Goal: Use online tool/utility: Utilize a website feature to perform a specific function

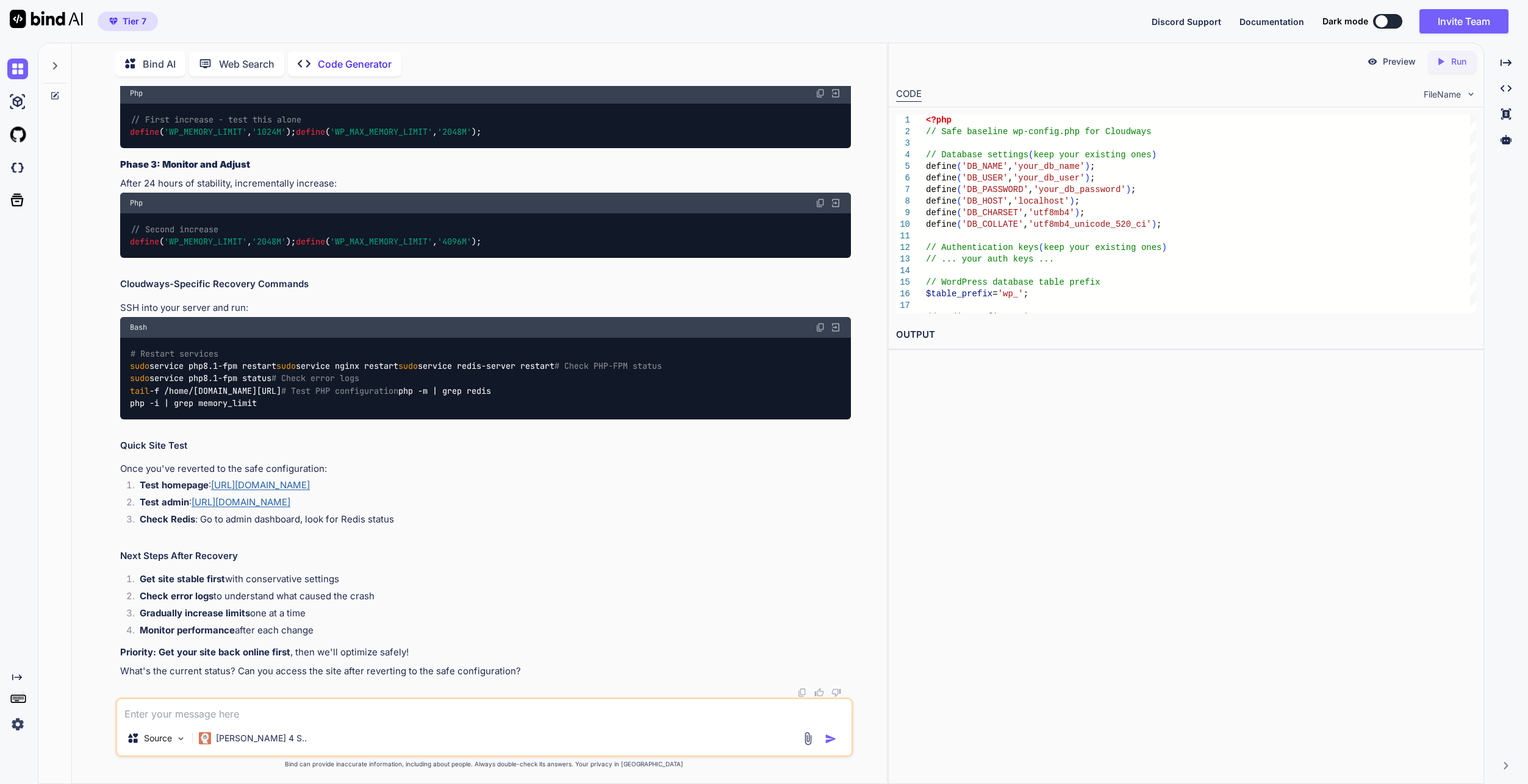
scroll to position [24783, 0]
click at [421, 711] on textarea at bounding box center [484, 710] width 735 height 22
type textarea "everything is working with 6gb limit BUT homepage isnt working for elementor ed…"
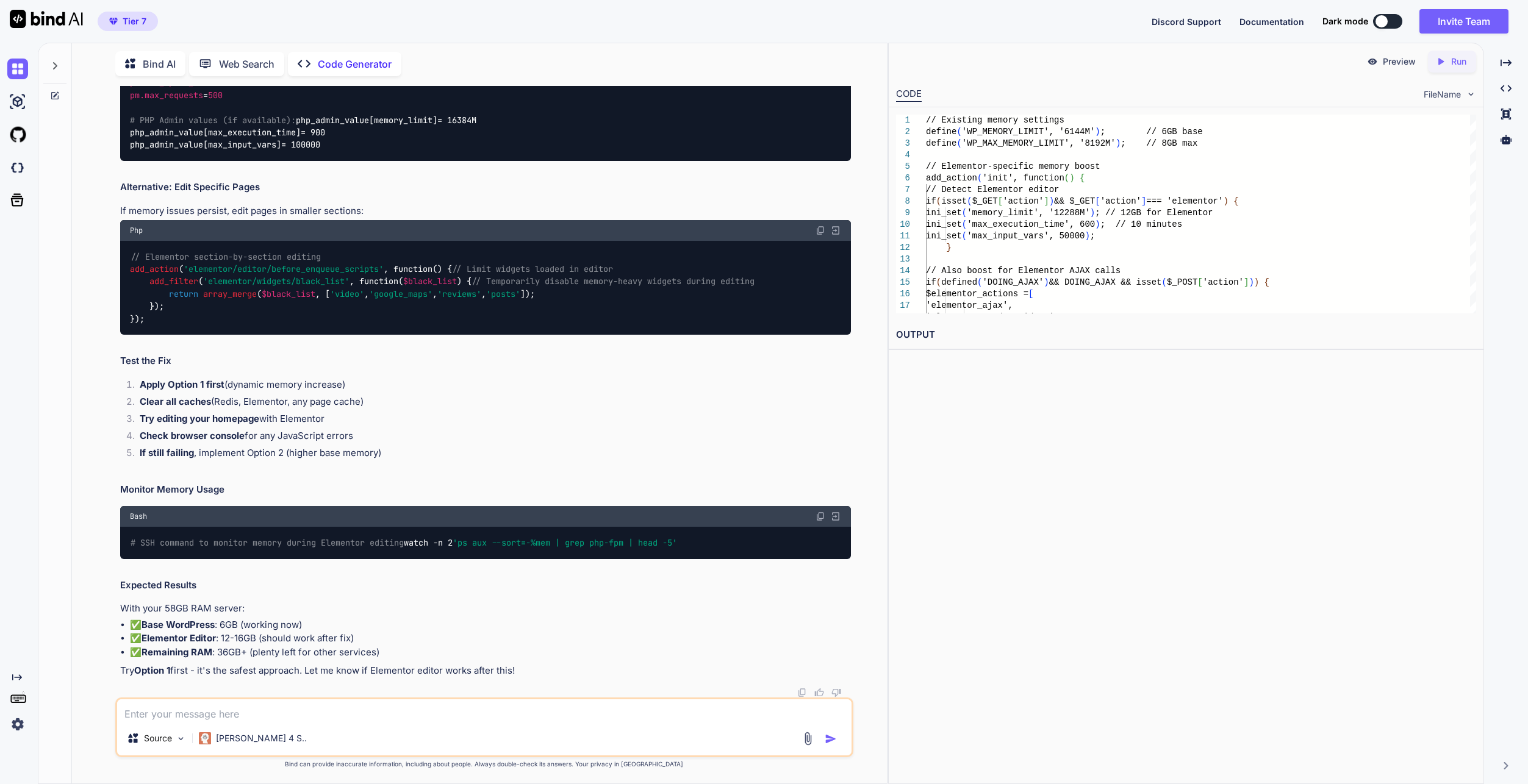
scroll to position [25705, 0]
drag, startPoint x: 154, startPoint y: 298, endPoint x: 219, endPoint y: 295, distance: 65.1
click at [1081, 505] on div "Preview Created with Pixso. Run CODE FileName 1 2 3 4 5 6 7 8 9 10 11 12 13 14 …" at bounding box center [1186, 413] width 596 height 741
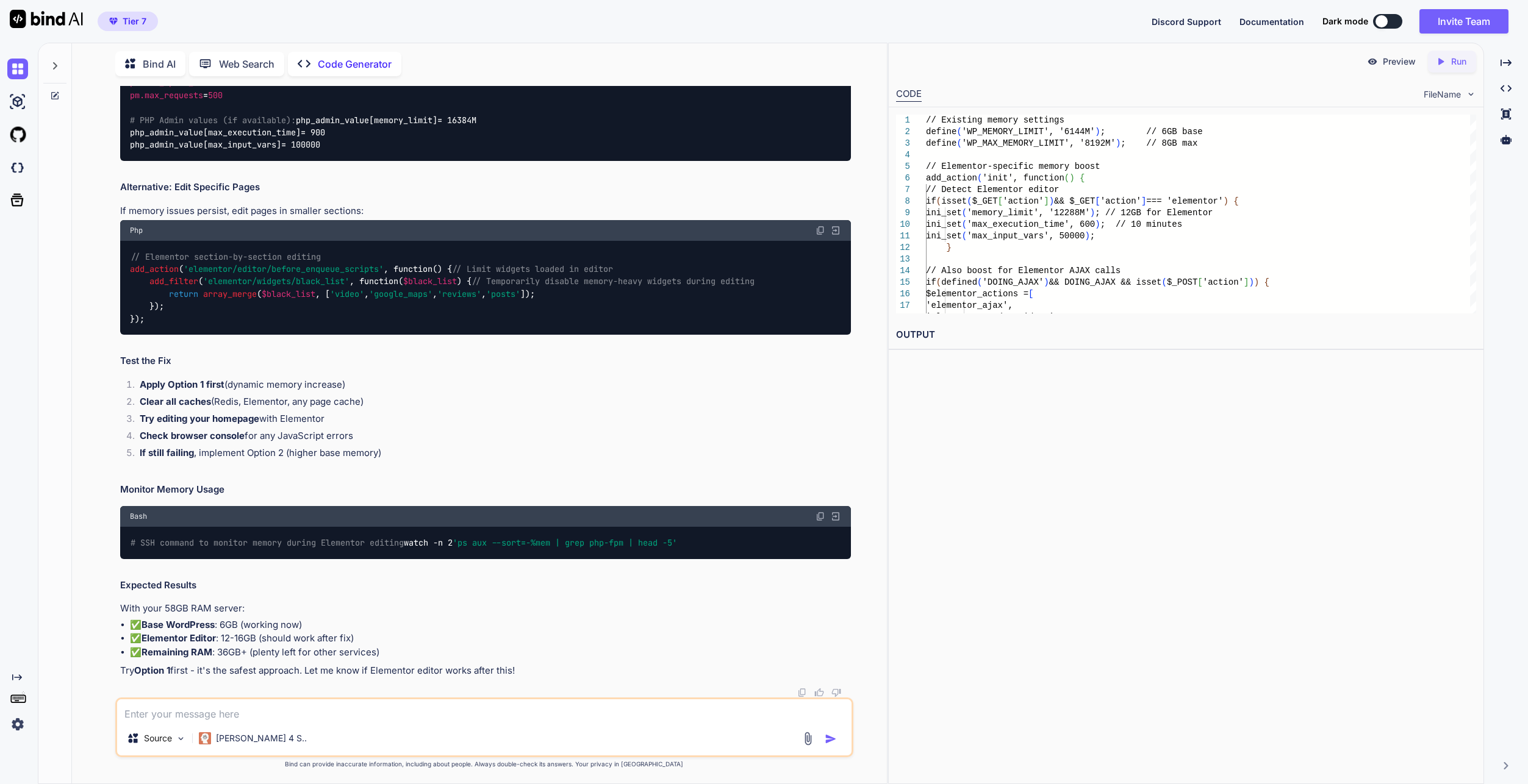
scroll to position [26010, 0]
click at [57, 283] on div at bounding box center [55, 412] width 33 height 742
click at [381, 711] on textarea at bounding box center [484, 710] width 735 height 22
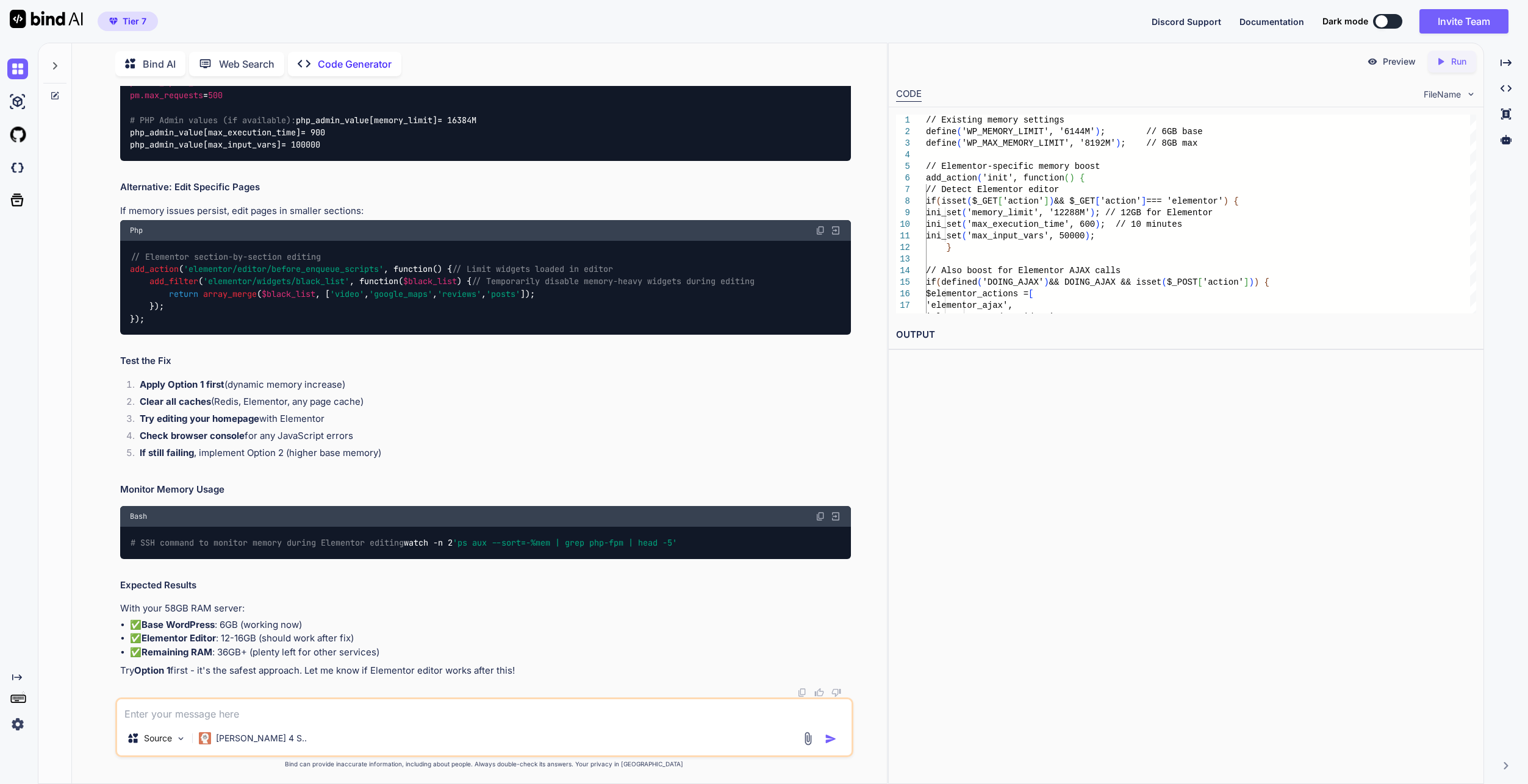
drag, startPoint x: 361, startPoint y: 585, endPoint x: 313, endPoint y: 518, distance: 82.4
drag, startPoint x: 313, startPoint y: 518, endPoint x: 431, endPoint y: 426, distance: 149.6
drag, startPoint x: 421, startPoint y: 436, endPoint x: 335, endPoint y: 436, distance: 86.0
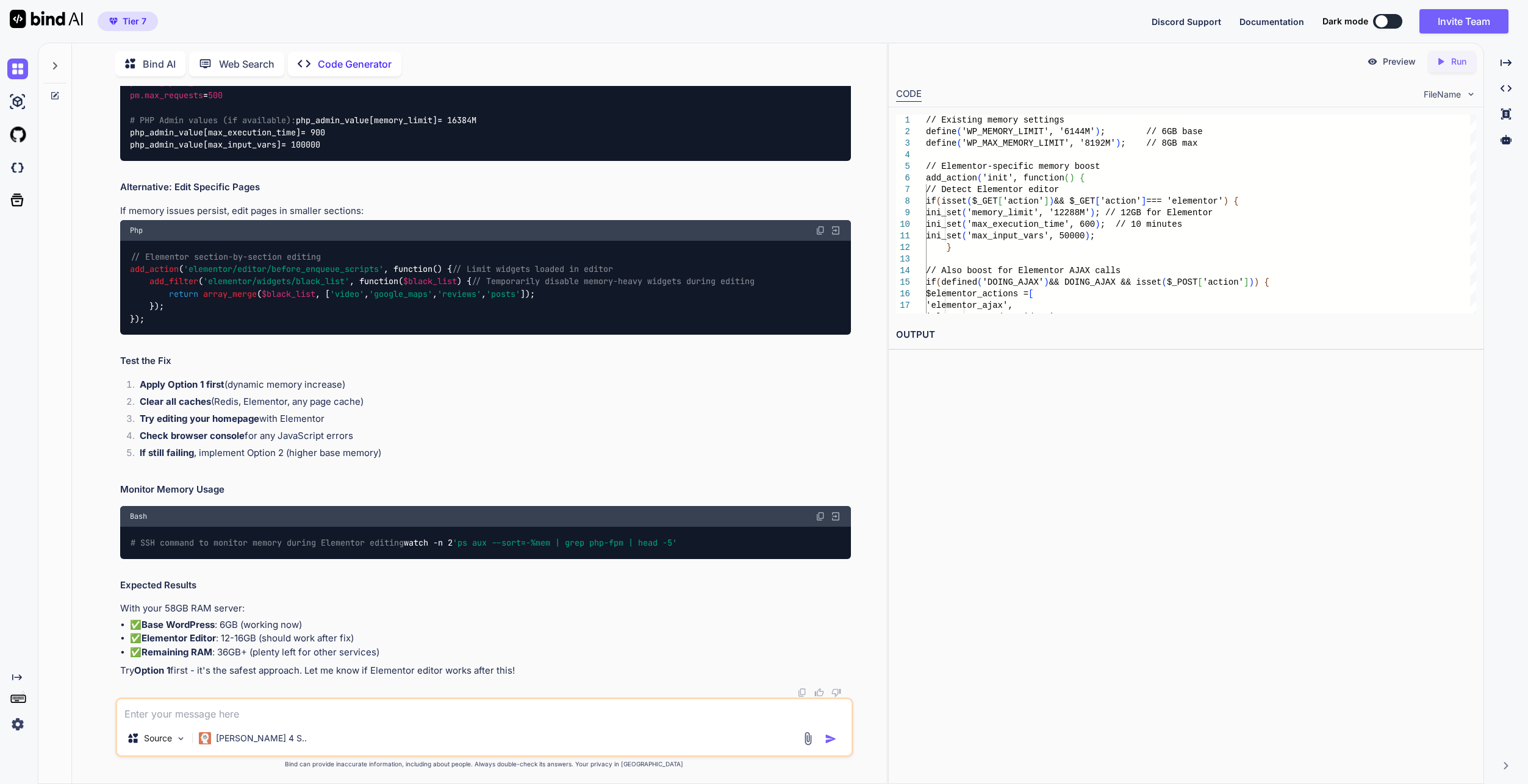
click at [353, 712] on textarea at bounding box center [484, 710] width 735 height 22
paste textarea "wp_actionscheduler_actions InnoDB utf8mb4_unicode_520_ci 10,502,144 25,968,640 …"
type textarea "wp_actionscheduler_actions InnoDB utf8mb4_unicode_520_ci 10,502,144 25,968,640 …"
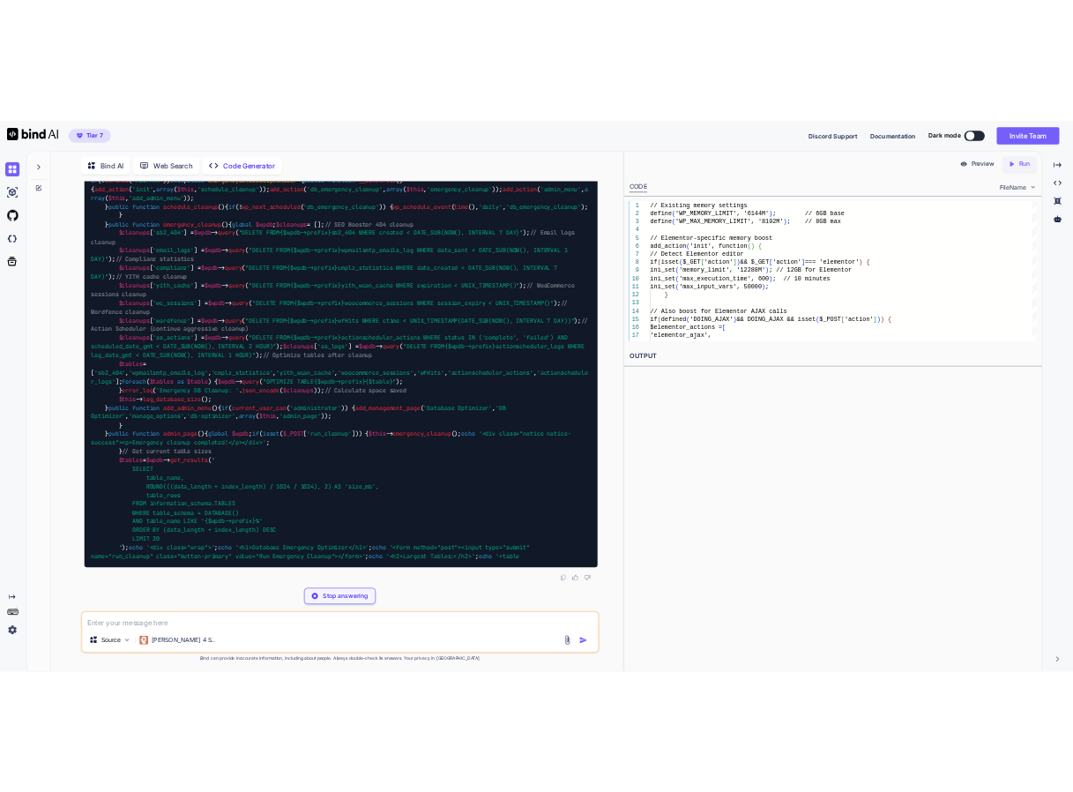
scroll to position [43422, 0]
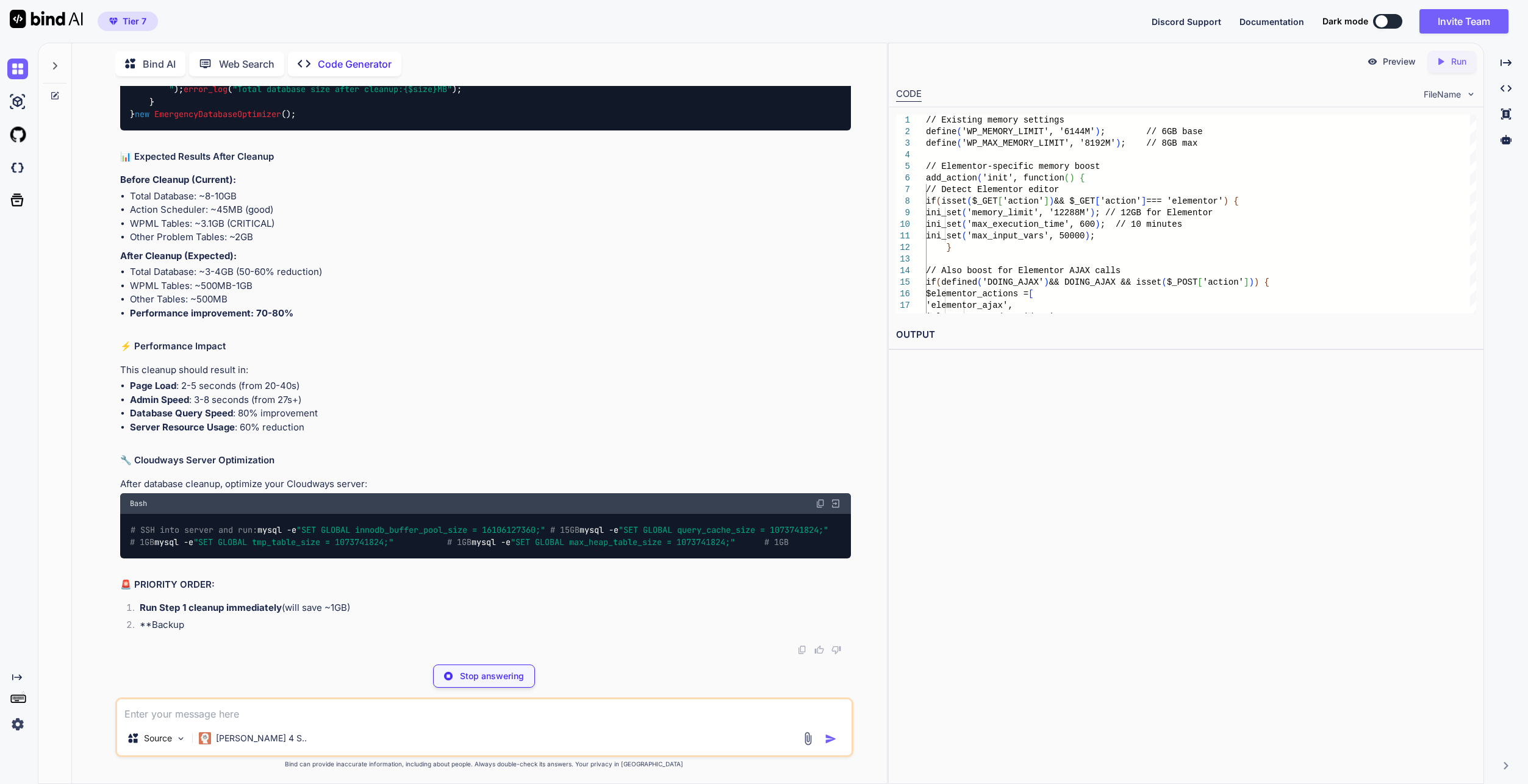
drag, startPoint x: 276, startPoint y: 507, endPoint x: 113, endPoint y: 498, distance: 163.2
click at [113, 498] on div "You Code Generator Based on your WordPress performance analysis, I can see seve…" at bounding box center [484, 434] width 805 height 698
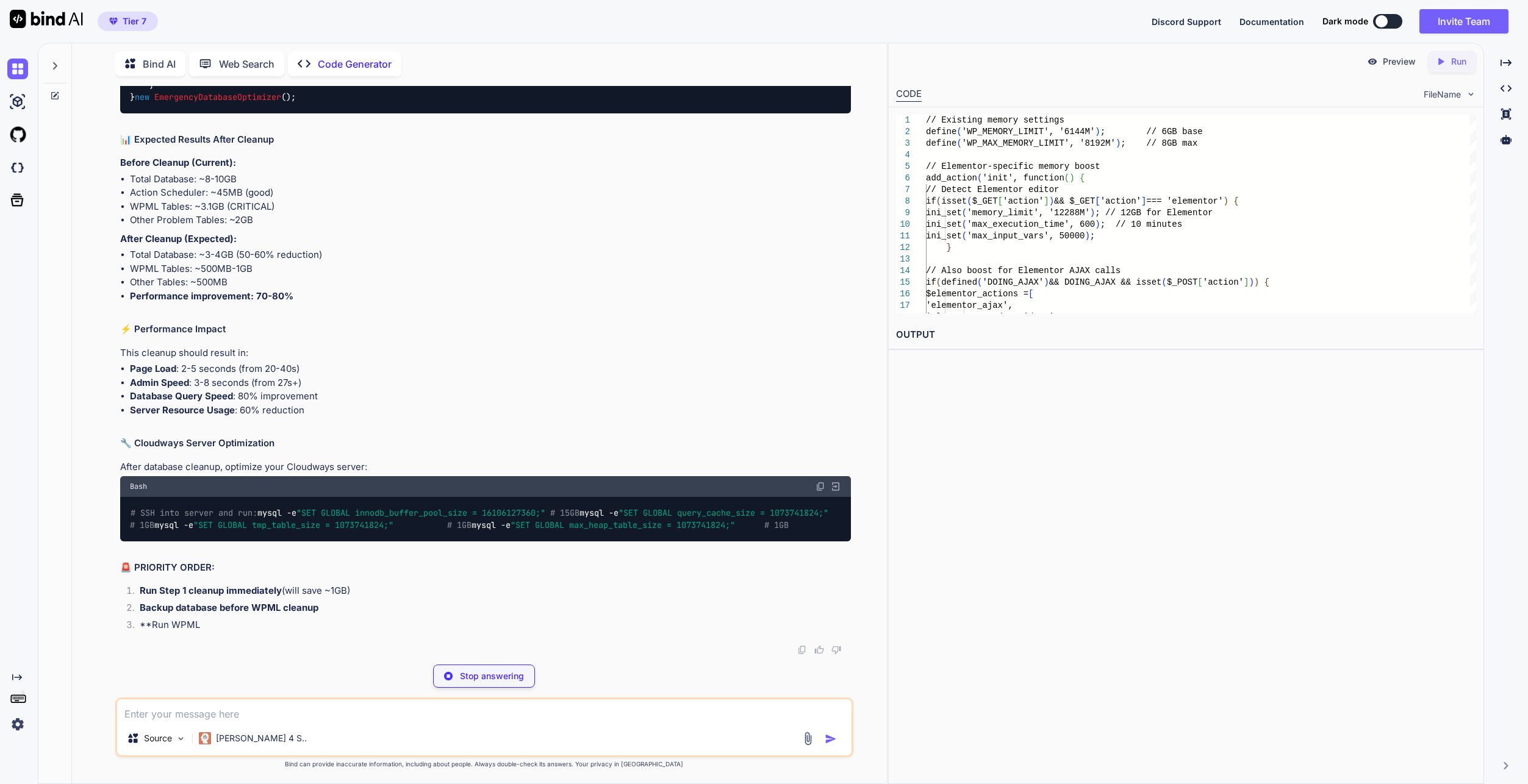
copy code "DELETE FROM wp_sb2_404 WHERE created < DATE_SUB(NOW(), INTERVAL 30 DAY ); OPTIM…"
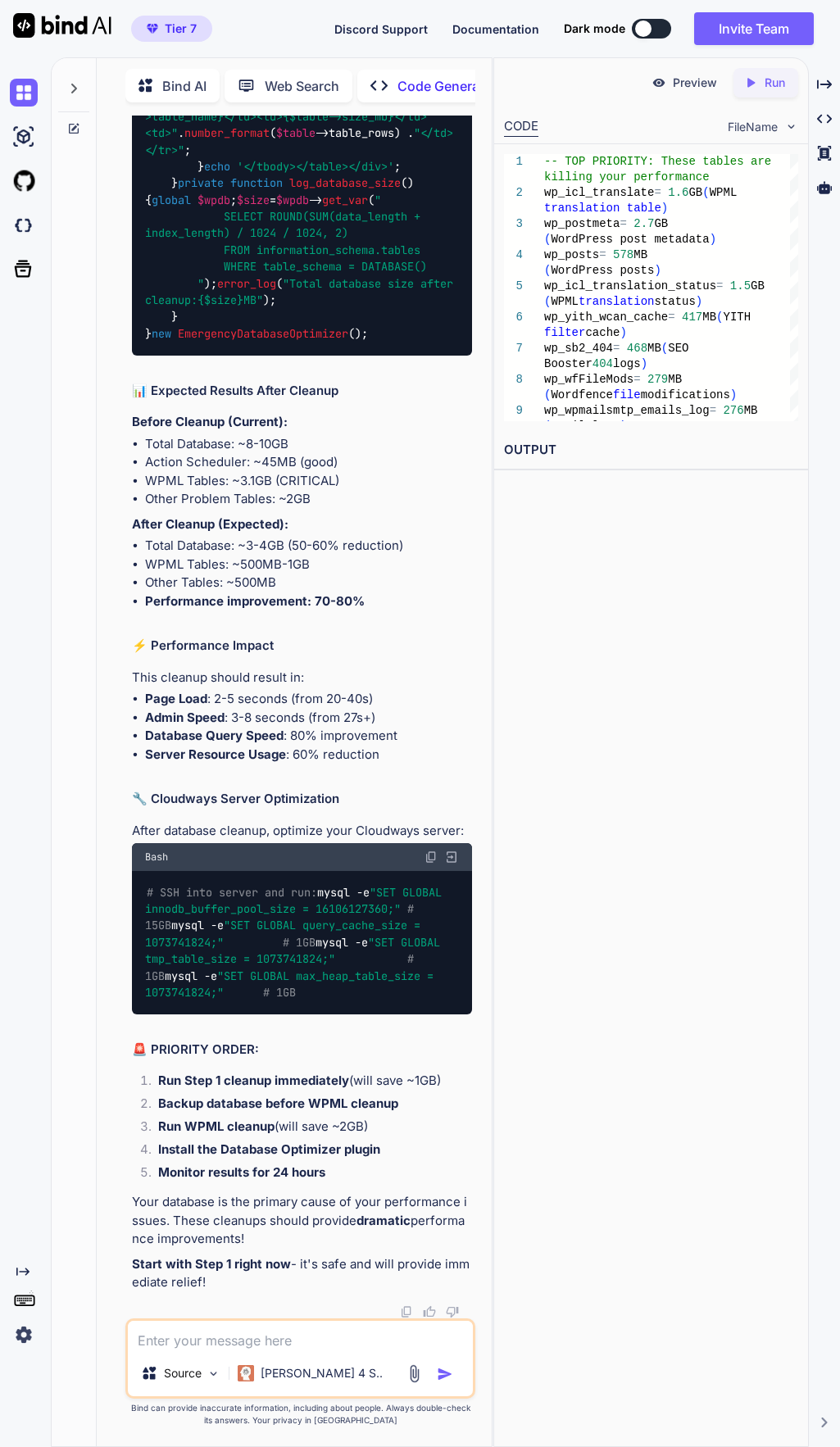
scroll to position [59752, 0]
drag, startPoint x: 362, startPoint y: 681, endPoint x: 133, endPoint y: 654, distance: 230.6
copy code "DELETE FROM wp_wfFileMods WHERE oldMd5 != '' AND filenameMD5 != '' ; OPTIMIZE T…"
drag, startPoint x: 392, startPoint y: 600, endPoint x: 128, endPoint y: 565, distance: 266.3
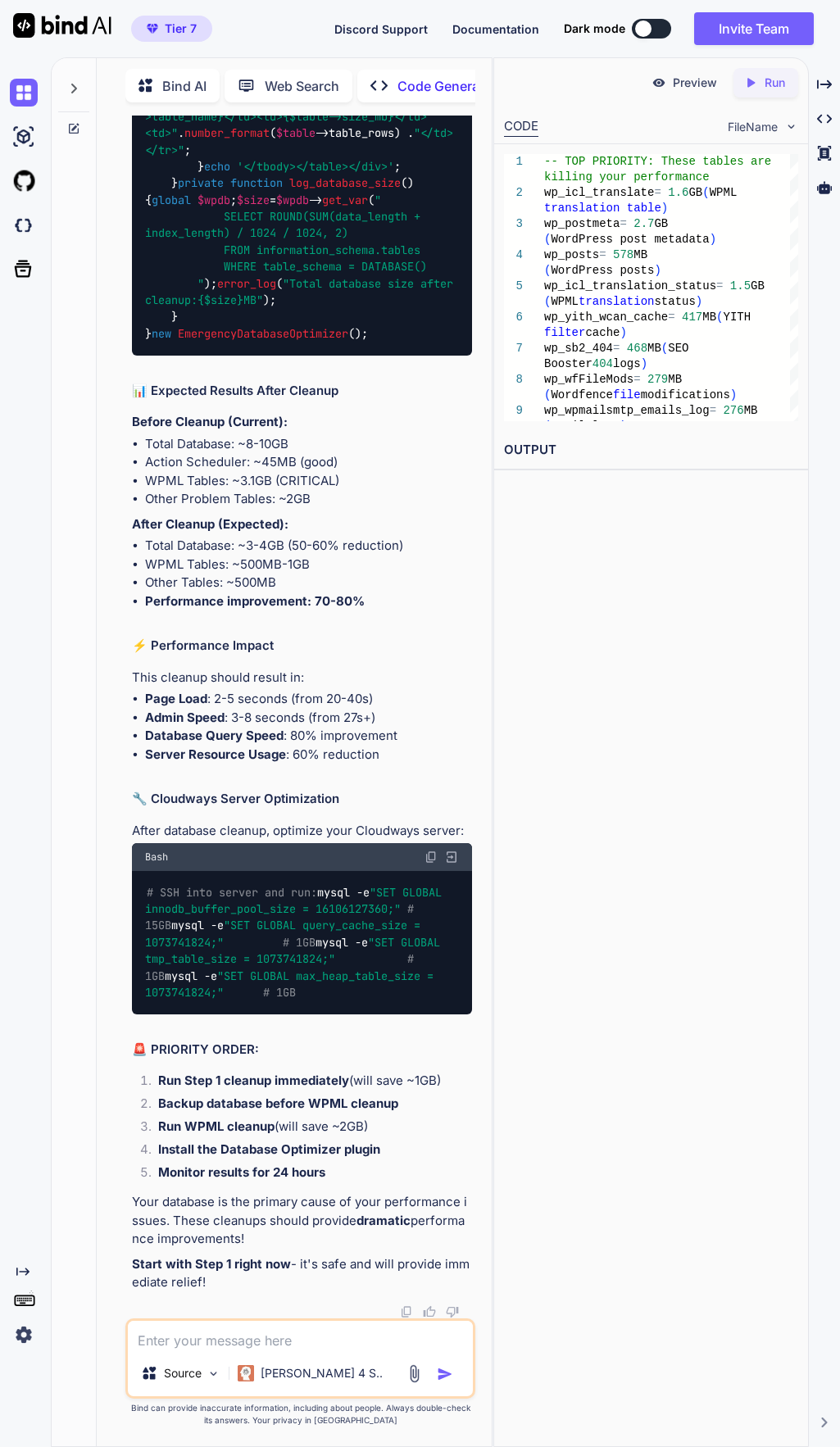
click at [128, 565] on div "You Code Generator Based on your WordPress performance analysis, I can see seve…" at bounding box center [301, 717] width 347 height 1203
copy code "DELETE FROM wp_yith_wcan_cache WHERE expiration < UNIX_TIMESTAMP(); OPTIMIZE TA…"
drag, startPoint x: 398, startPoint y: 514, endPoint x: 138, endPoint y: 475, distance: 262.9
copy code "DELETE FROM wp_cmplz_statistics WHERE date_created < DATE_SUB(NOW(), INTERVAL 3…"
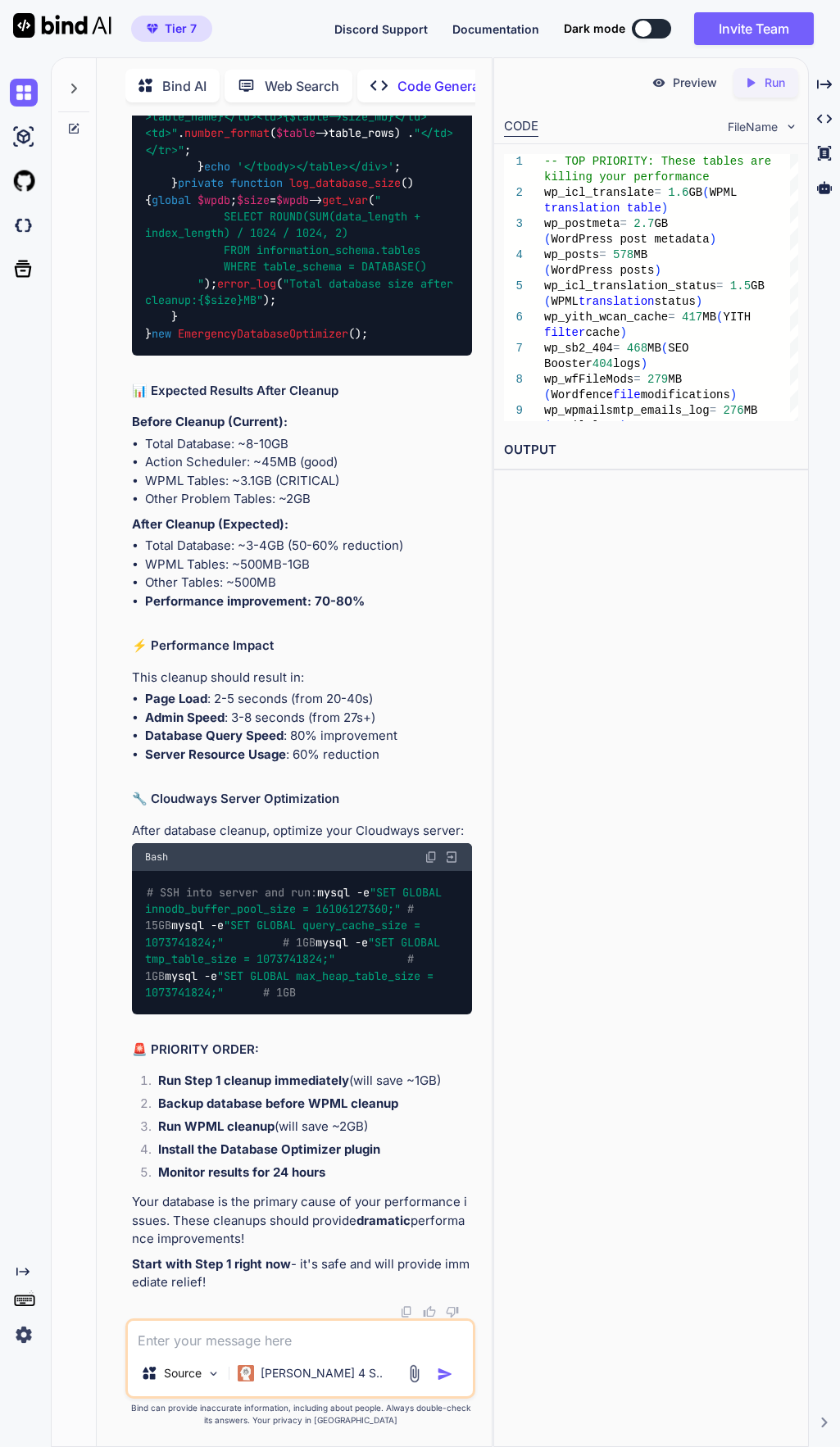
drag, startPoint x: 432, startPoint y: 423, endPoint x: 114, endPoint y: 378, distance: 321.2
click at [114, 378] on div "You Code Generator Based on your WordPress performance analysis, I can see seve…" at bounding box center [300, 781] width 382 height 1331
copy code "DELETE FROM wp_wpmailsmtp_emails_log WHERE date_sent < DATE_SUB(NOW(), INTERVAL…"
copy code "DELETE FROM wp_WP_SEO_Redirection_LOG WHERE date < DATE_SUB(NOW(), INTERVAL 30 …"
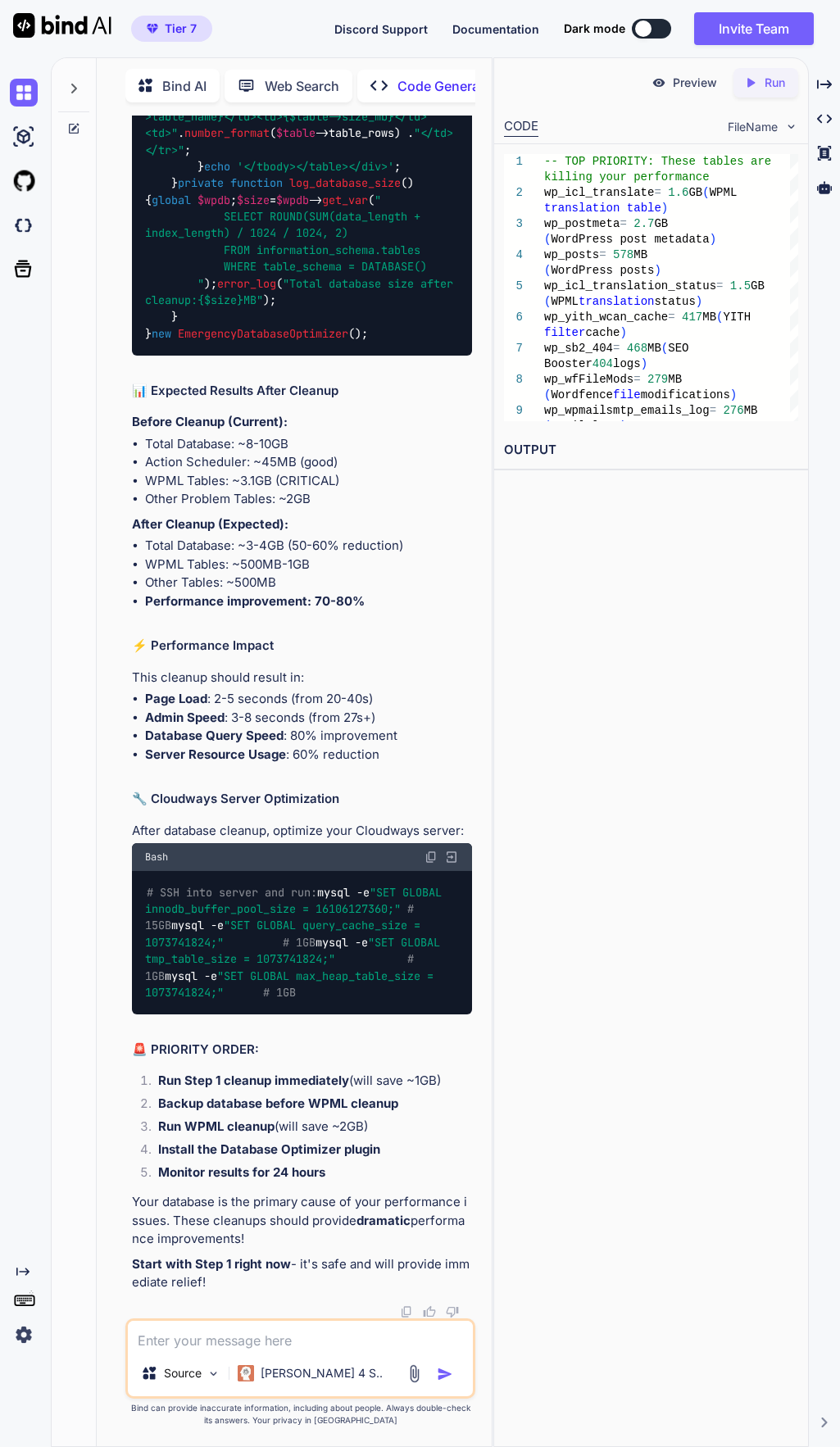
drag, startPoint x: 443, startPoint y: 768, endPoint x: 142, endPoint y: 744, distance: 302.0
drag, startPoint x: 359, startPoint y: 689, endPoint x: 116, endPoint y: 659, distance: 244.8
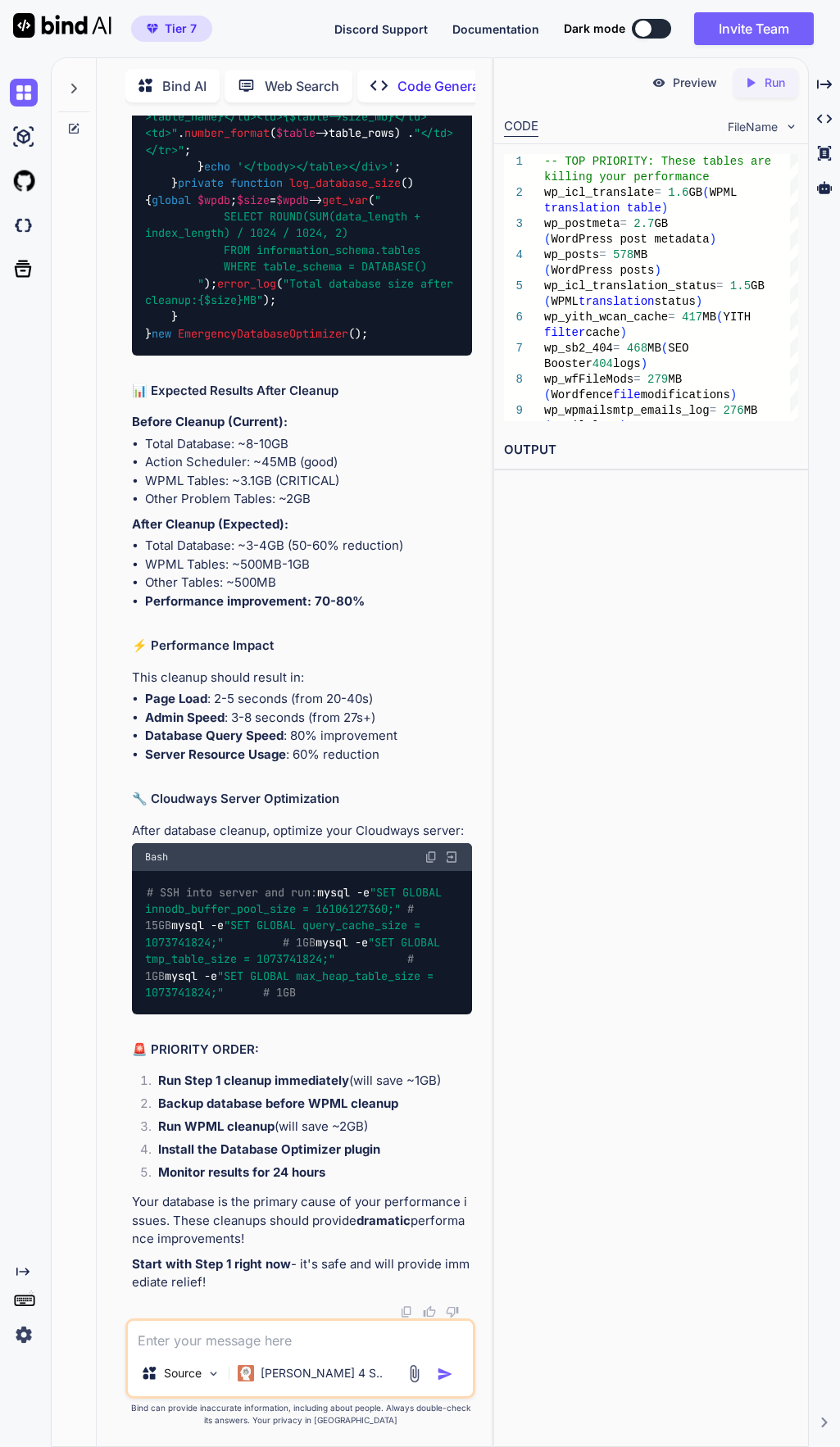
click at [116, 659] on div "You Code Generator Based on your WordPress performance analysis, I can see seve…" at bounding box center [300, 781] width 382 height 1331
copy code "DELETE FROM wp_wfFileMods WHERE oldMd5 != '' AND filenameMD5 != '' ; OPTIMIZE T…"
drag, startPoint x: 148, startPoint y: 831, endPoint x: 273, endPoint y: 840, distance: 125.3
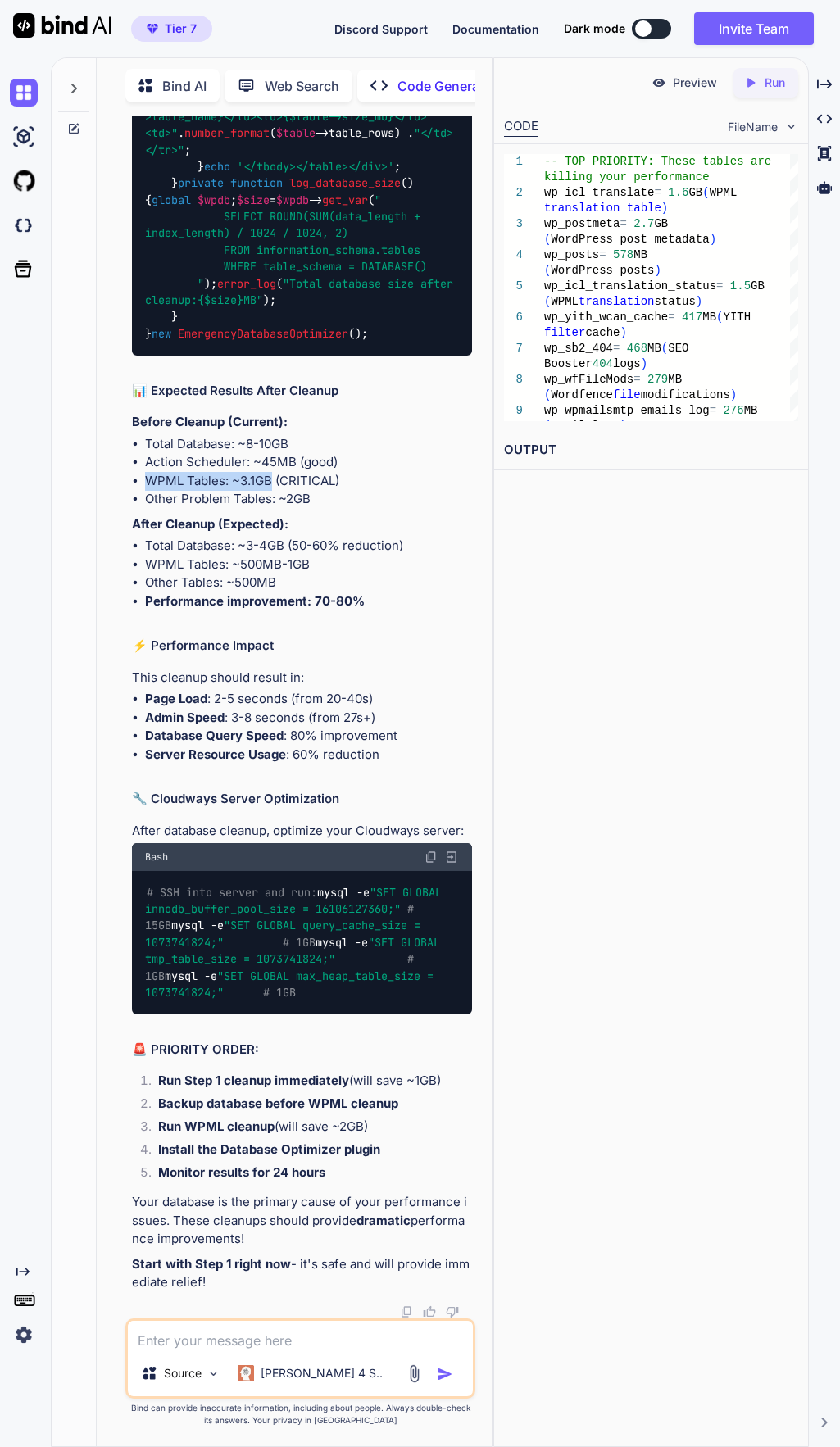
click at [273, 491] on li "WPML Tables: ~3.1GB (CRITICAL)" at bounding box center [308, 481] width 327 height 19
copy li "WPML Tables: ~3.1GB"
copy code "DELETE FROM wp_sb2_404 WHERE created < DATE_SUB(NOW(), INTERVAL 30 DAY ); OPTIM…"
drag, startPoint x: 349, startPoint y: 612, endPoint x: 121, endPoint y: 569, distance: 232.0
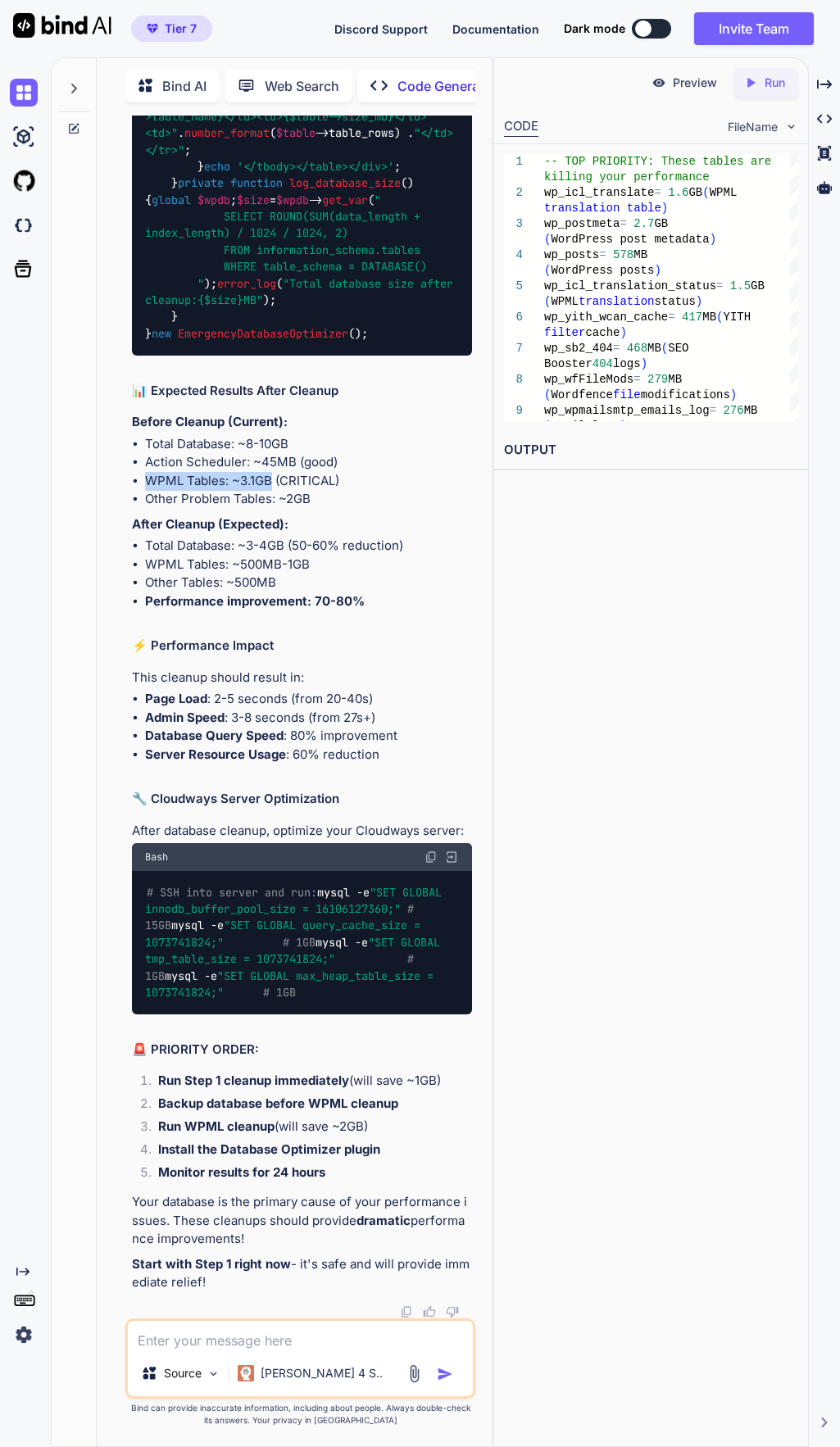
click at [121, 569] on div "You Code Generator Based on your WordPress performance analysis, I can see seve…" at bounding box center [300, 781] width 382 height 1331
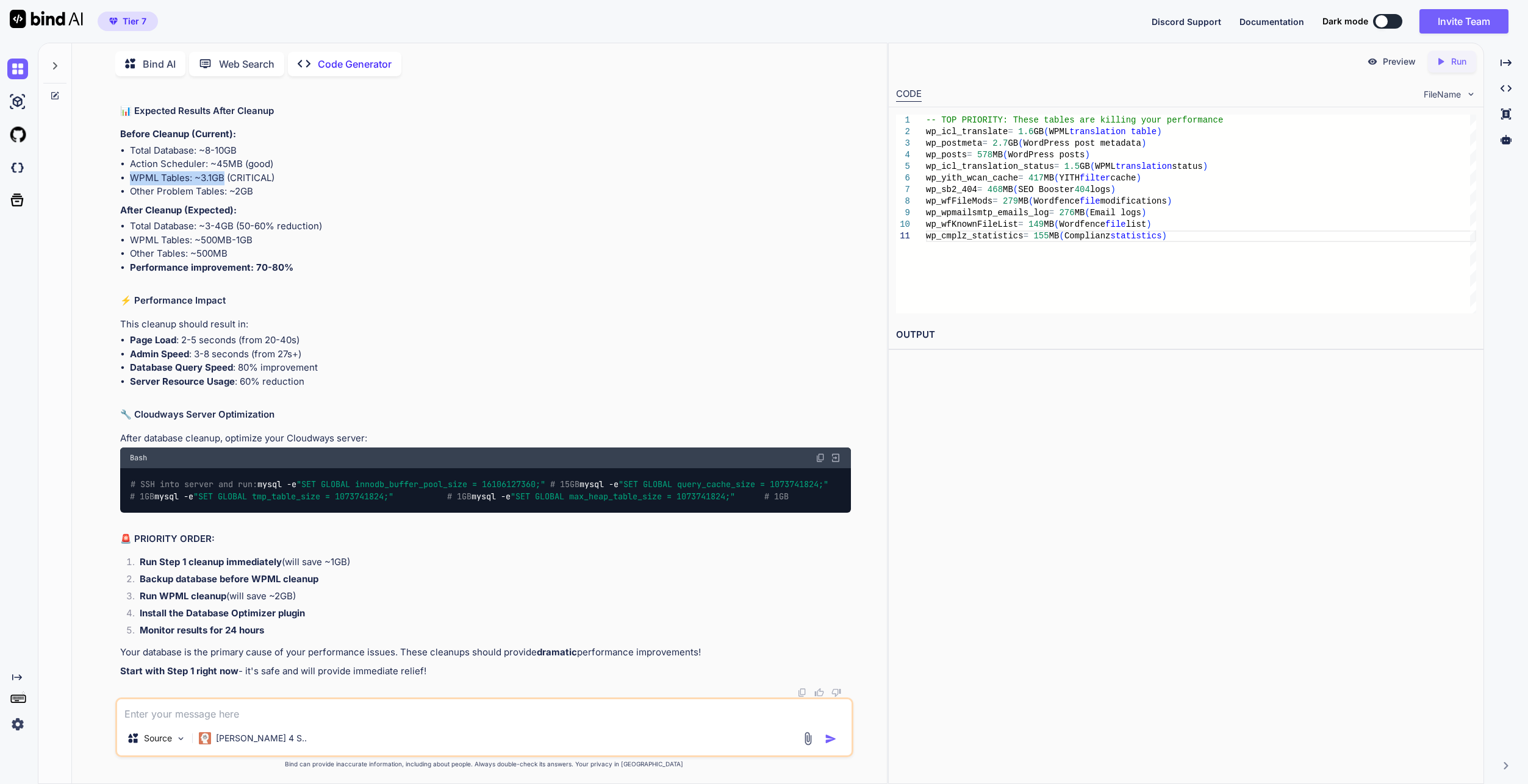
scroll to position [30158, 0]
click at [242, 713] on textarea at bounding box center [484, 710] width 735 height 22
drag, startPoint x: 647, startPoint y: 385, endPoint x: 212, endPoint y: 436, distance: 438.0
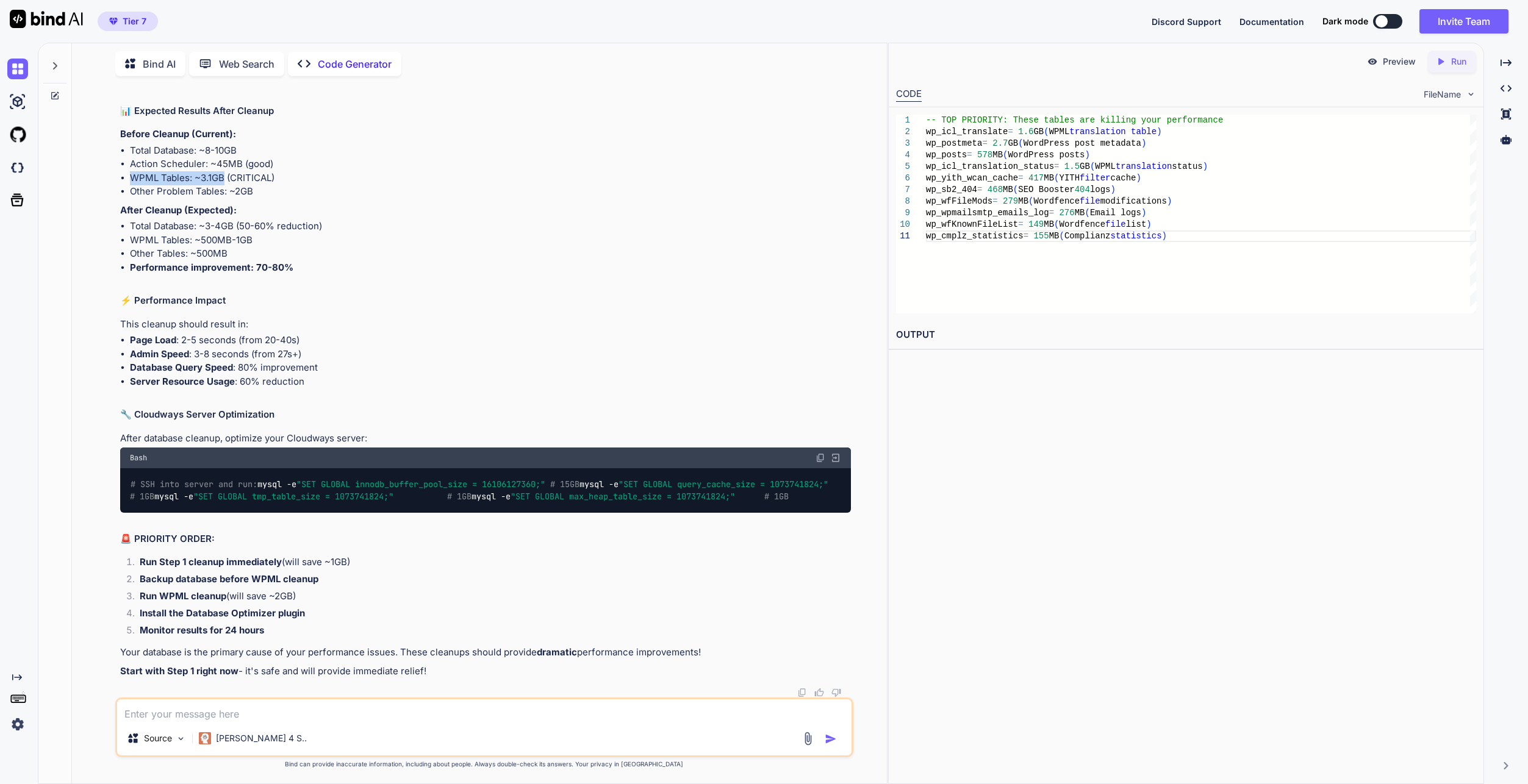
click at [960, 470] on div "Preview Created with Pixso. Run CODE FileName 1 2 3 4 5 6 7 8 9 10 11 -- TOP PR…" at bounding box center [1186, 413] width 596 height 741
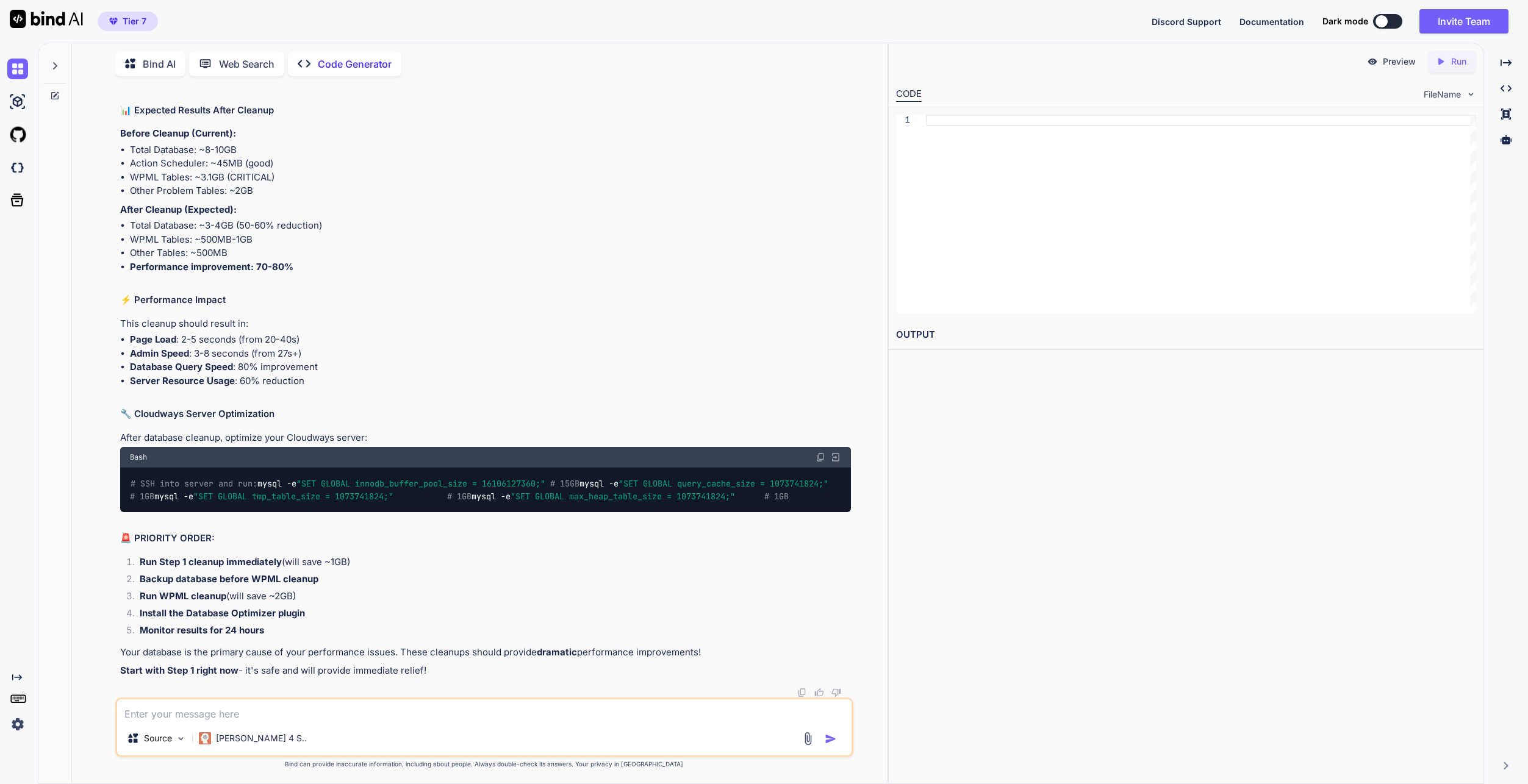
scroll to position [11946, 0]
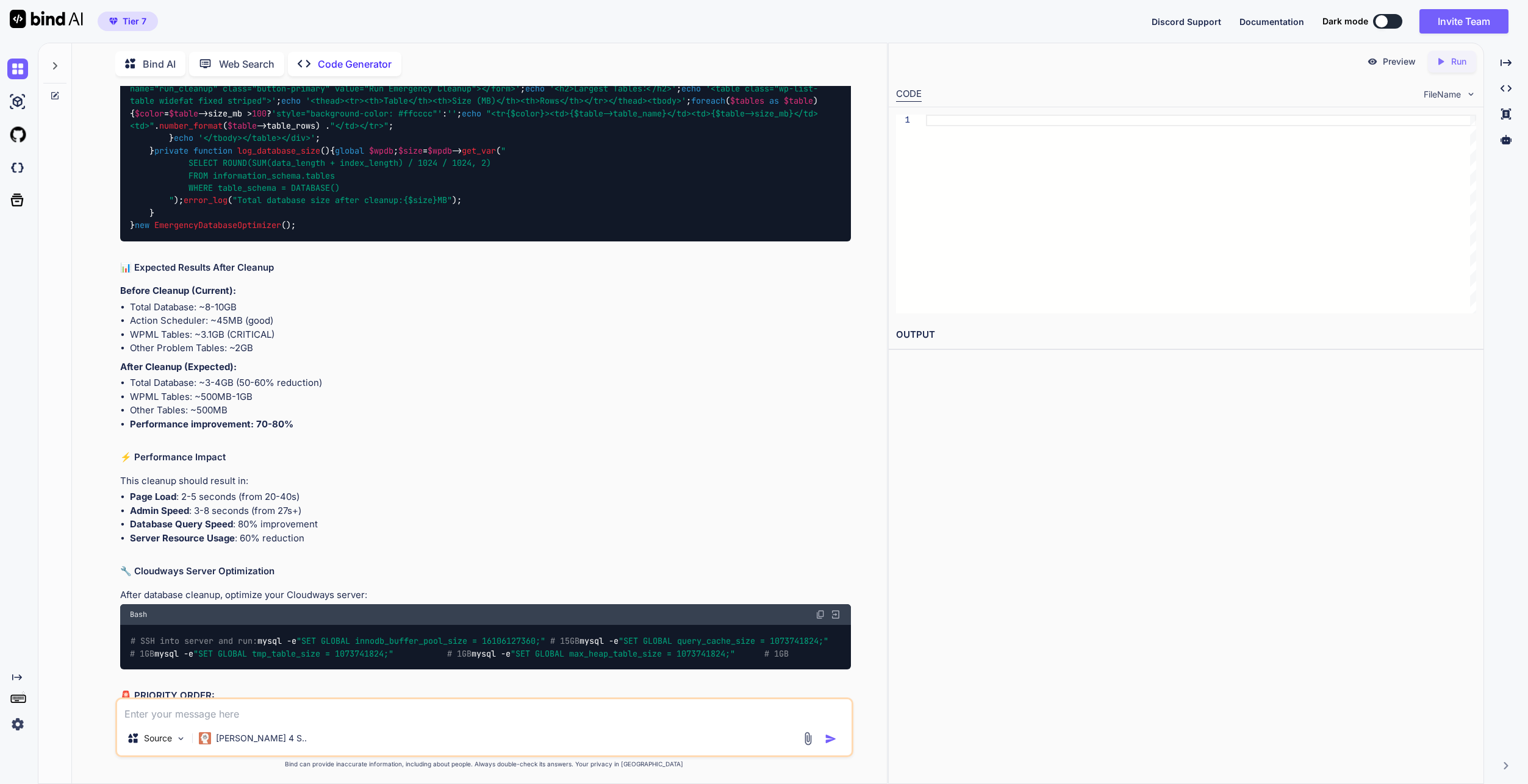
type textarea "x"
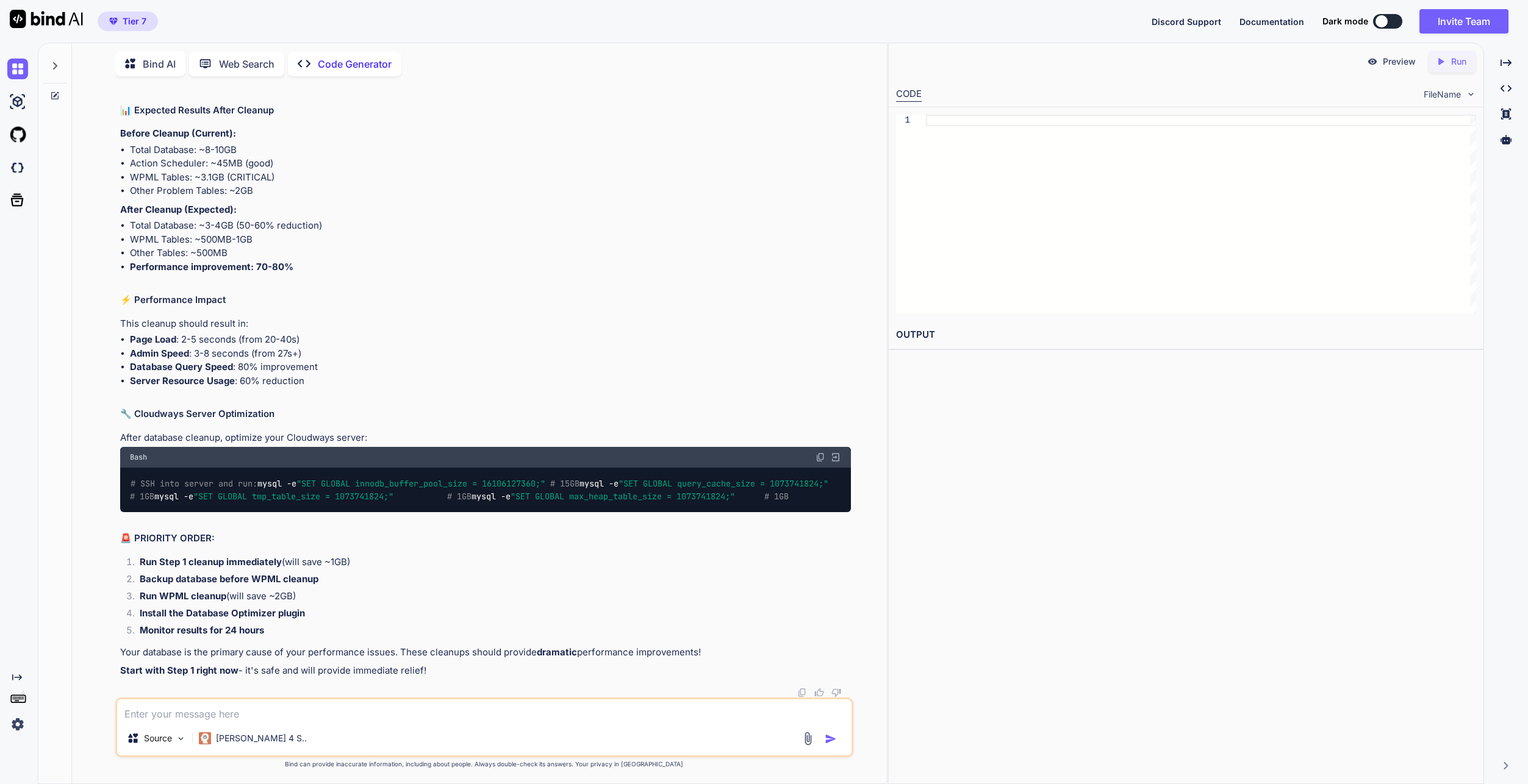
scroll to position [16618, 0]
drag, startPoint x: 352, startPoint y: 689, endPoint x: 347, endPoint y: 704, distance: 15.8
click at [352, 689] on div at bounding box center [486, 693] width 730 height 10
click at [347, 704] on textarea at bounding box center [484, 710] width 735 height 22
type textarea "t"
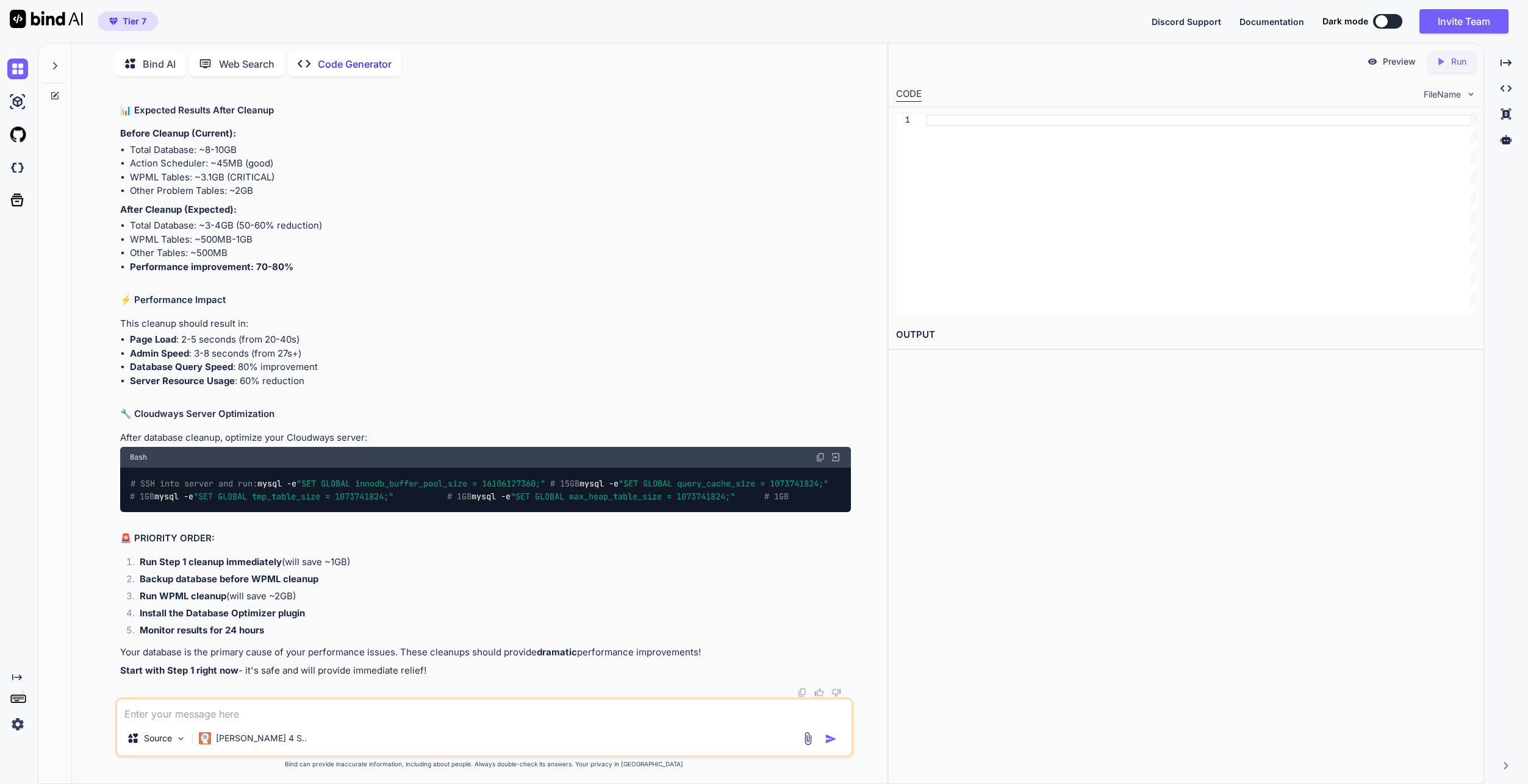
type textarea "x"
type textarea "th"
type textarea "x"
type textarea "the"
type textarea "x"
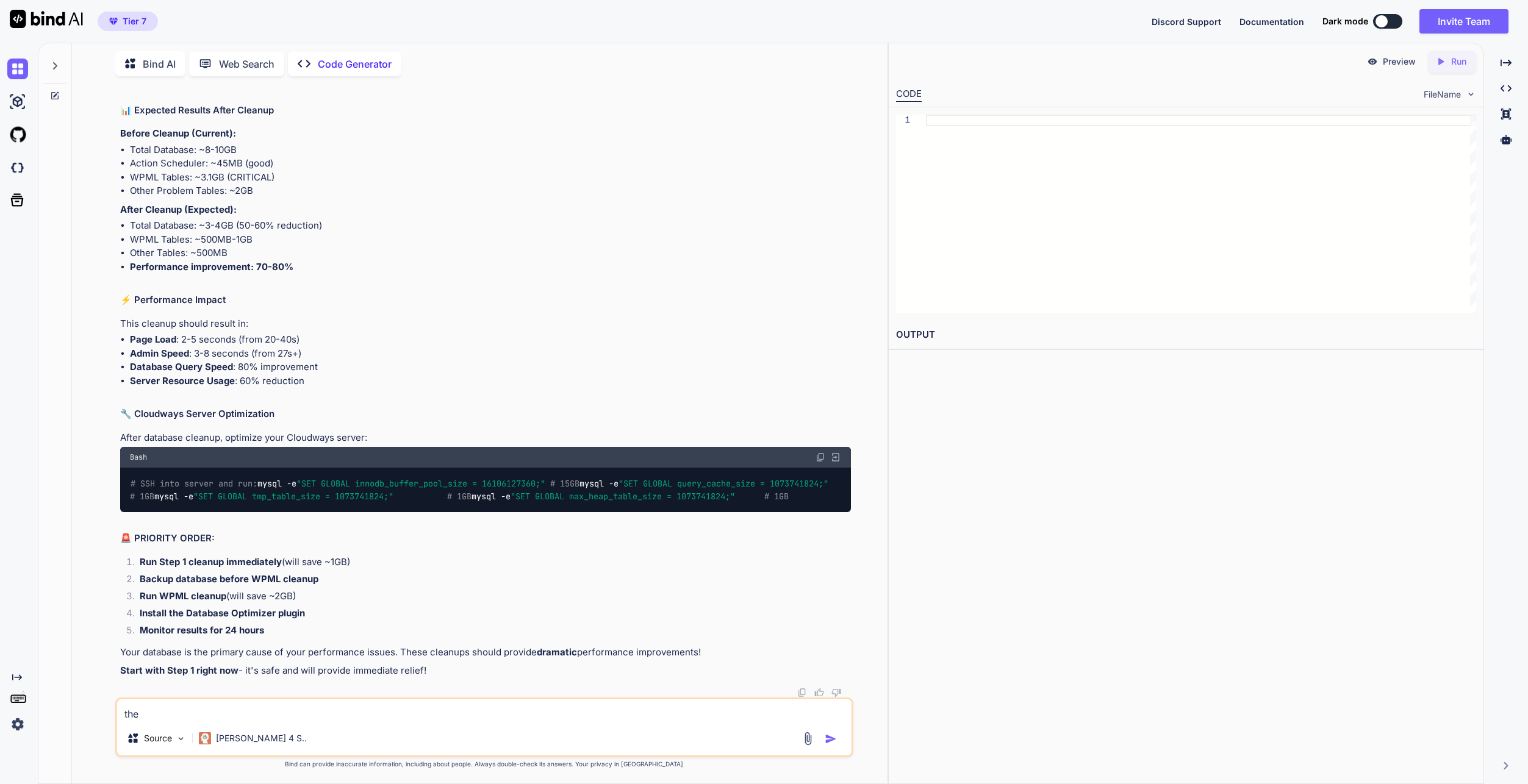
type textarea "the"
type textarea "x"
type textarea "the q"
type textarea "x"
type textarea "the qu"
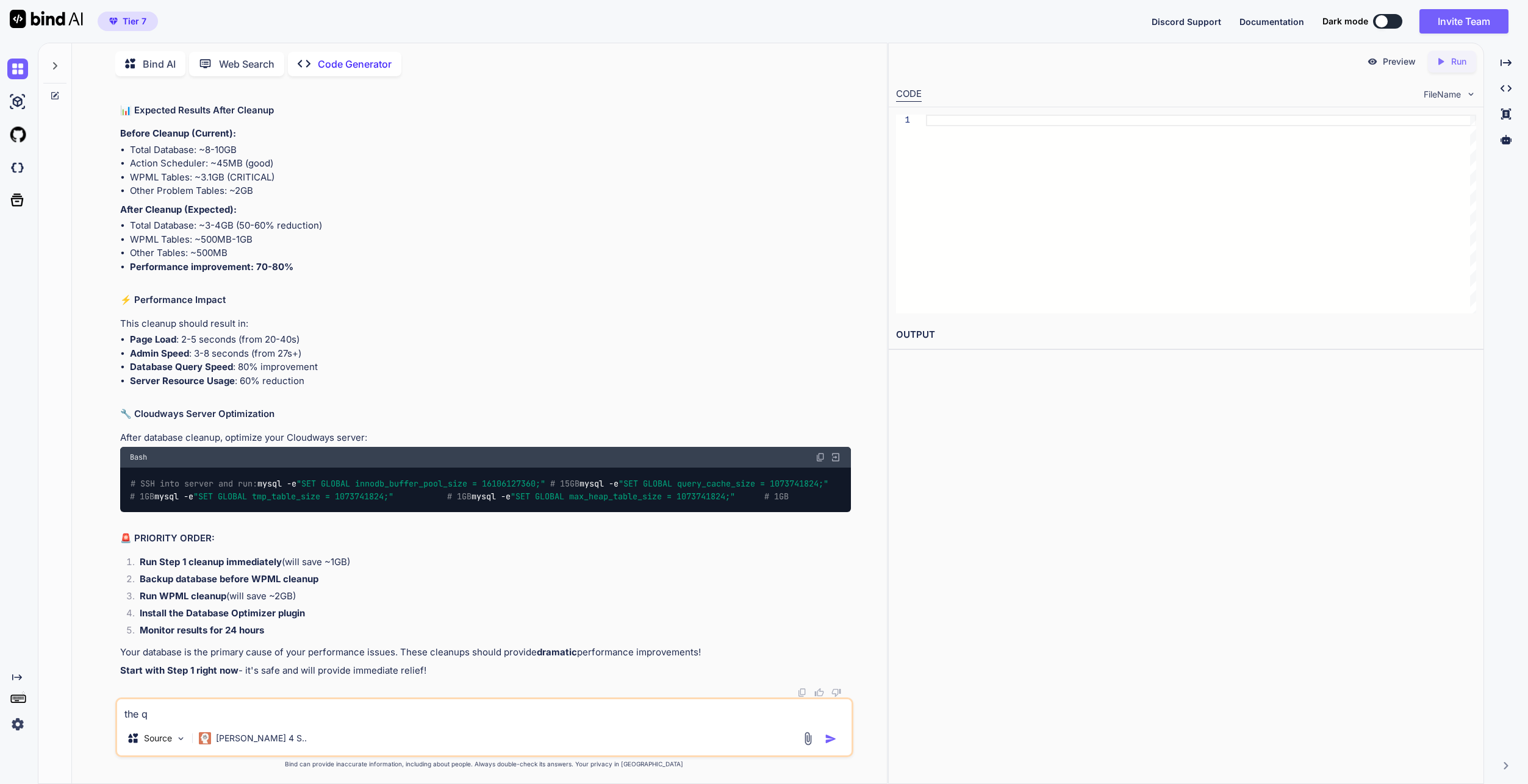
type textarea "x"
type textarea "the que"
type textarea "x"
type textarea "the quei"
type textarea "x"
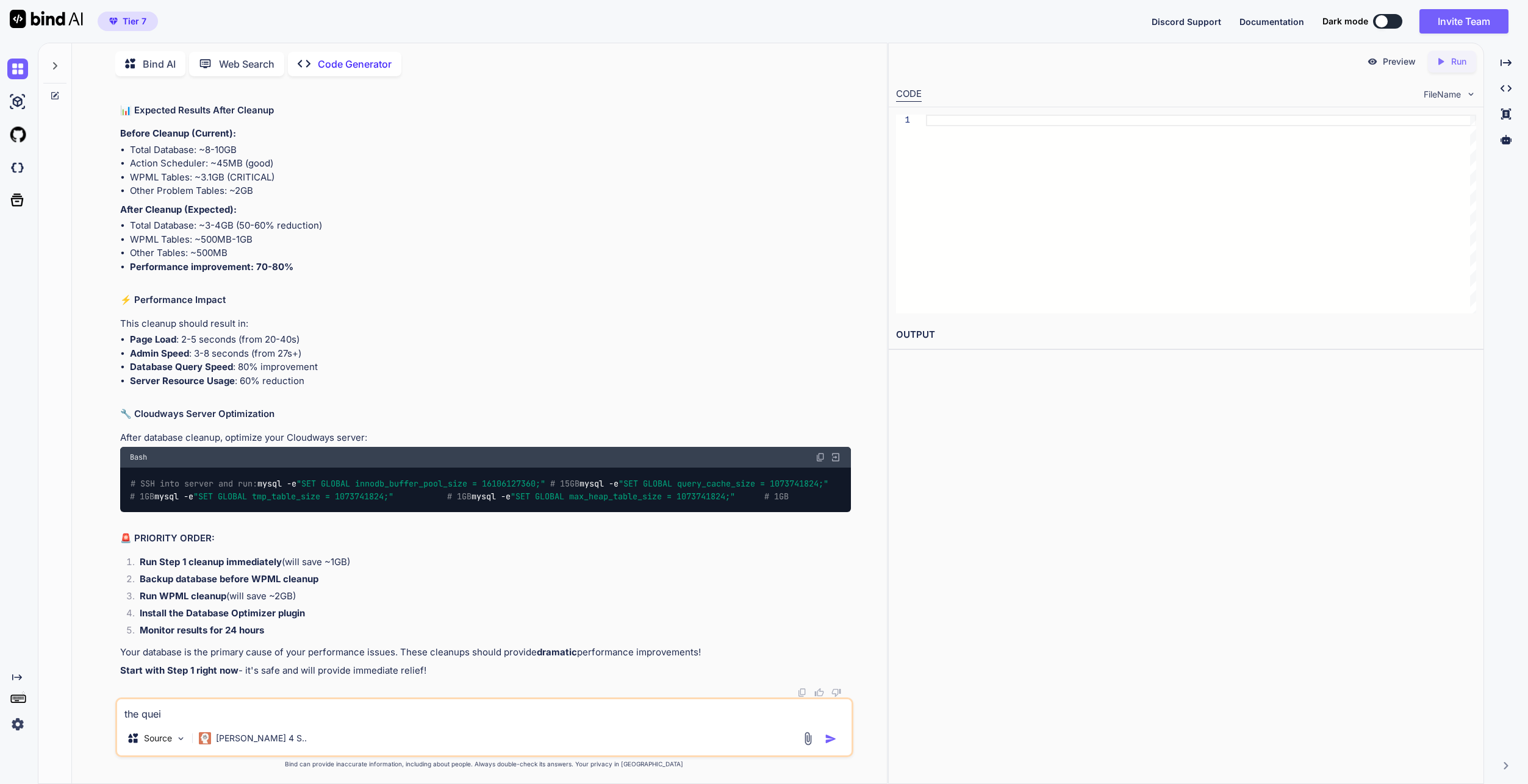
type textarea "the queir"
type textarea "x"
type textarea "the queire"
type textarea "x"
type textarea "the queires"
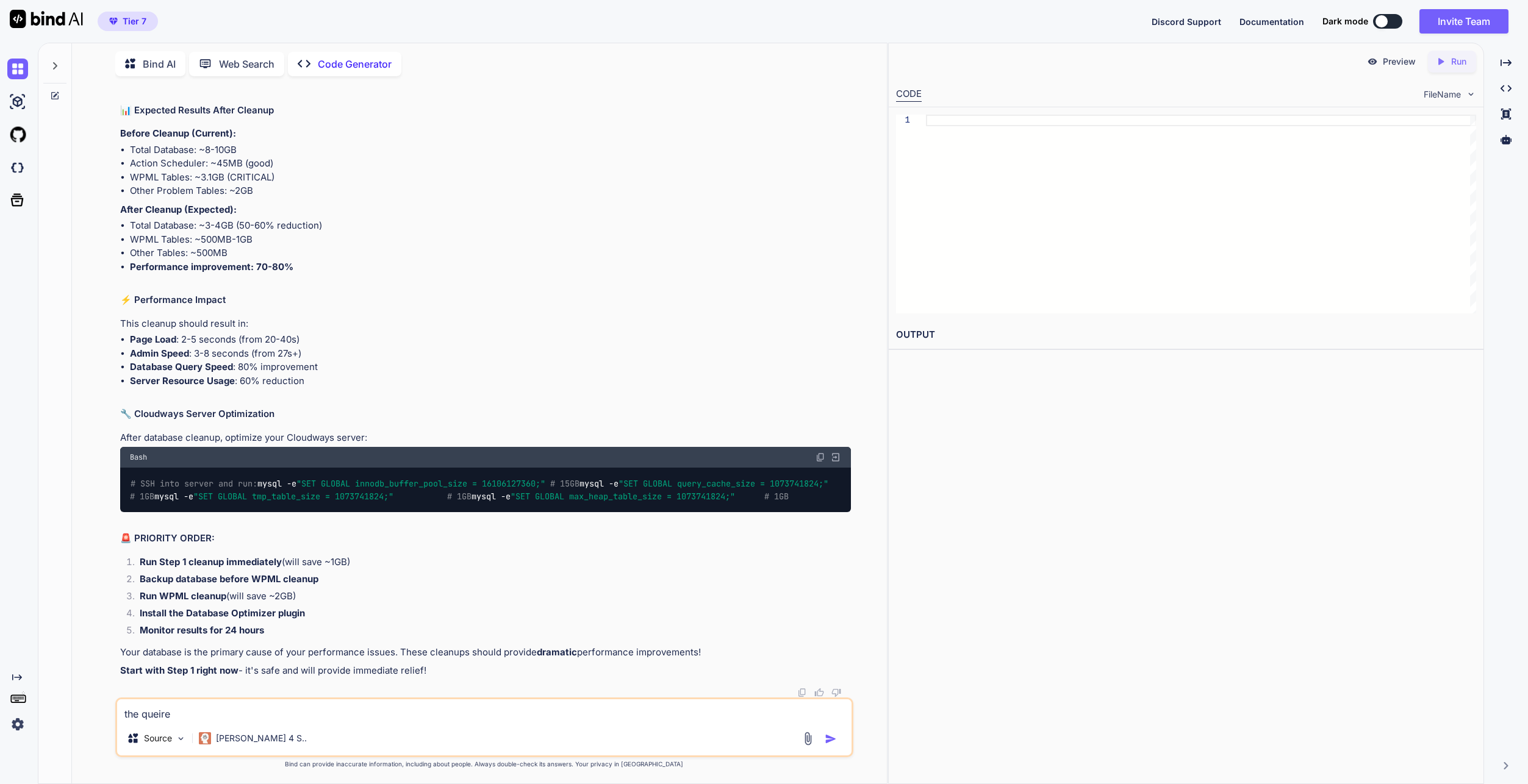
type textarea "x"
type textarea "the queires"
type textarea "x"
type textarea "the queires d"
type textarea "x"
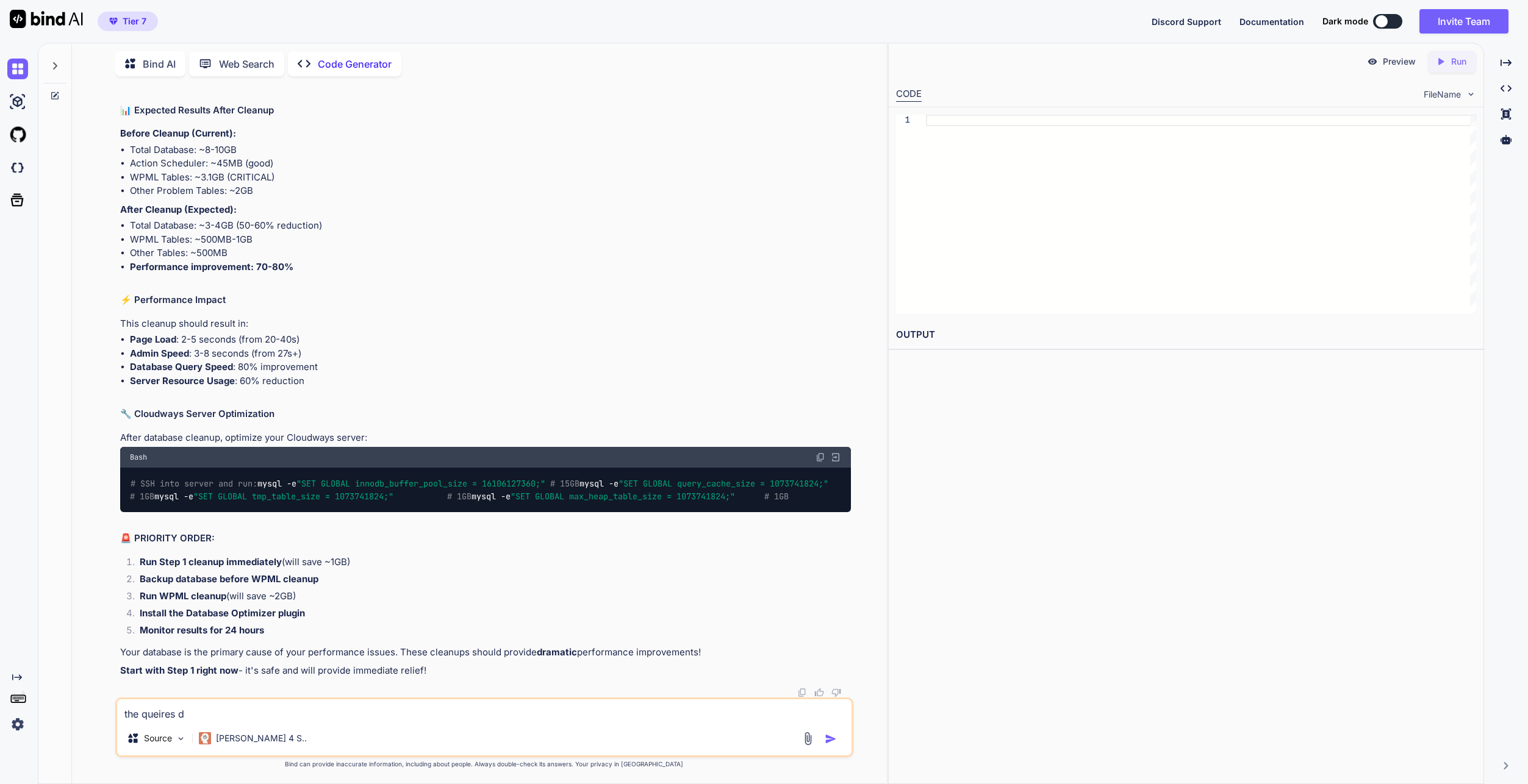
type textarea "the queires di"
type textarea "x"
type textarea "the queires did"
type textarea "x"
type textarea "the queires didn"
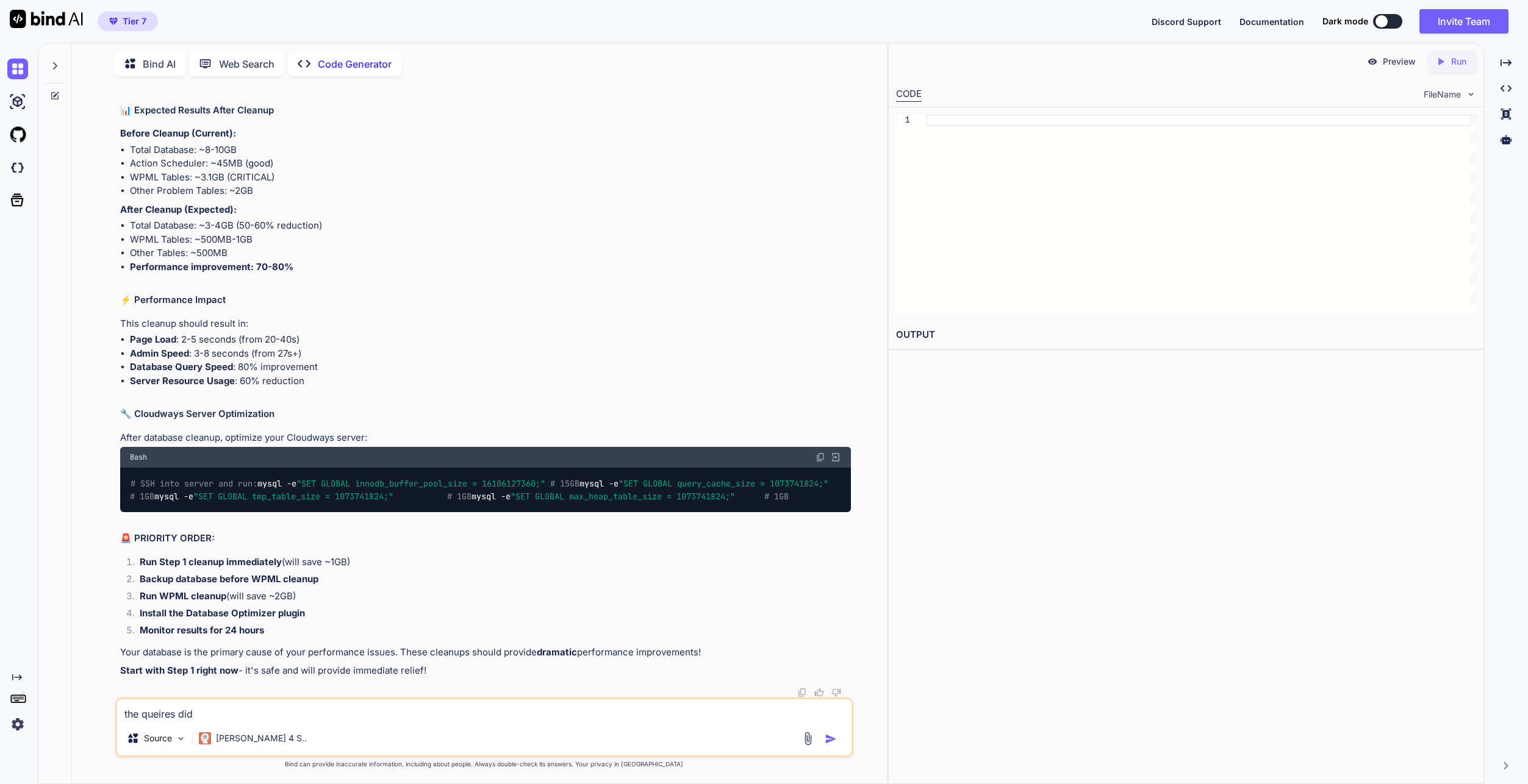
type textarea "x"
type textarea "the queires didnt"
type textarea "x"
type textarea "the queires didnt"
type textarea "x"
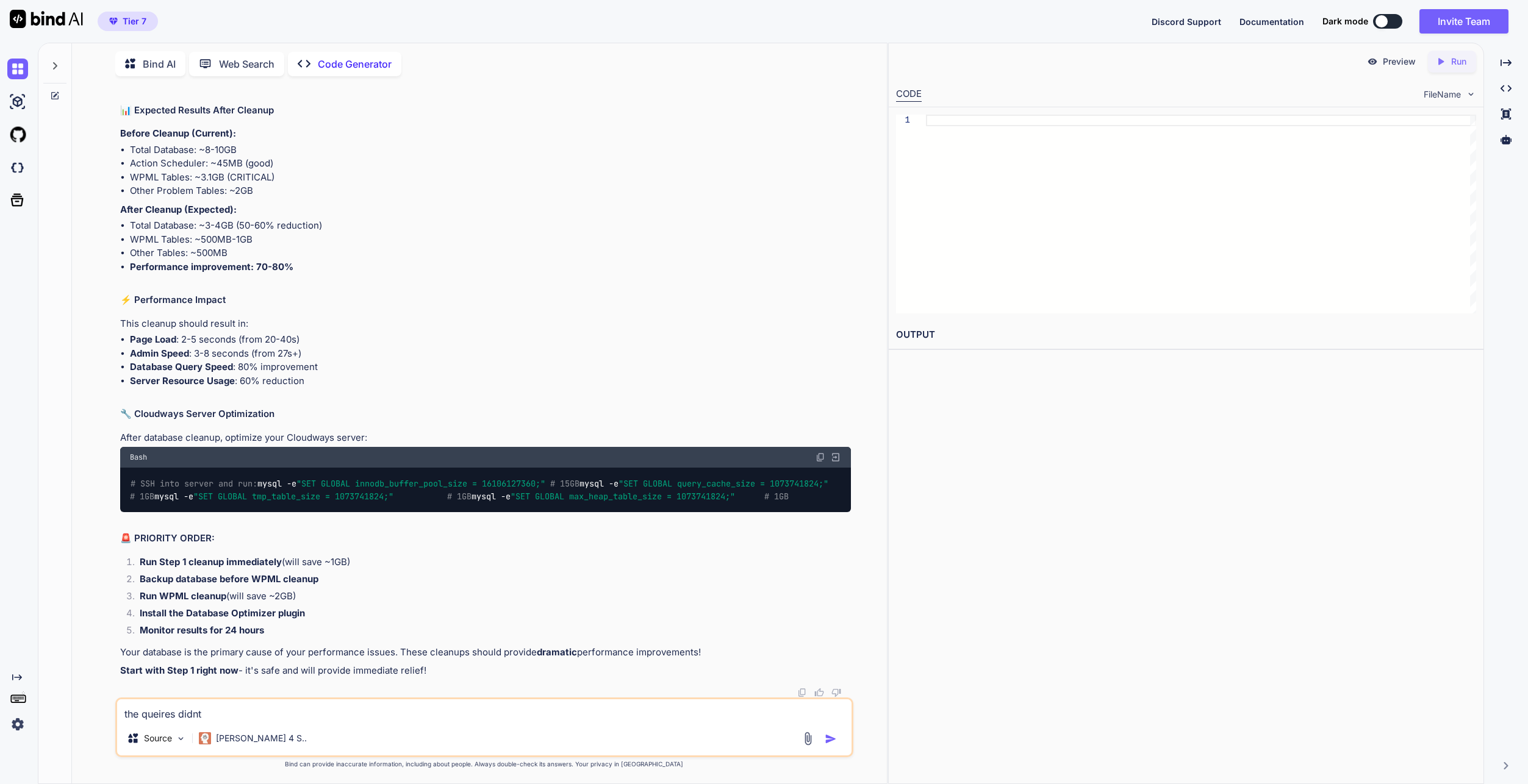
type textarea "the queires didnt w"
type textarea "x"
type textarea "the queires didnt wo"
type textarea "x"
type textarea "the queires didnt wor"
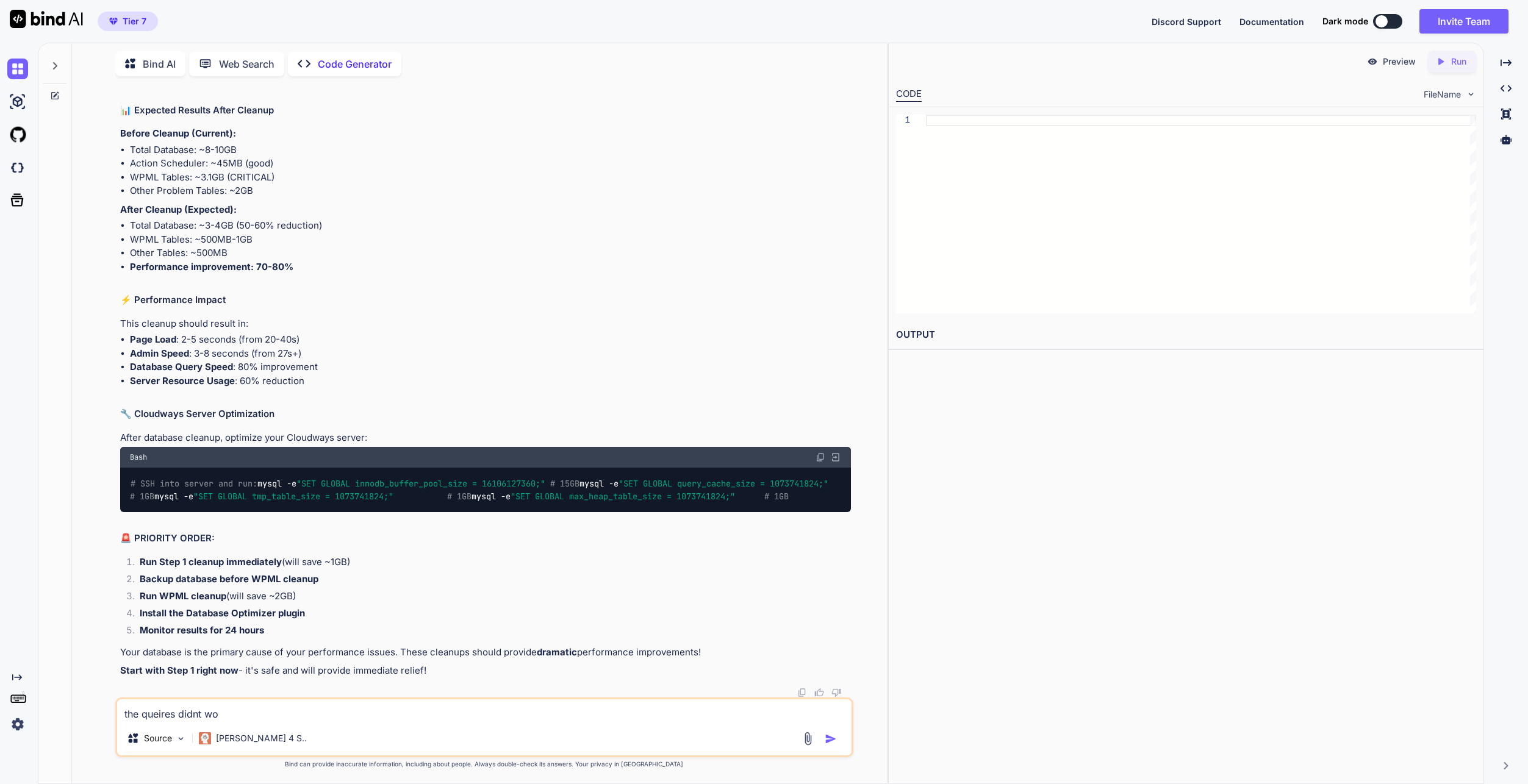
type textarea "x"
type textarea "the queires didnt work"
type textarea "x"
type textarea "the queires didnt work"
type textarea "x"
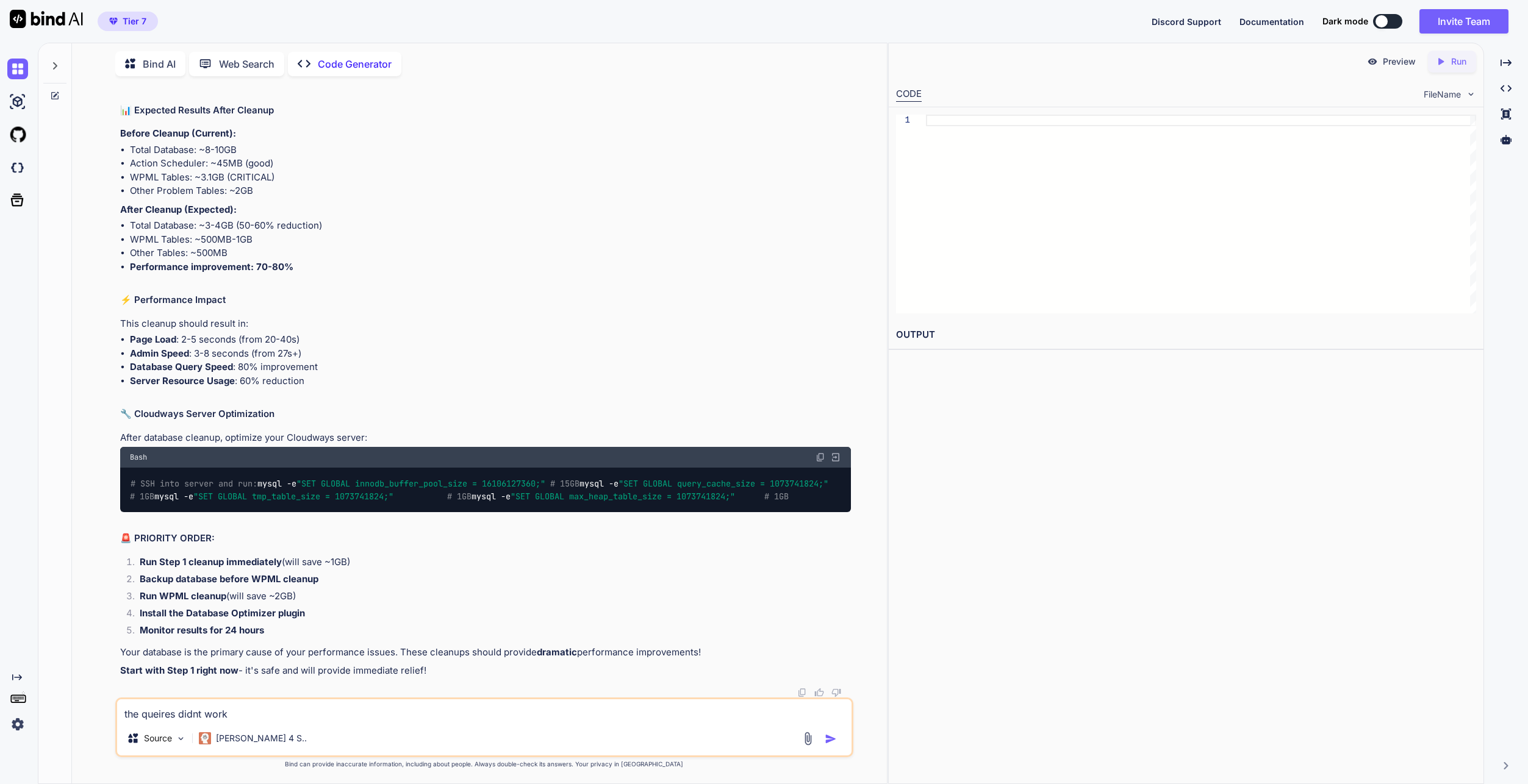
type textarea "the queires didnt work f"
type textarea "x"
type textarea "the queires didnt work fo"
type textarea "x"
type textarea "the queires didnt work for"
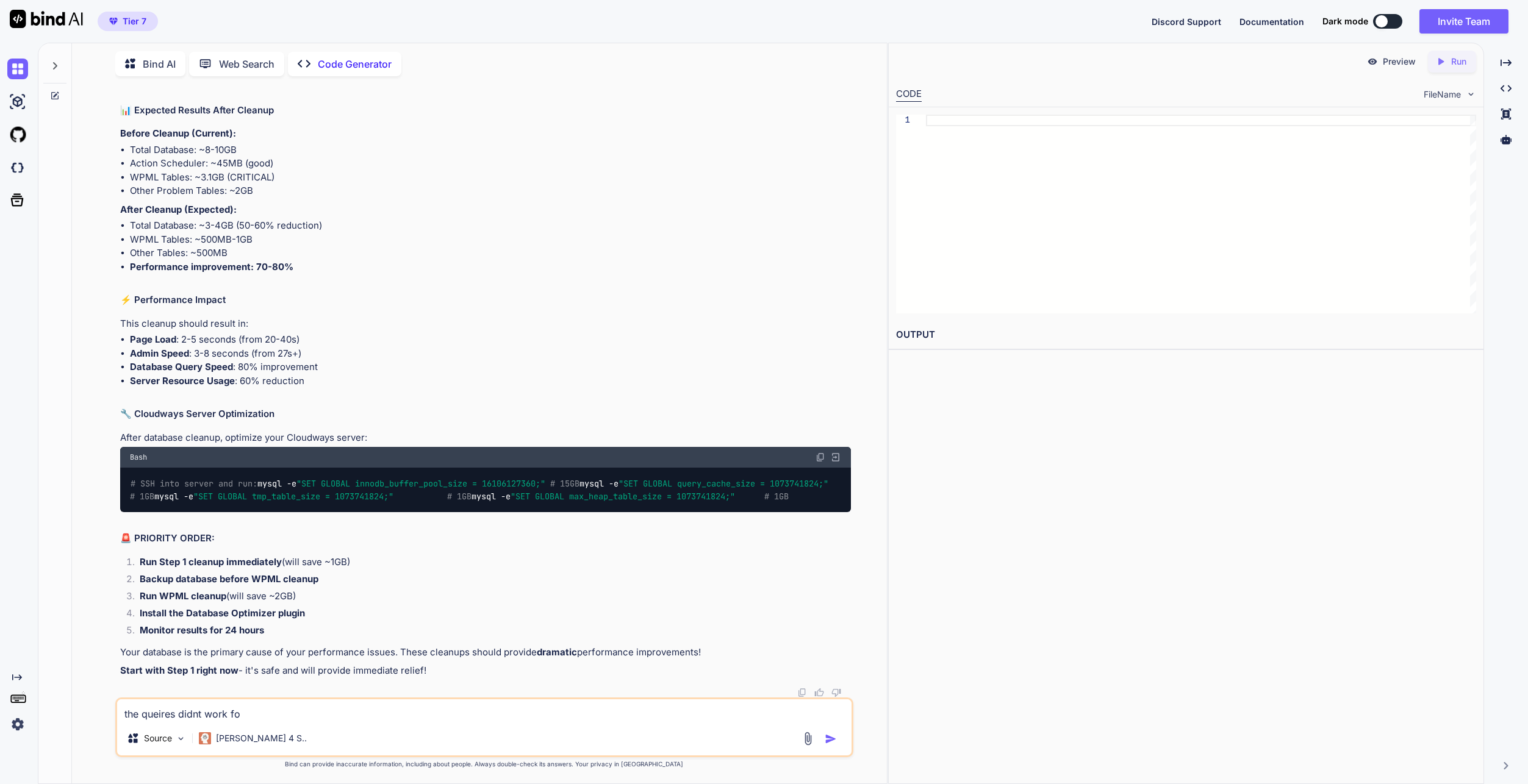
type textarea "x"
type textarea "the queires didnt work for"
type textarea "x"
type textarea "the queires didnt work for m"
type textarea "x"
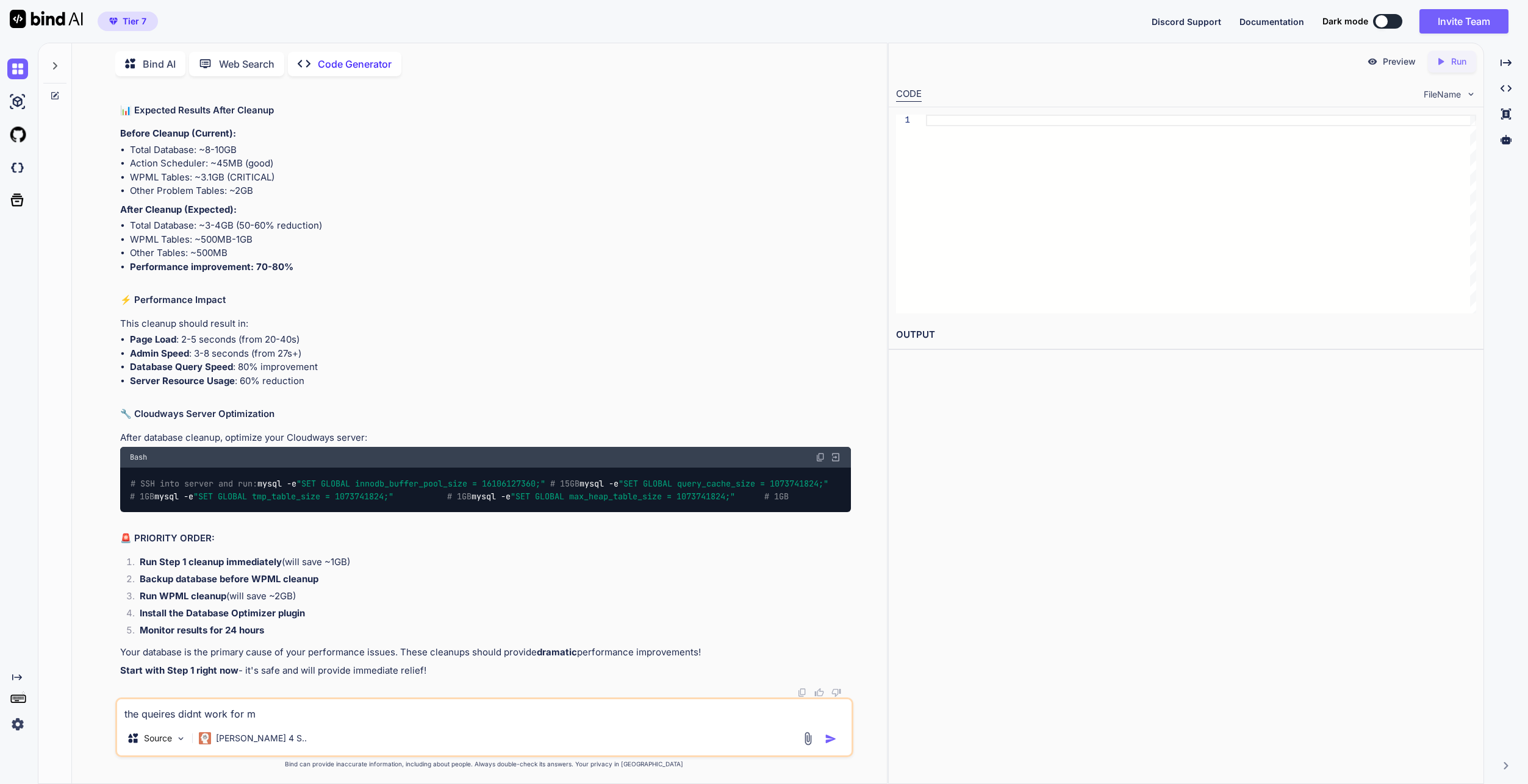
type textarea "the queires didnt work for ma"
type textarea "x"
type textarea "the queires didnt work for man"
type textarea "x"
type textarea "the queires didnt work for many"
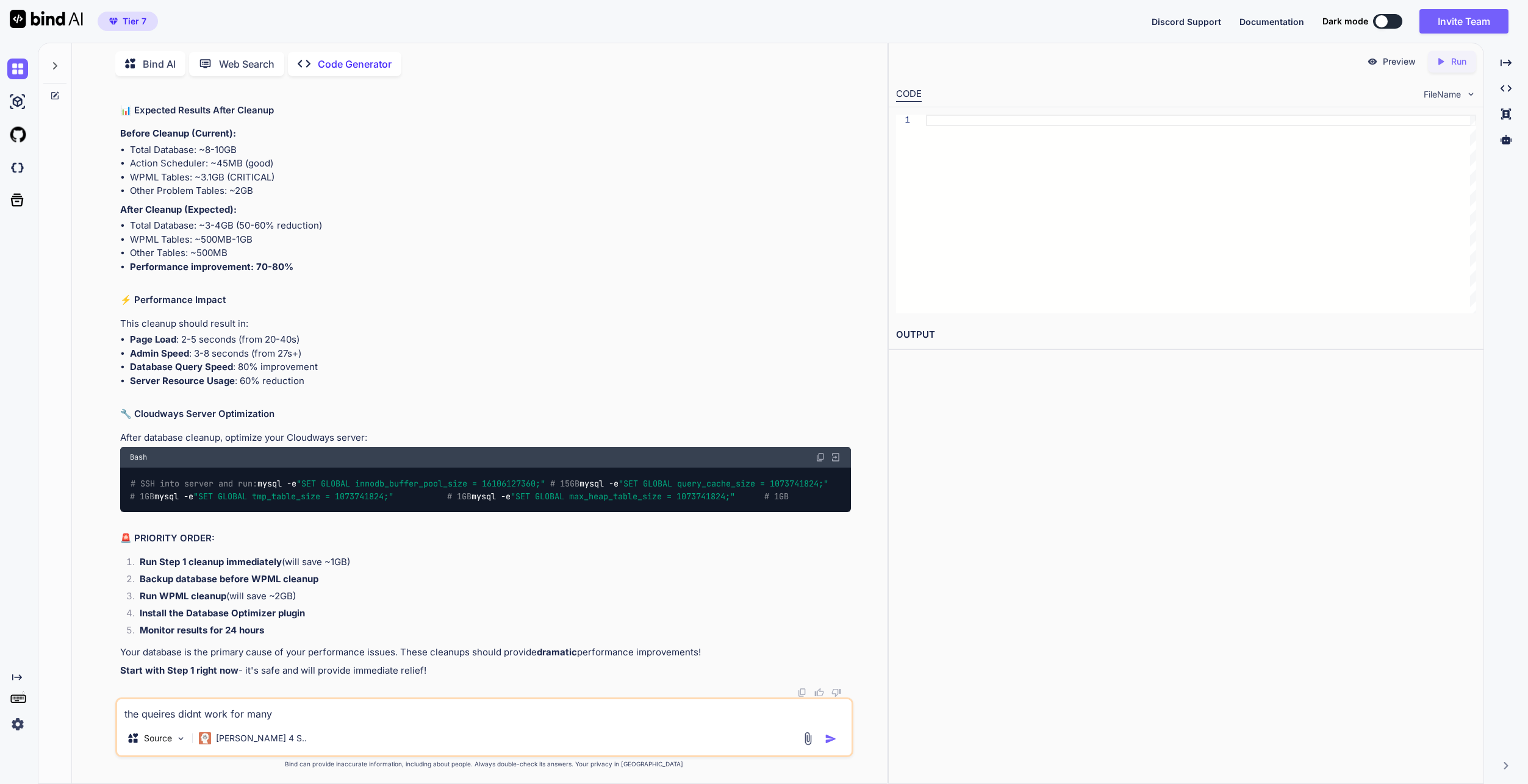
type textarea "x"
type textarea "the queires didnt work for many,"
type textarea "x"
type textarea "the queires didnt work for many,"
type textarea "x"
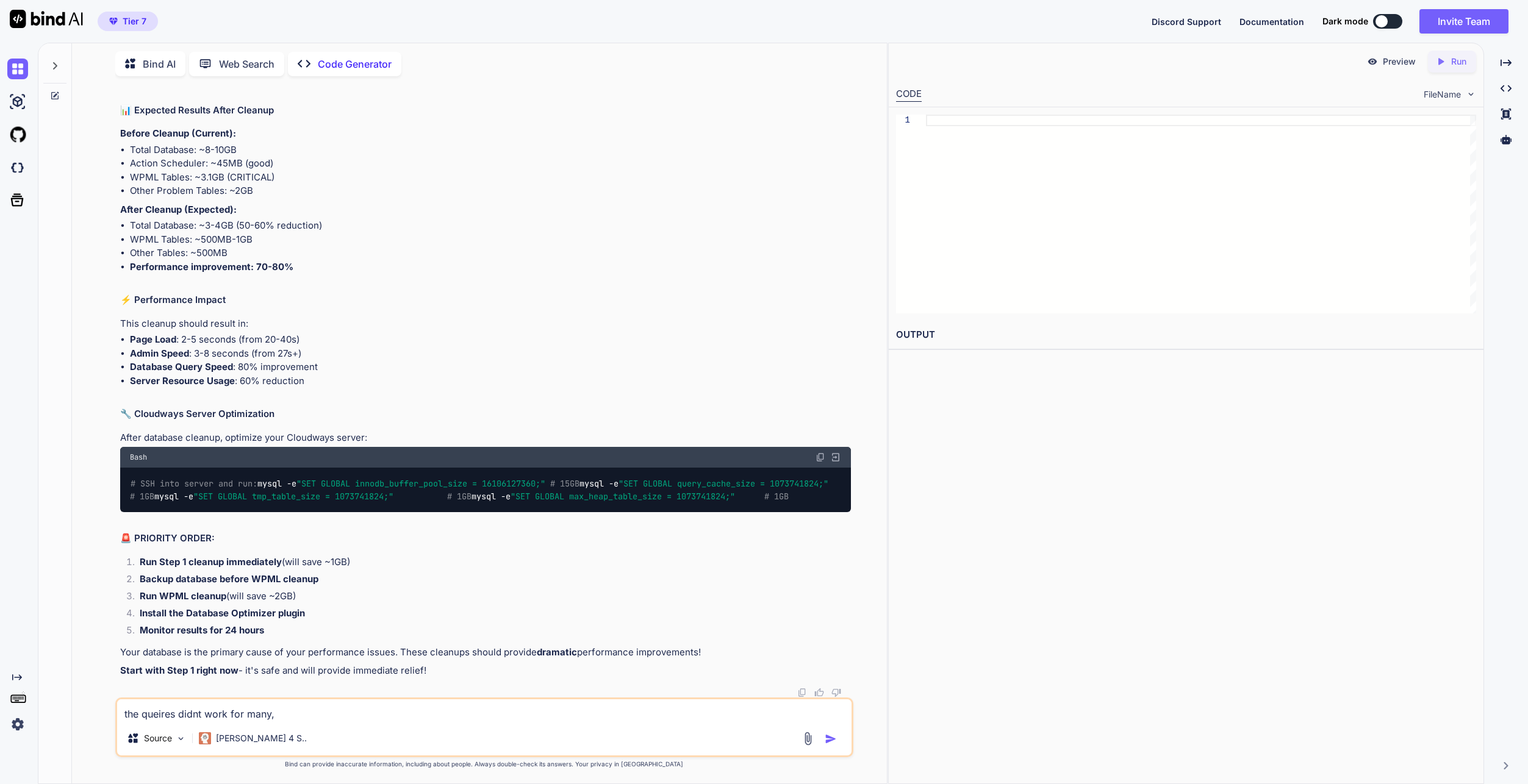
type textarea "the queires didnt work for many, o"
type textarea "x"
type textarea "the queires didnt work for many, on"
type textarea "x"
type textarea "the queires didnt work for many, onl"
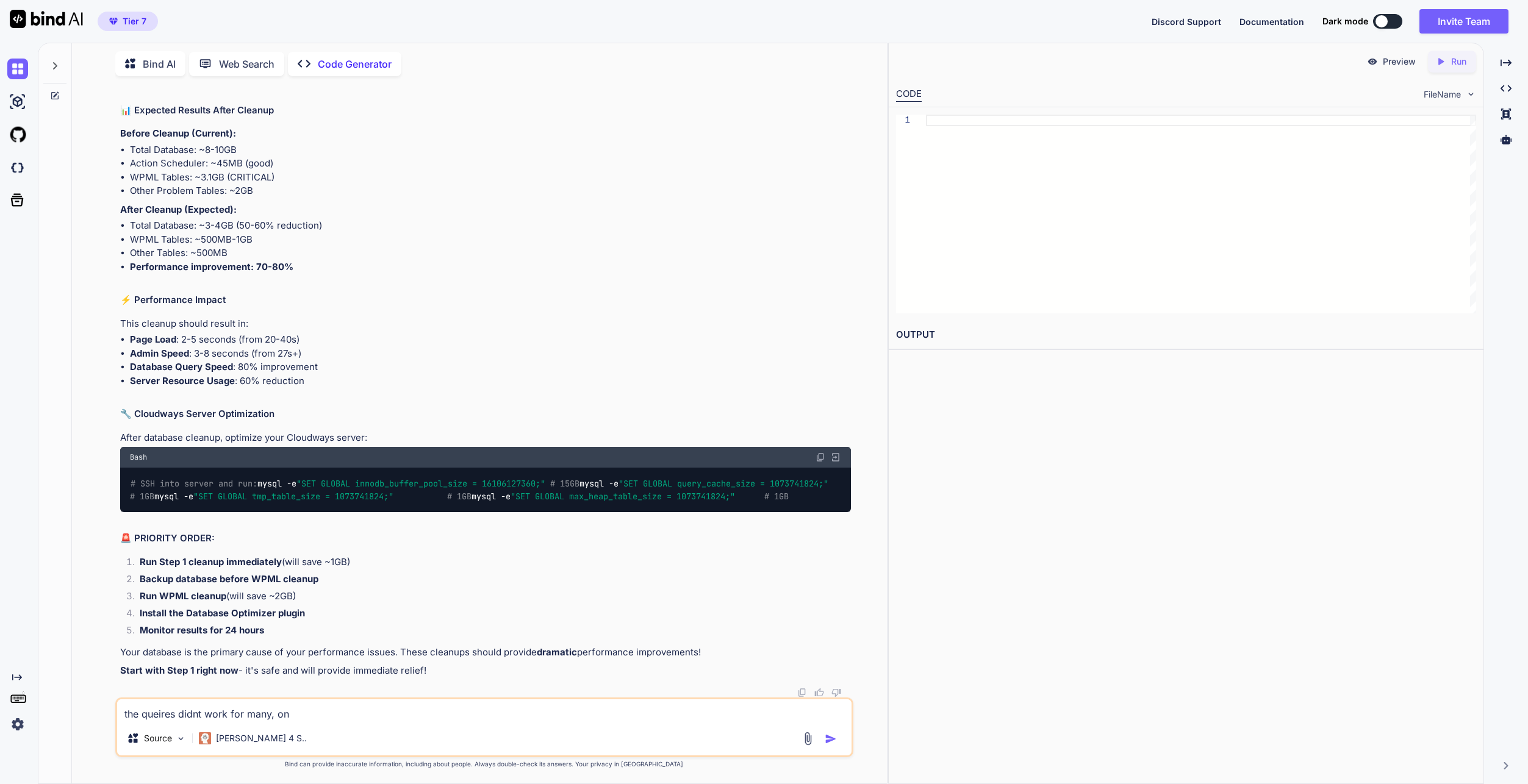
type textarea "x"
type textarea "the queires didnt work for many, only"
type textarea "x"
type textarea "the queires didnt work for many, only"
type textarea "x"
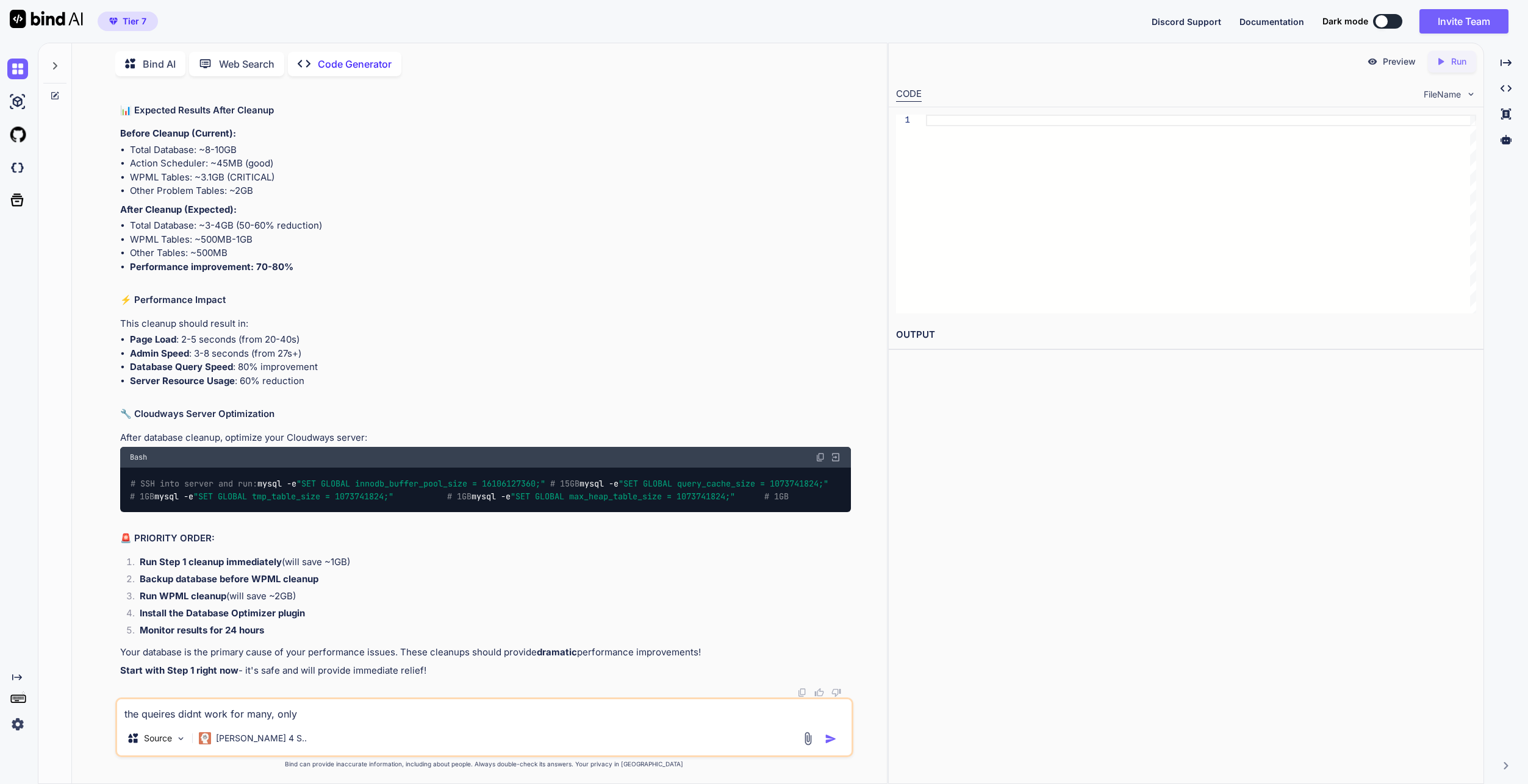
type textarea "the queires didnt work for many, only c"
type textarea "x"
type textarea "the queires didnt work for many, only cm"
type textarea "x"
type textarea "the queires didnt work for many, only cml"
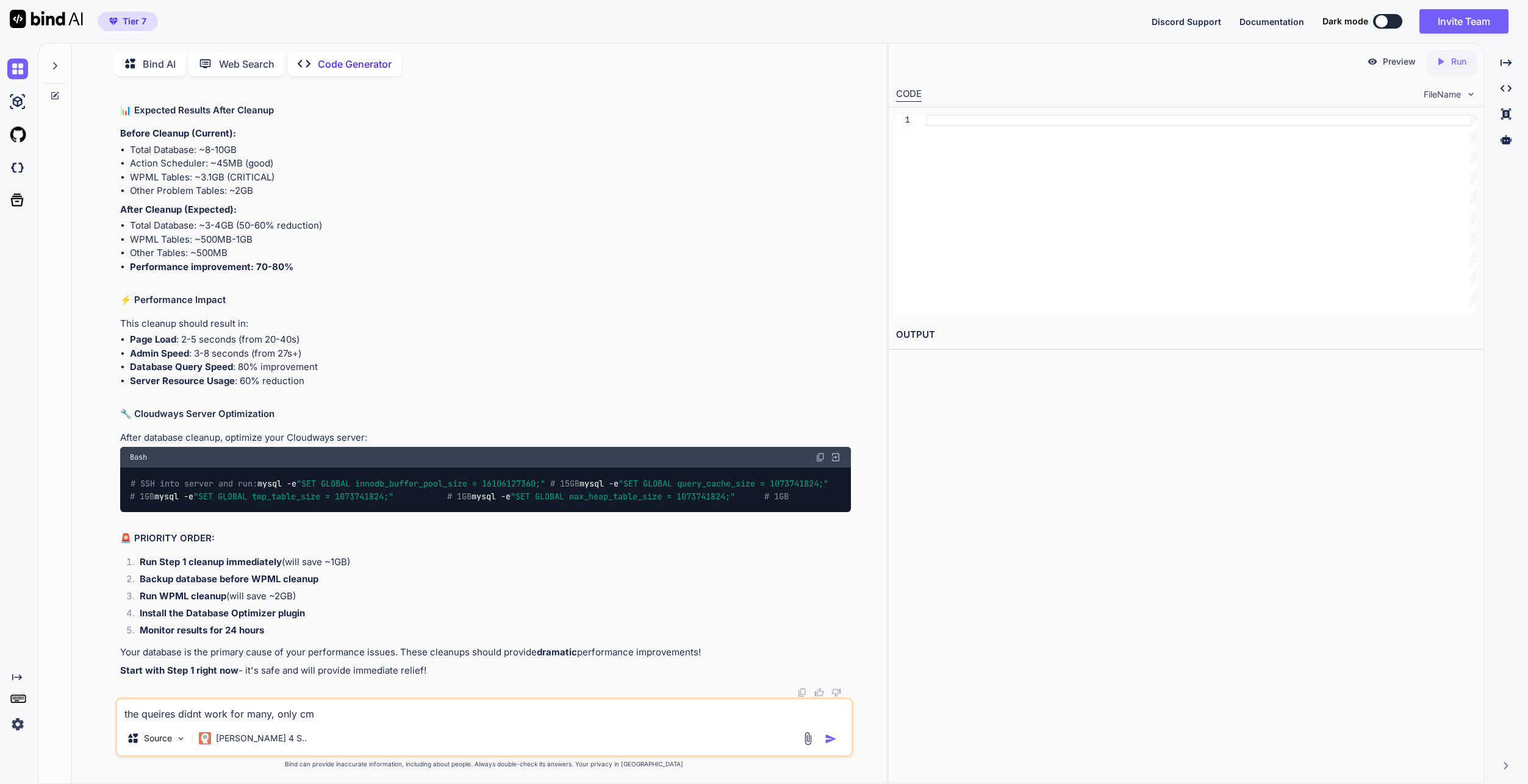
type textarea "x"
type textarea "the queires didnt work for many, only cmlz"
type textarea "x"
type textarea "the queires didnt work for many, only cmlz"
type textarea "x"
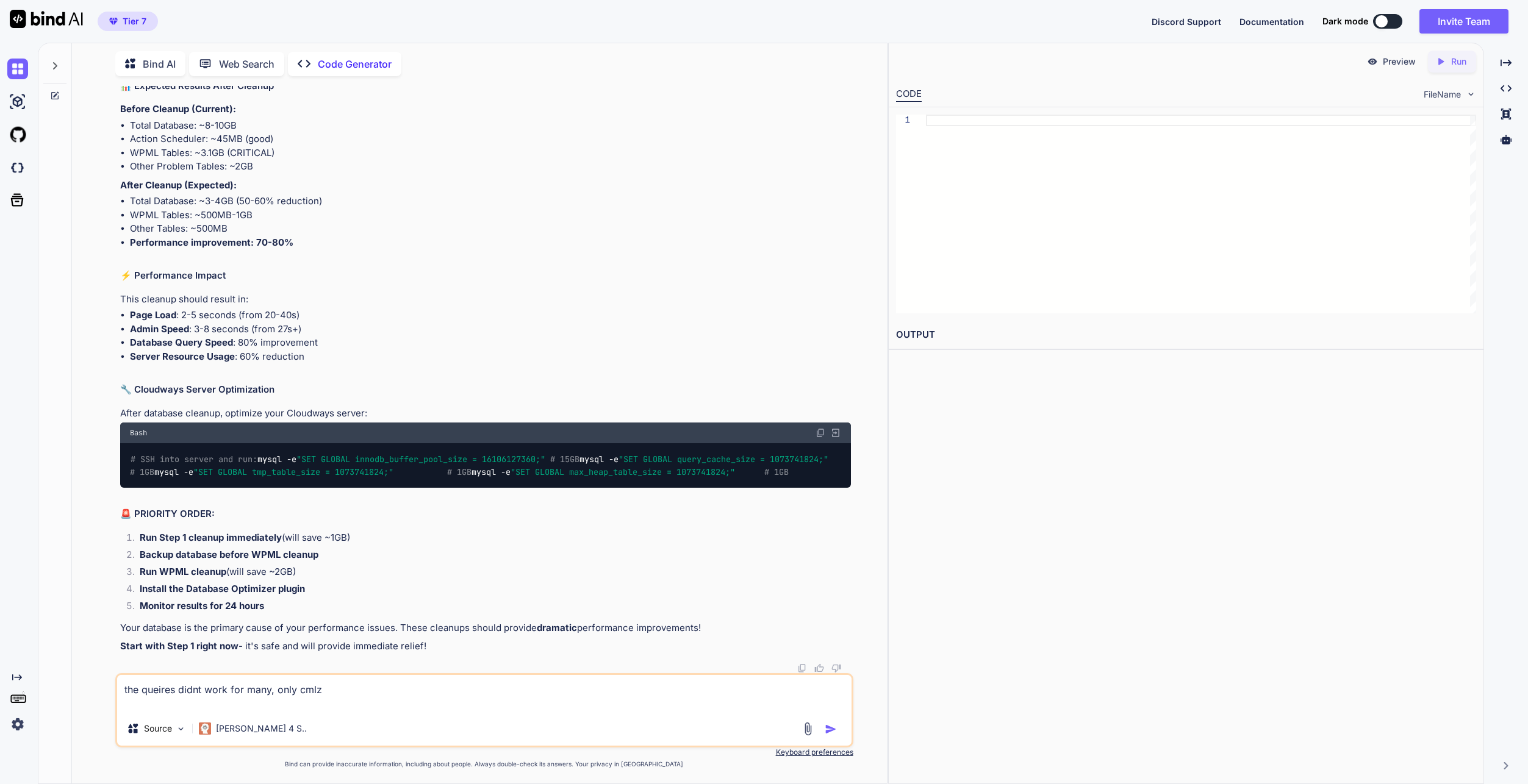
type textarea "the queires didnt work for many, only cmlz a"
type textarea "x"
type textarea "the queires didnt work for many, only cmlz an"
type textarea "x"
type textarea "the queires didnt work for many, only cmlz and"
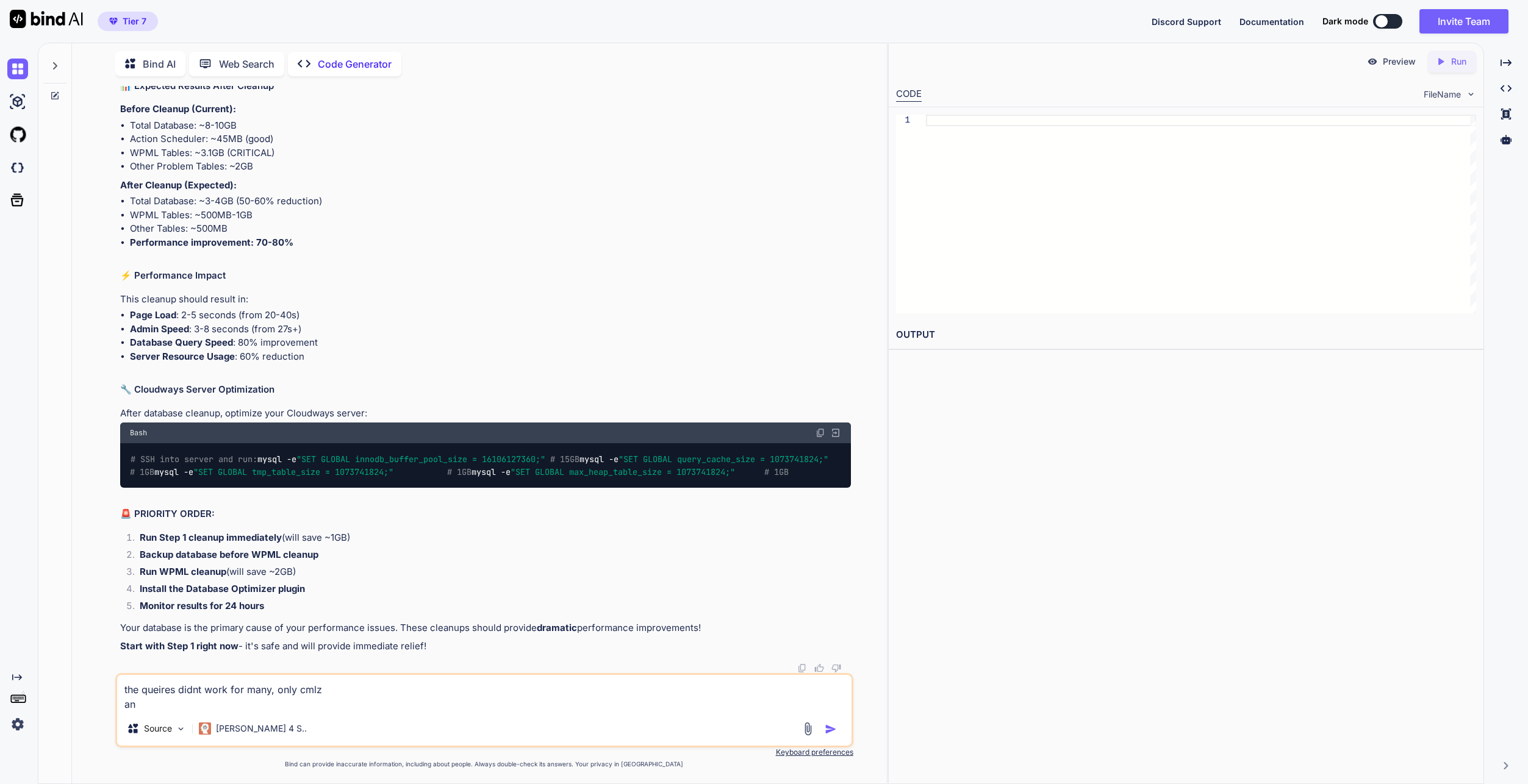
type textarea "x"
type textarea "the queires didnt work for many, only cmlz and"
type textarea "x"
type textarea "the queires didnt work for many, only cmlz and a"
type textarea "x"
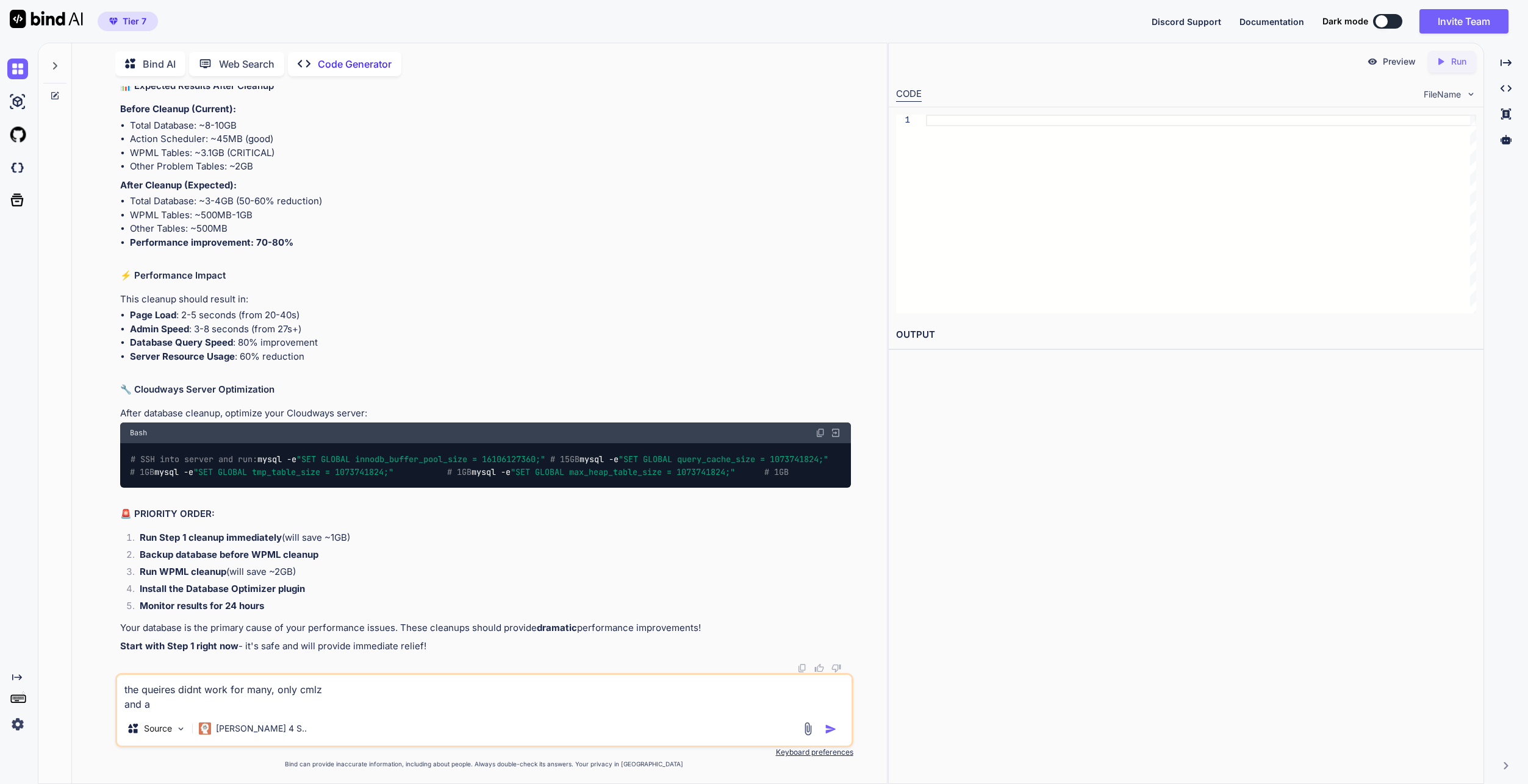
type textarea "the queires didnt work for many, only cmlz and al"
type textarea "x"
type textarea "the queires didnt work for many, only cmlz and als"
type textarea "x"
type textarea "the queires didnt work for many, only cmlz and also"
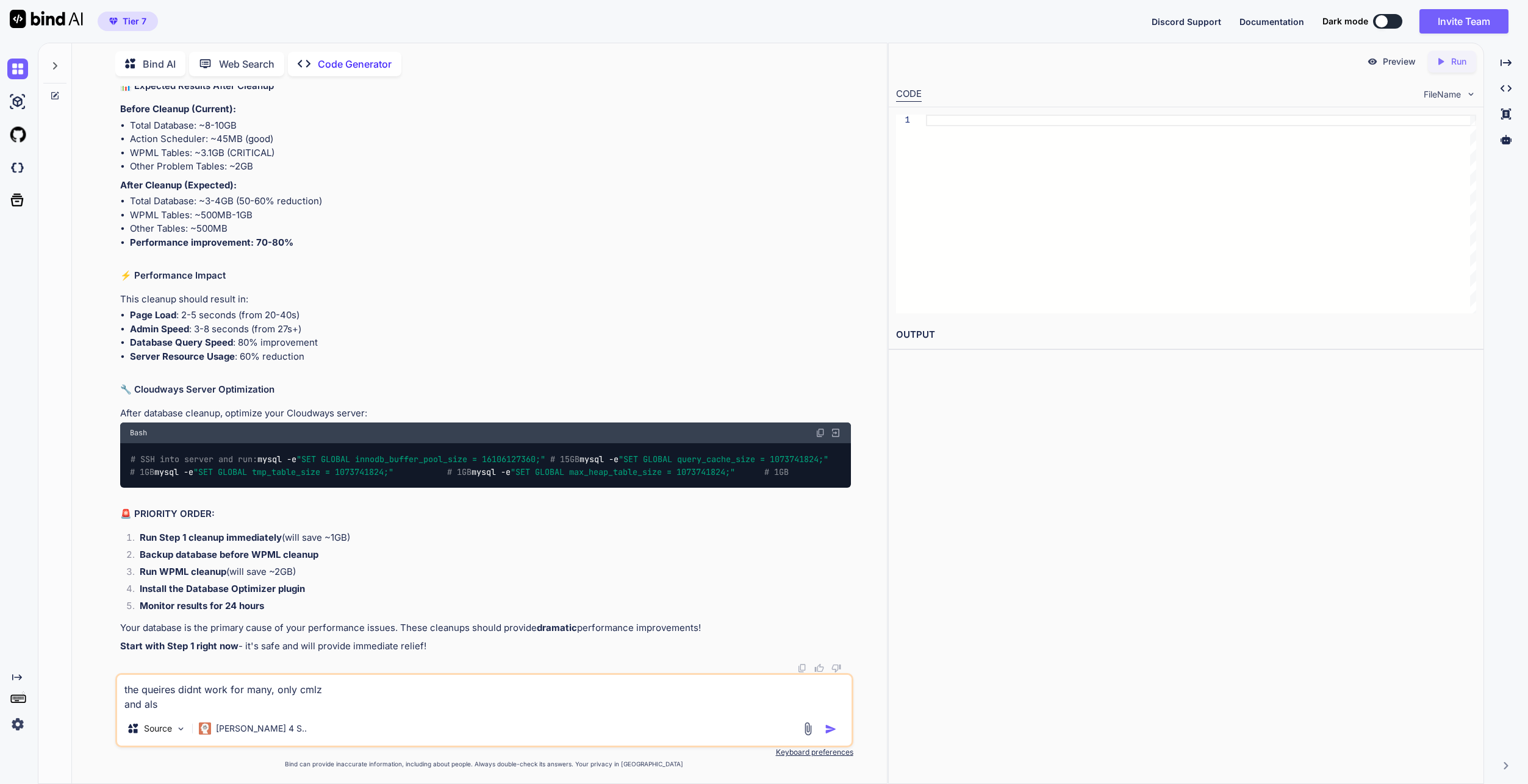
type textarea "x"
type textarea "the queires didnt work for many, only cmlz and also"
type textarea "x"
type textarea "the queires didnt work for many, only cmlz and also d"
type textarea "x"
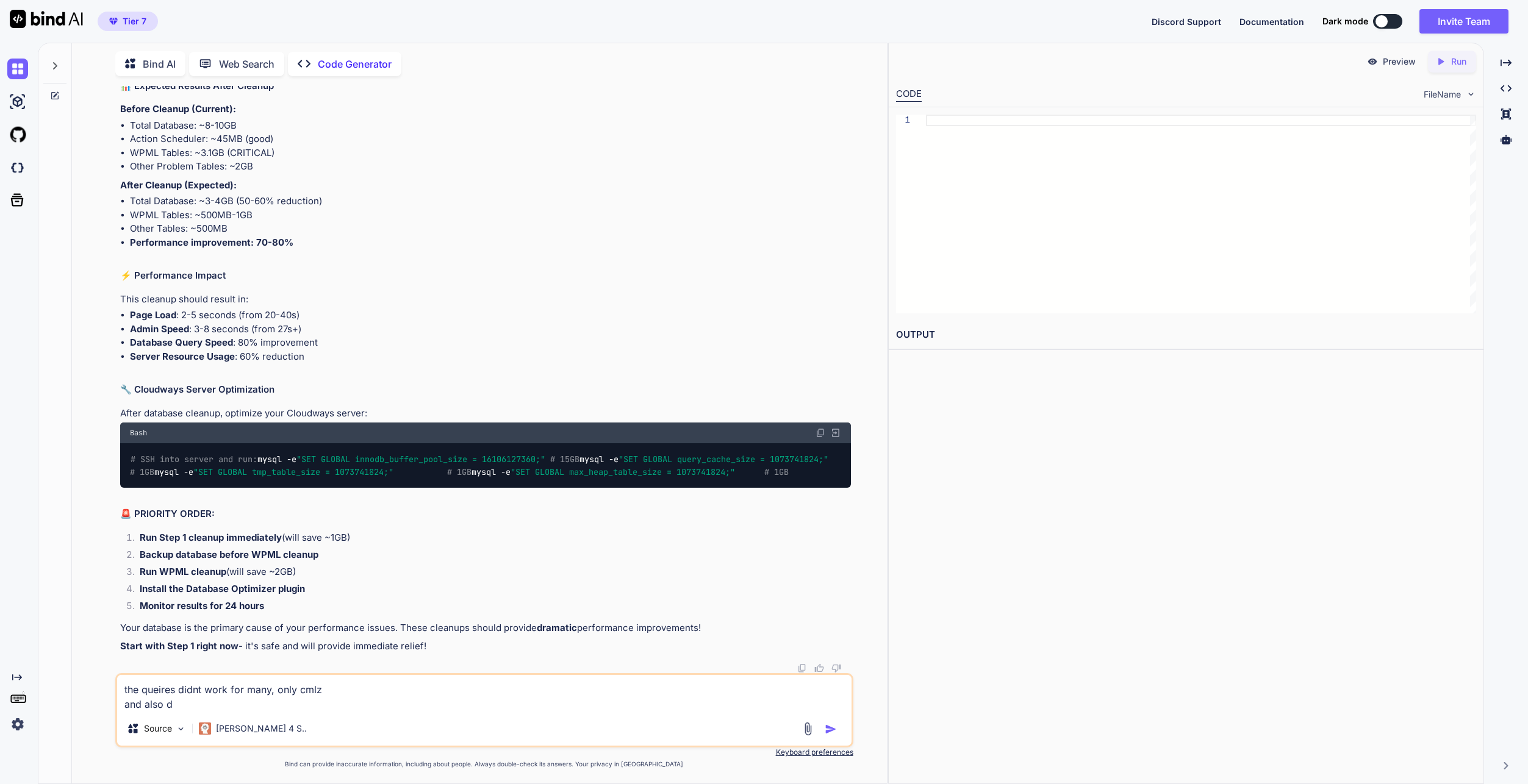
type textarea "the queires didnt work for many, only cmlz and also de"
type textarea "x"
type textarea "the queires didnt work for many, only cmlz and also deb"
type textarea "x"
type textarea "the queires didnt work for many, only cmlz and also debu"
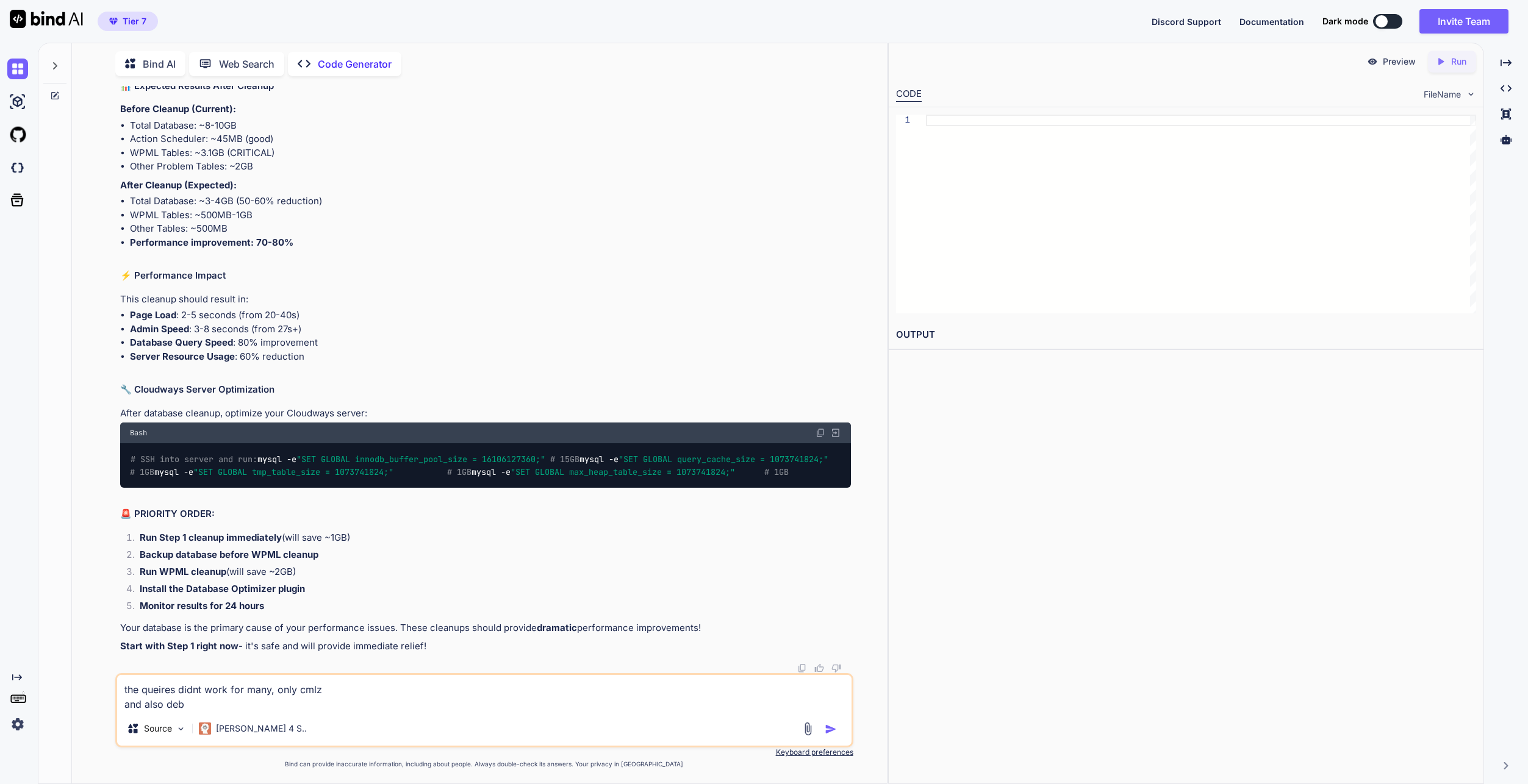
type textarea "x"
type textarea "the queires didnt work for many, only cmlz and also debug"
type textarea "x"
type textarea "the queires didnt work for many, only cmlz and also debug"
type textarea "x"
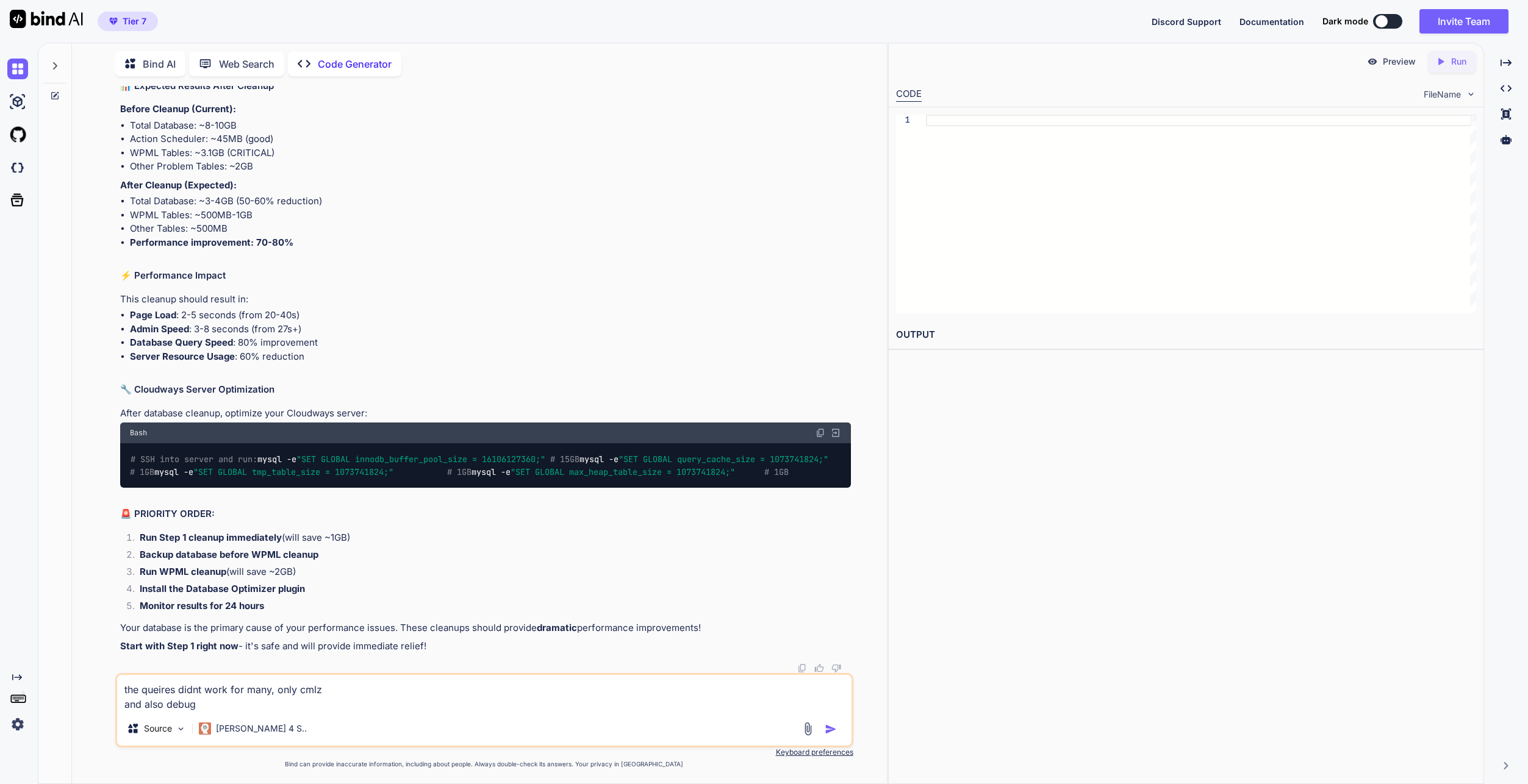
type textarea "the queires didnt work for many, only cmlz and also debug i"
type textarea "x"
type textarea "the queires didnt work for many, only cmlz and also debug in"
type textarea "x"
type textarea "the queires didnt work for many, only cmlz and also debug inf"
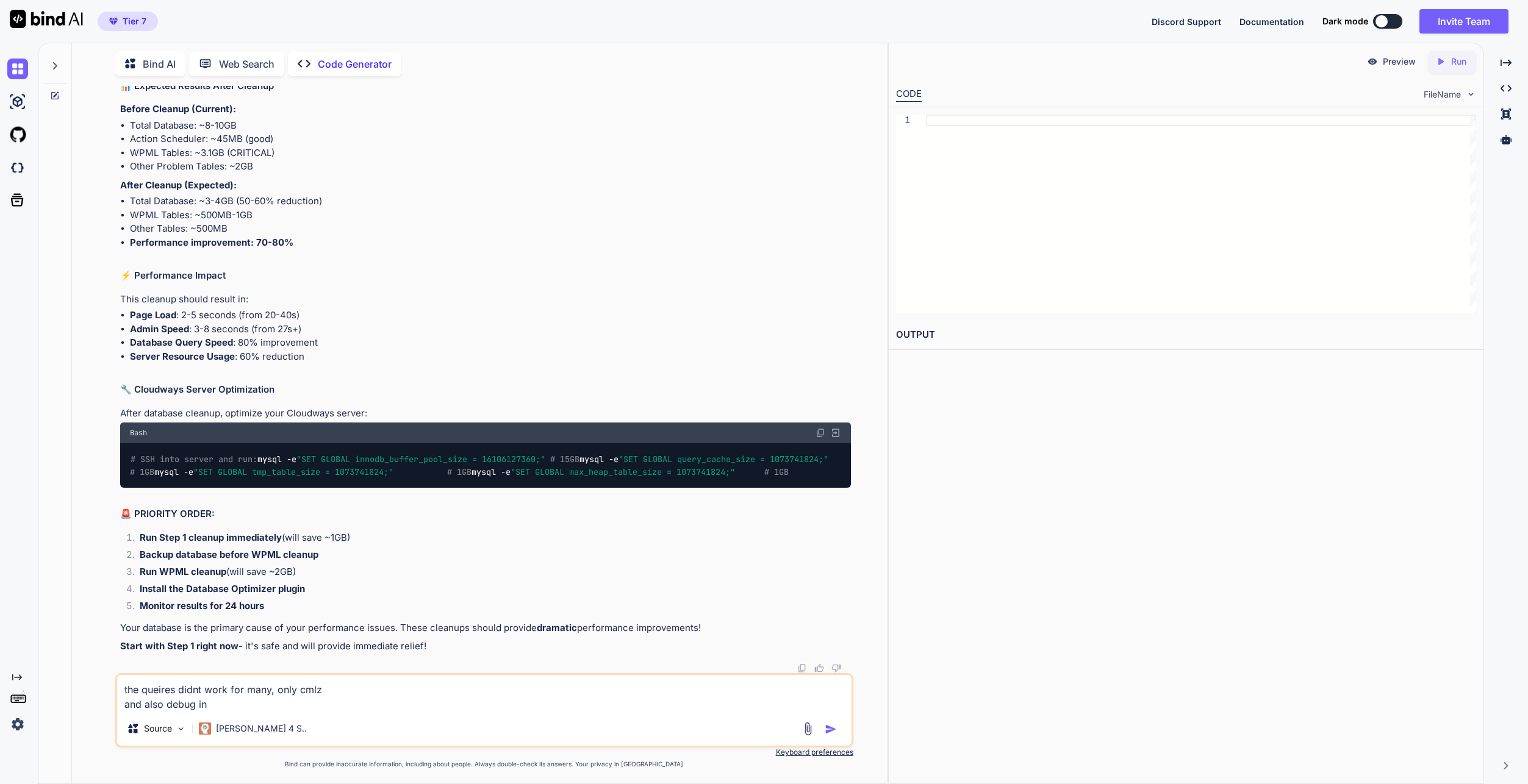
type textarea "x"
type textarea "the queires didnt work for many, only cmlz and also debug info"
type textarea "x"
type textarea "the queires didnt work for many, only cmlz and also debug infor"
type textarea "x"
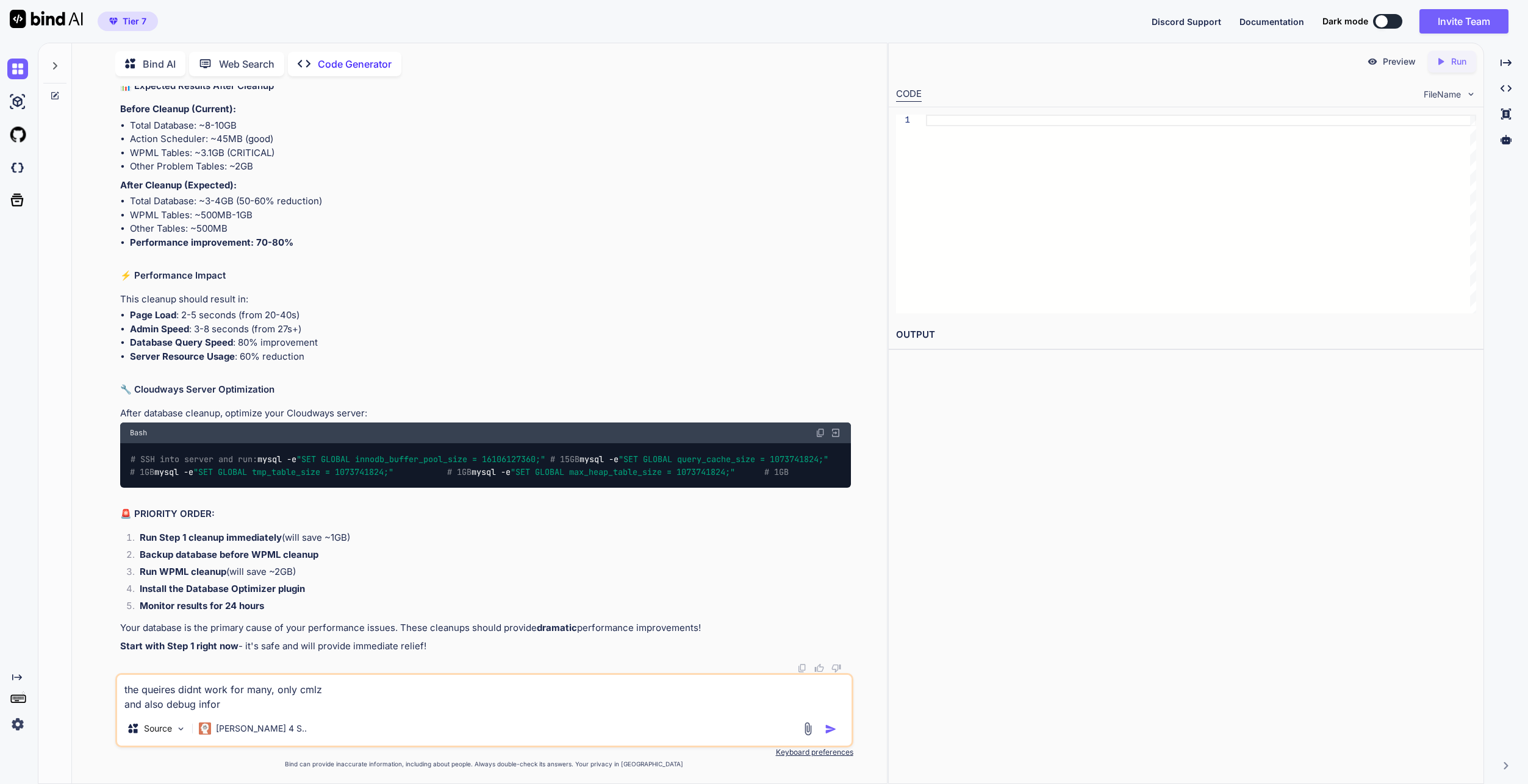
type textarea "the queires didnt work for many, only cmlz and also debug inform"
type textarea "x"
type textarea "the queires didnt work for many, only cmlz and also debug informa"
type textarea "x"
type textarea "the queires didnt work for many, only cmlz and also debug informat"
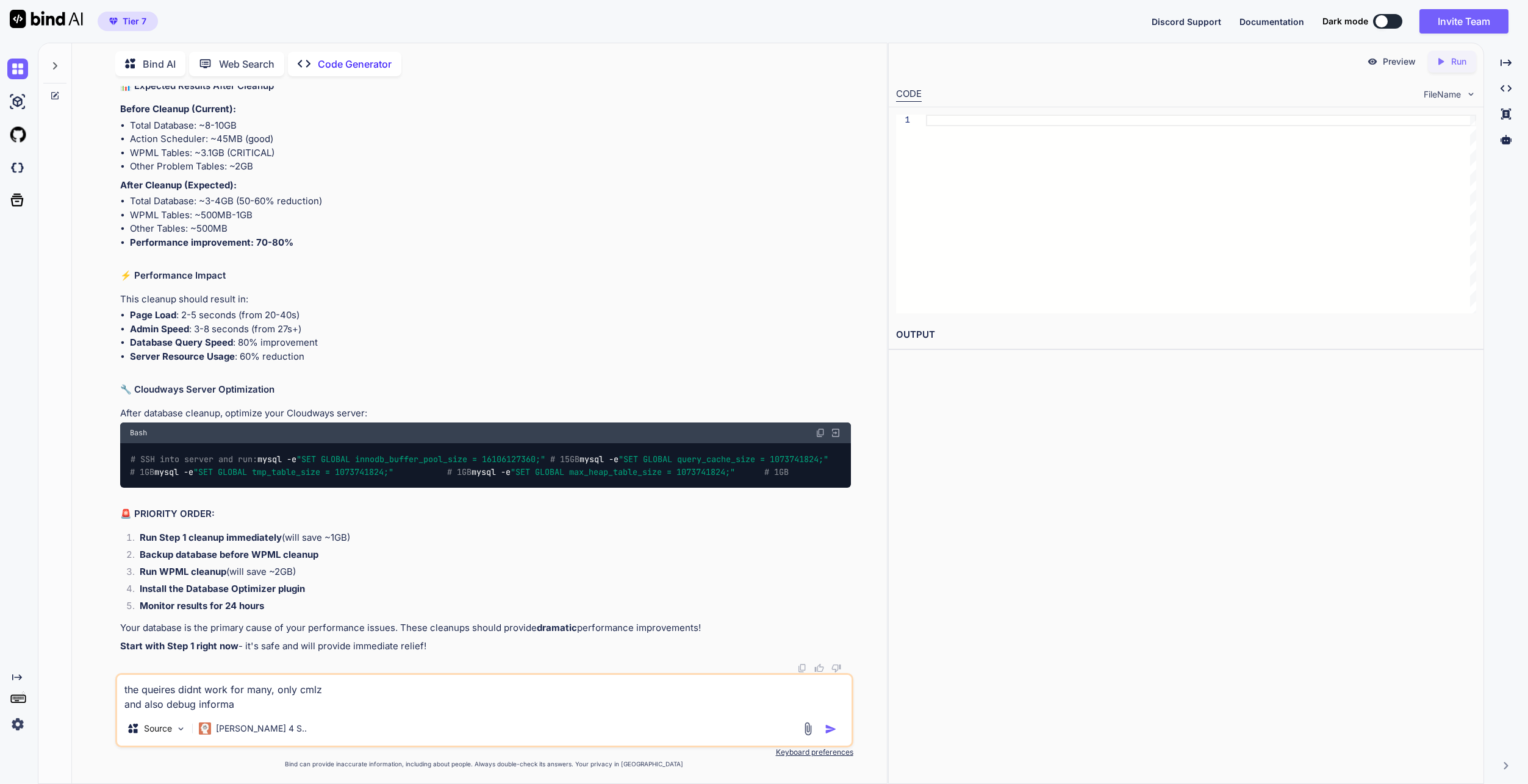
type textarea "x"
type textarea "the queires didnt work for many, only cmlz and also debug informati"
type textarea "x"
type textarea "the queires didnt work for many, only cmlz and also debug informatio"
type textarea "x"
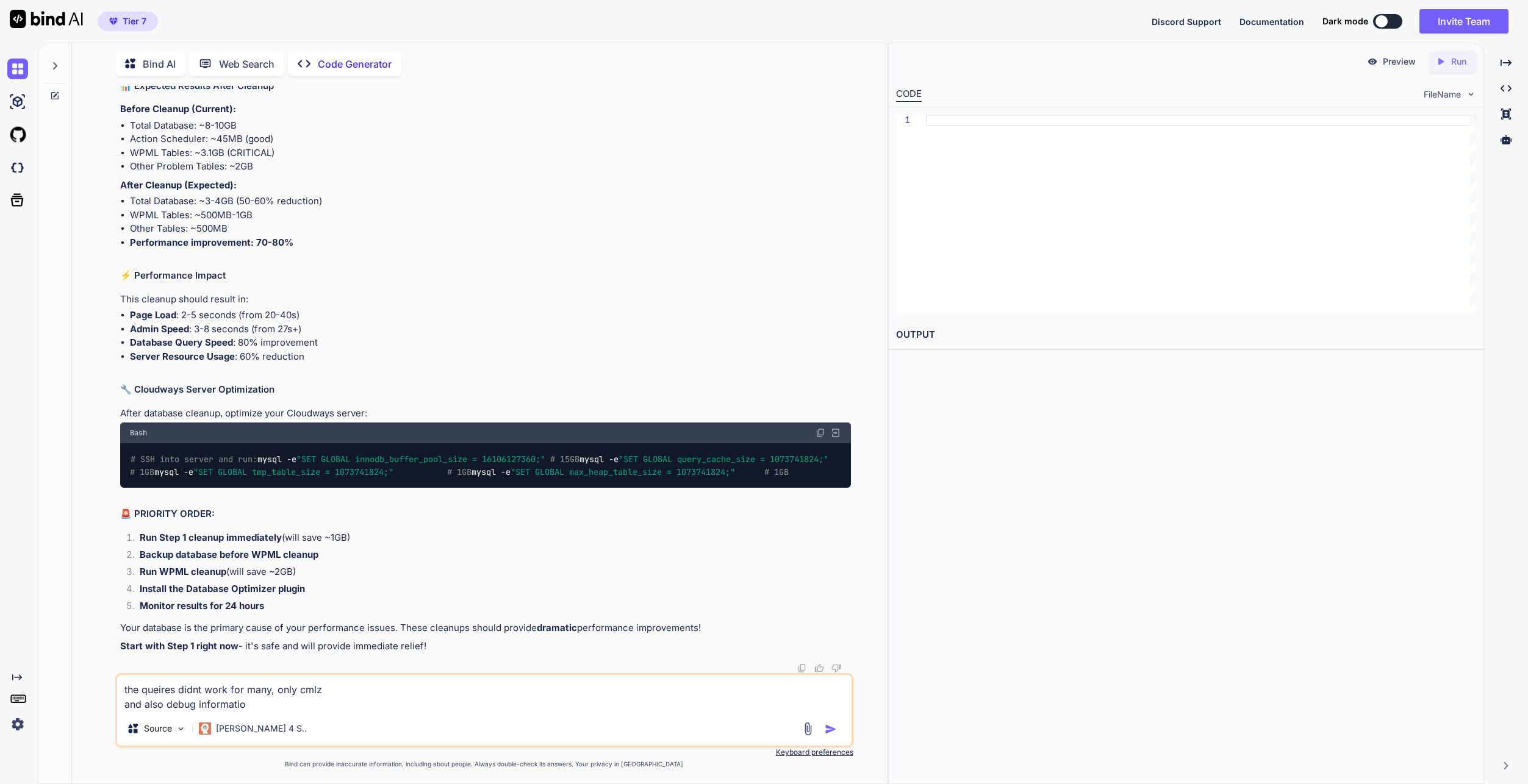
type textarea "the queires didnt work for many, only cmlz and also debug information"
type textarea "x"
type textarea "the queires didnt work for many, only cmlz and also debug information"
type textarea "x"
type textarea "the queires didnt work for many, only cmlz and also debug information o"
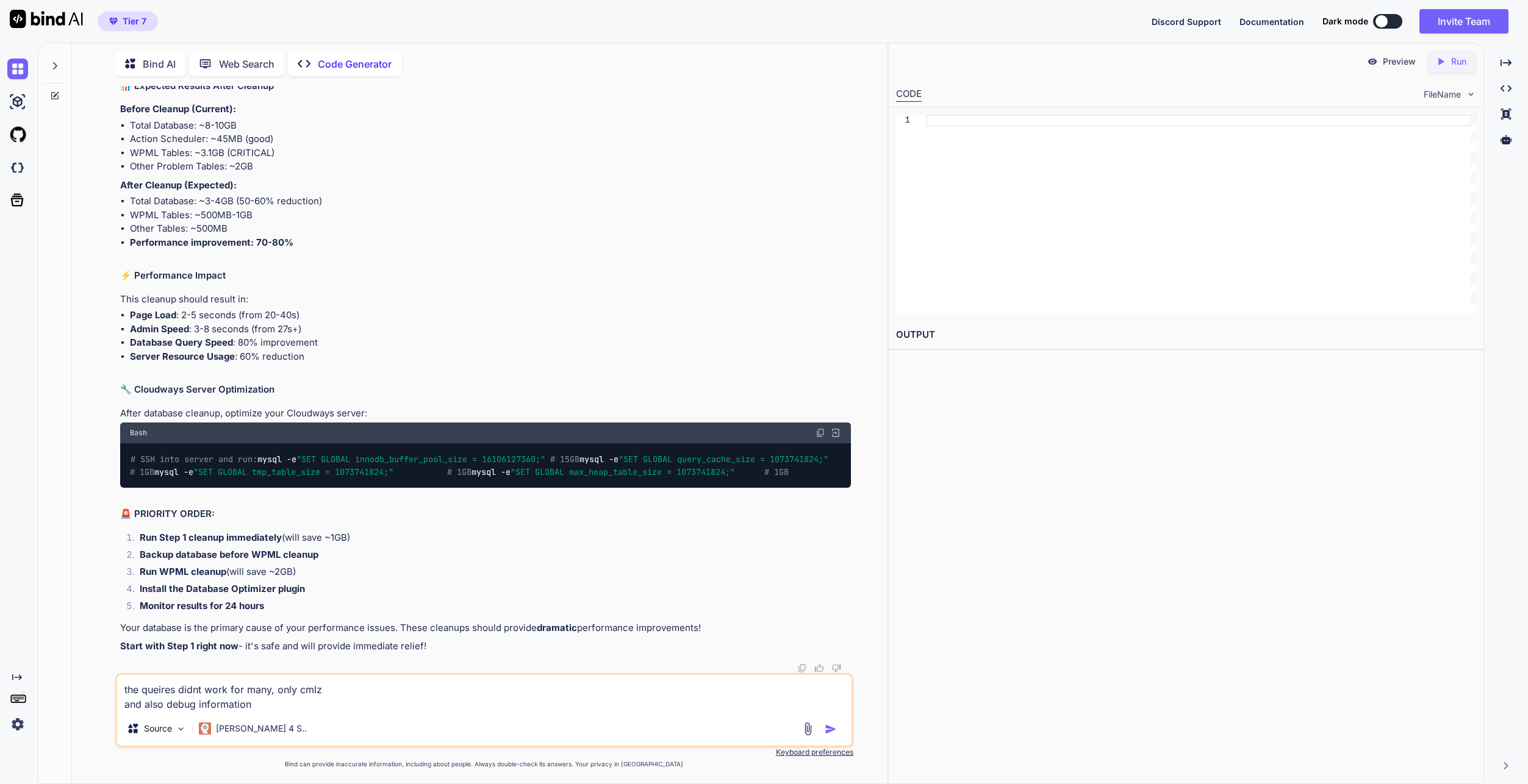
type textarea "x"
type textarea "the queires didnt work for many, only cmlz and also debug information of"
type textarea "x"
type textarea "the queires didnt work for many, only cmlz and also debug information of"
type textarea "x"
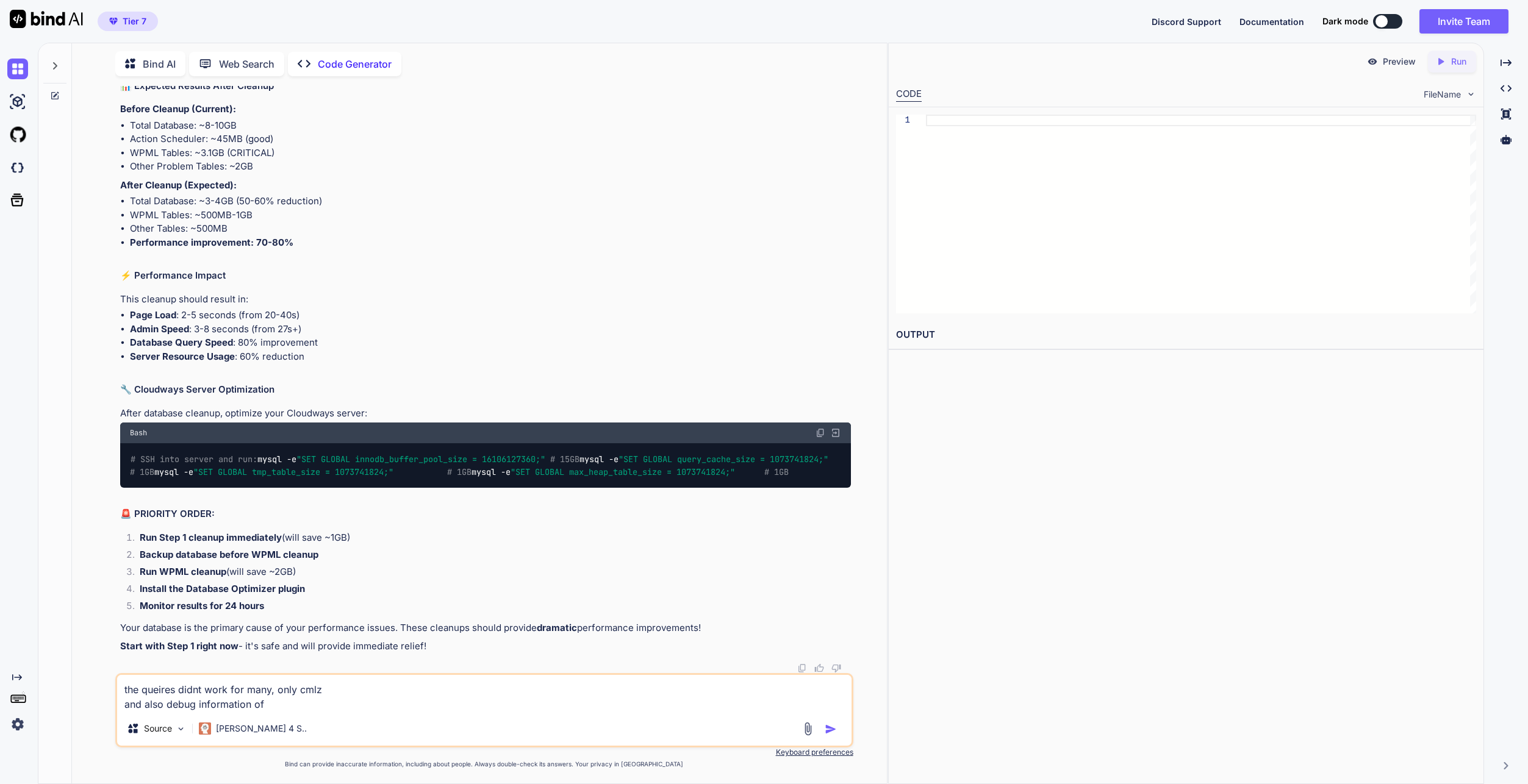
type textarea "the queires didnt work for many, only cmlz and also debug information of w"
type textarea "x"
type textarea "the queires didnt work for many, only cmlz and also debug information of wp"
type textarea "x"
type textarea "the queires didnt work for many, only cmlz and also debug information of wpm"
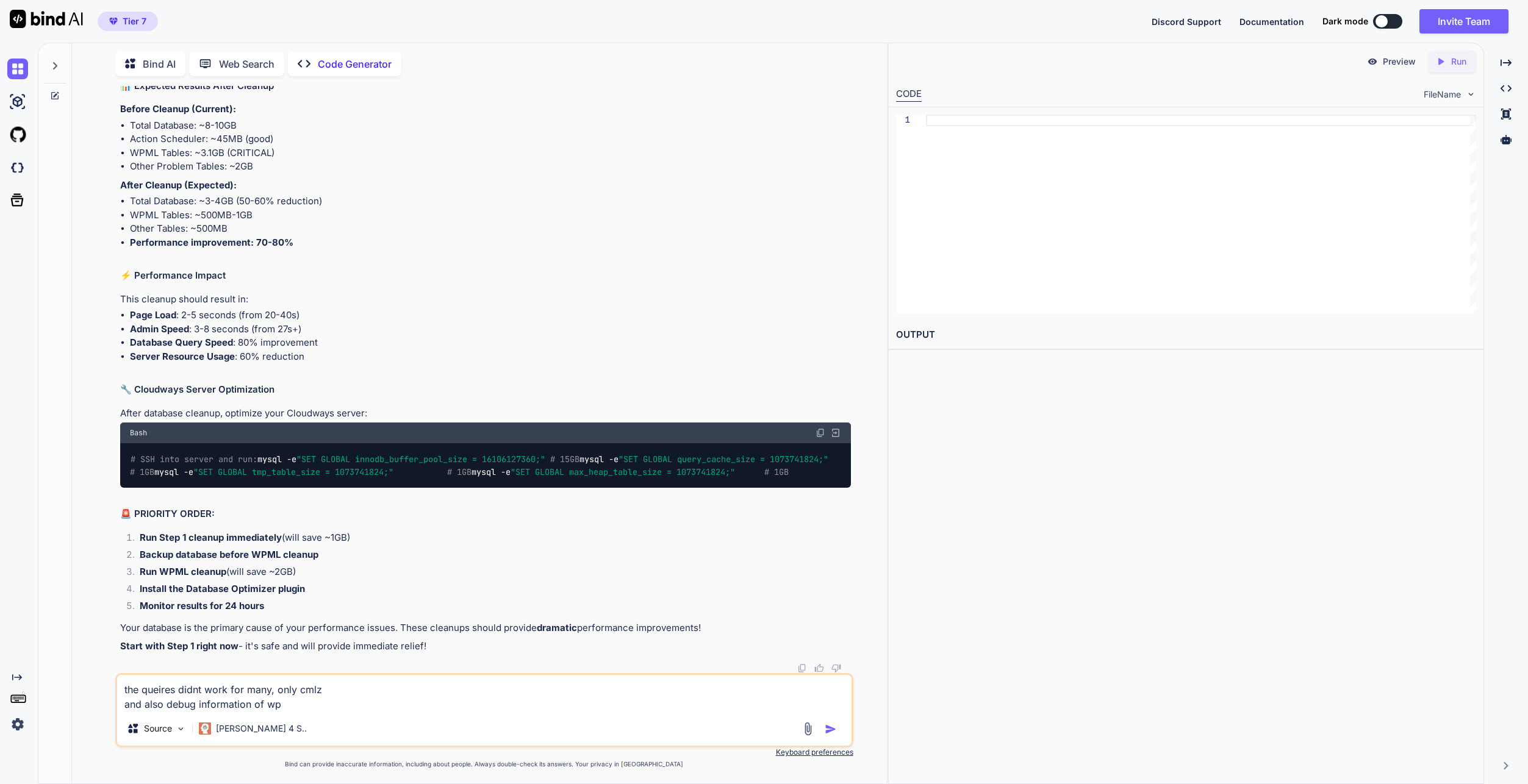
type textarea "x"
type textarea "the queires didnt work for many, only cmlz and also debug information of wpml"
type textarea "x"
type textarea "the queires didnt work for many, only cmlz and also debug information of wpml"
type textarea "x"
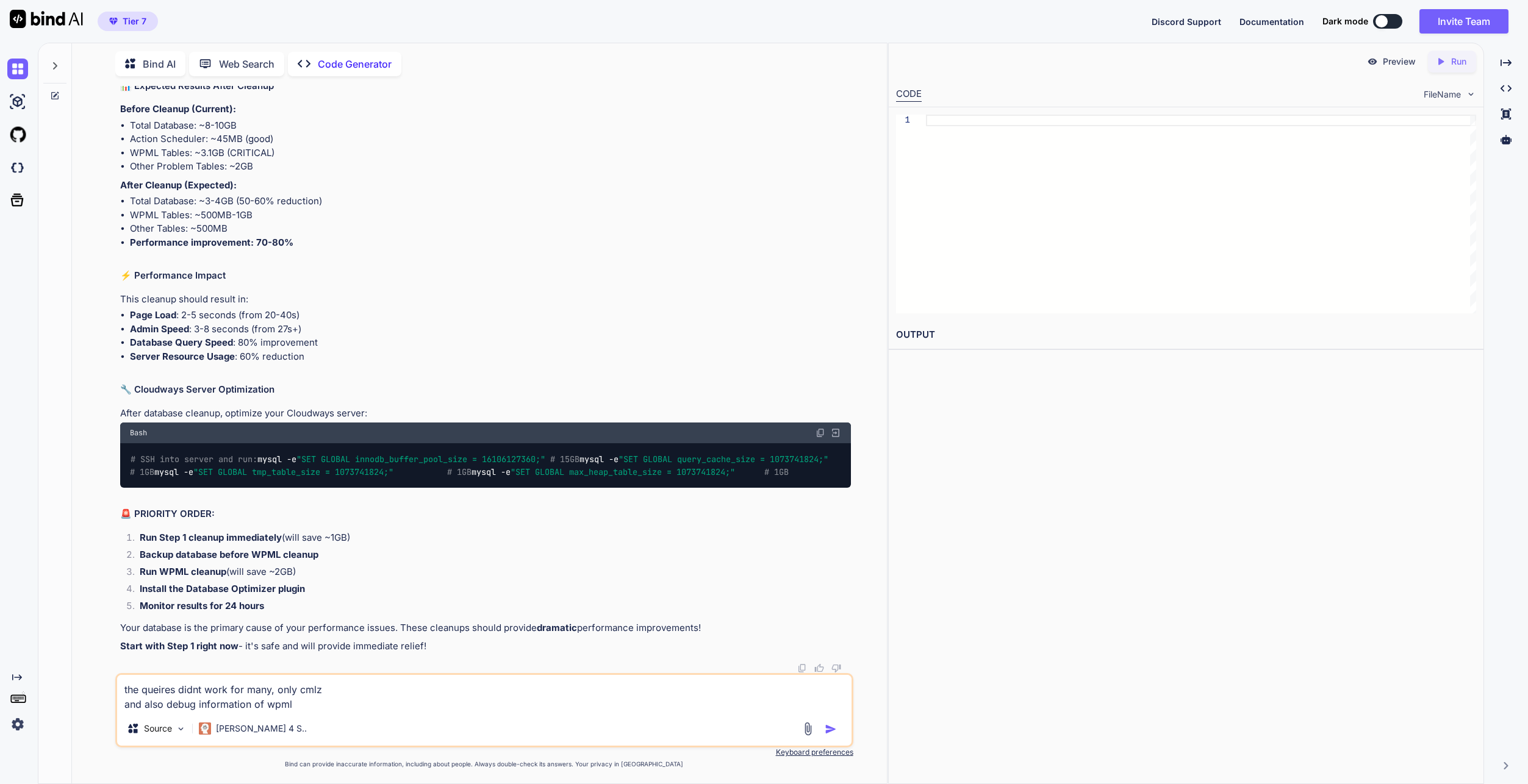
paste textarea "{"core":{"Wordpress":{"Multisite":"No","SiteURL":"https:\/\/swissmade.direct","…"
type textarea "the queires didnt work for many, only cmlz and also debug information of wpml {…"
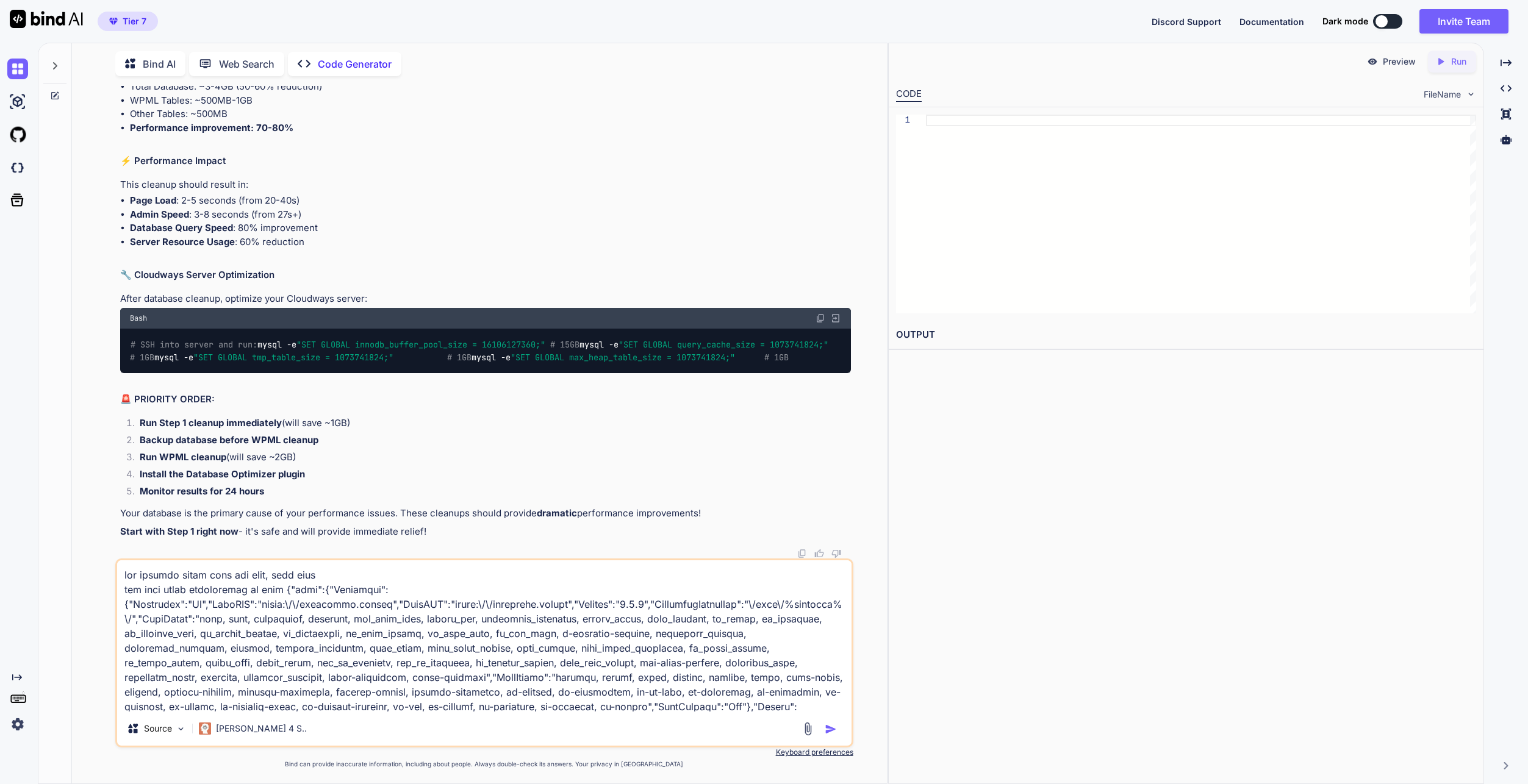
scroll to position [9071, 0]
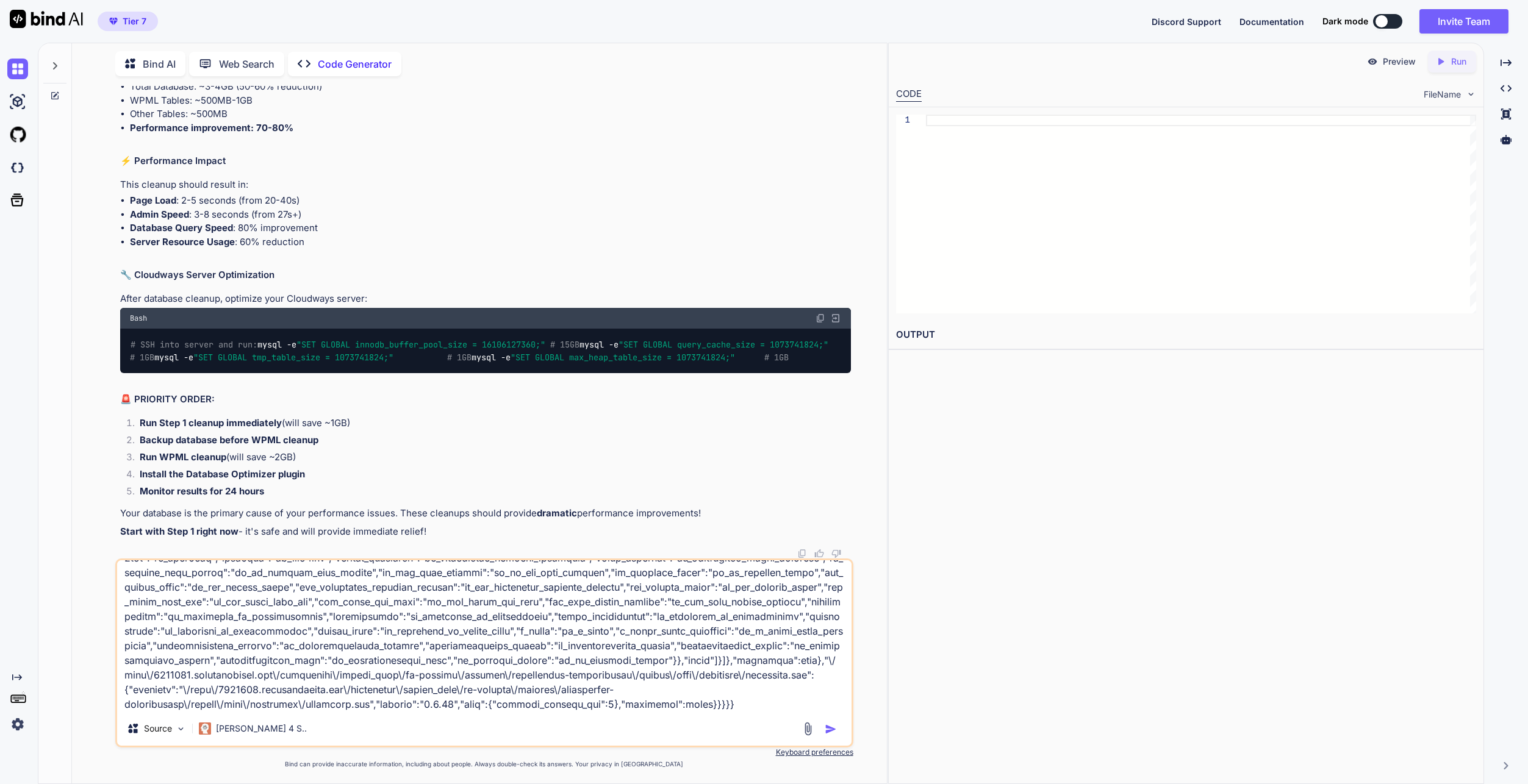
type textarea "x"
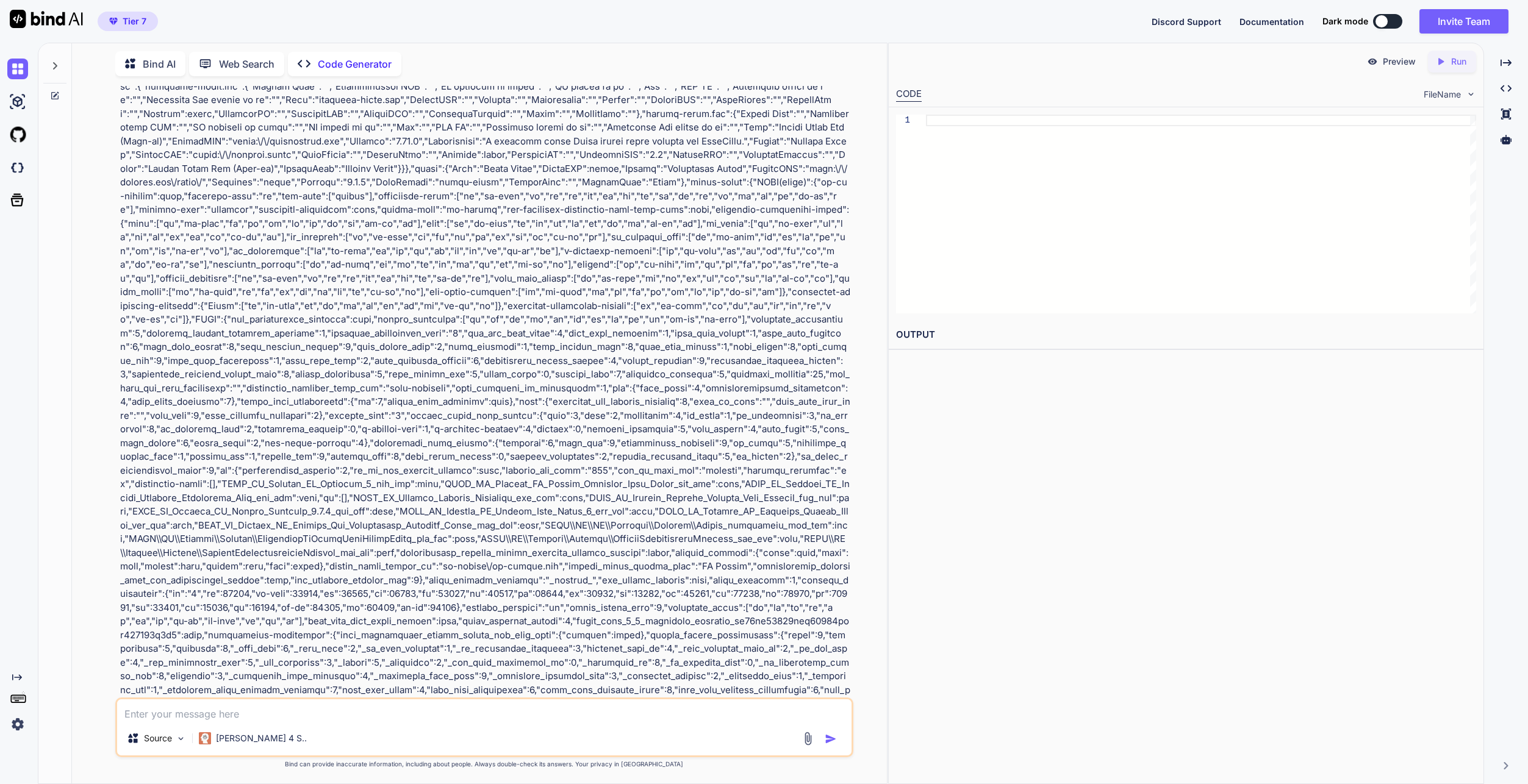
scroll to position [17229, 0]
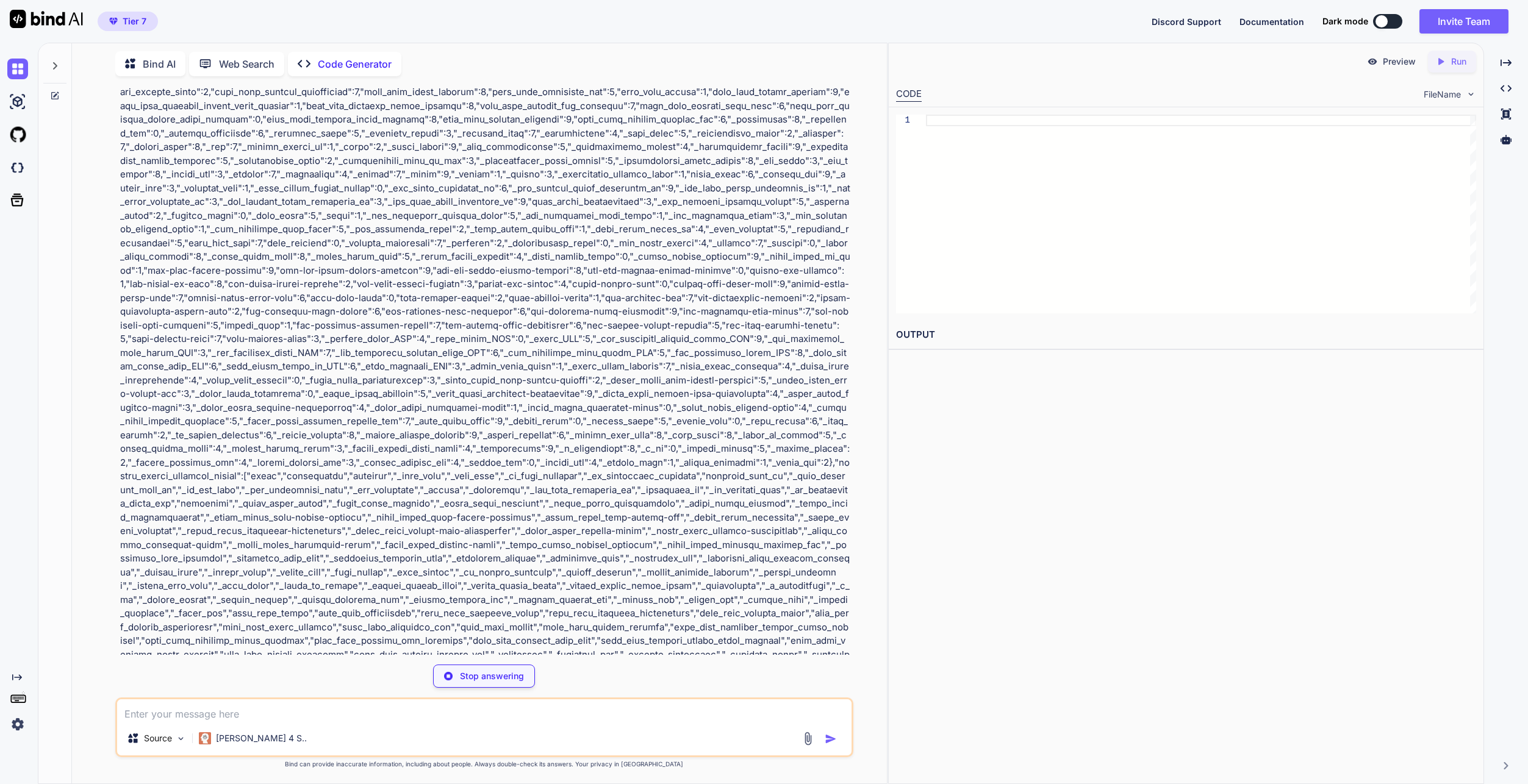
type textarea "x"
type textarea "// Add this to wp-config.php to disable automatic translations temporarily defi…"
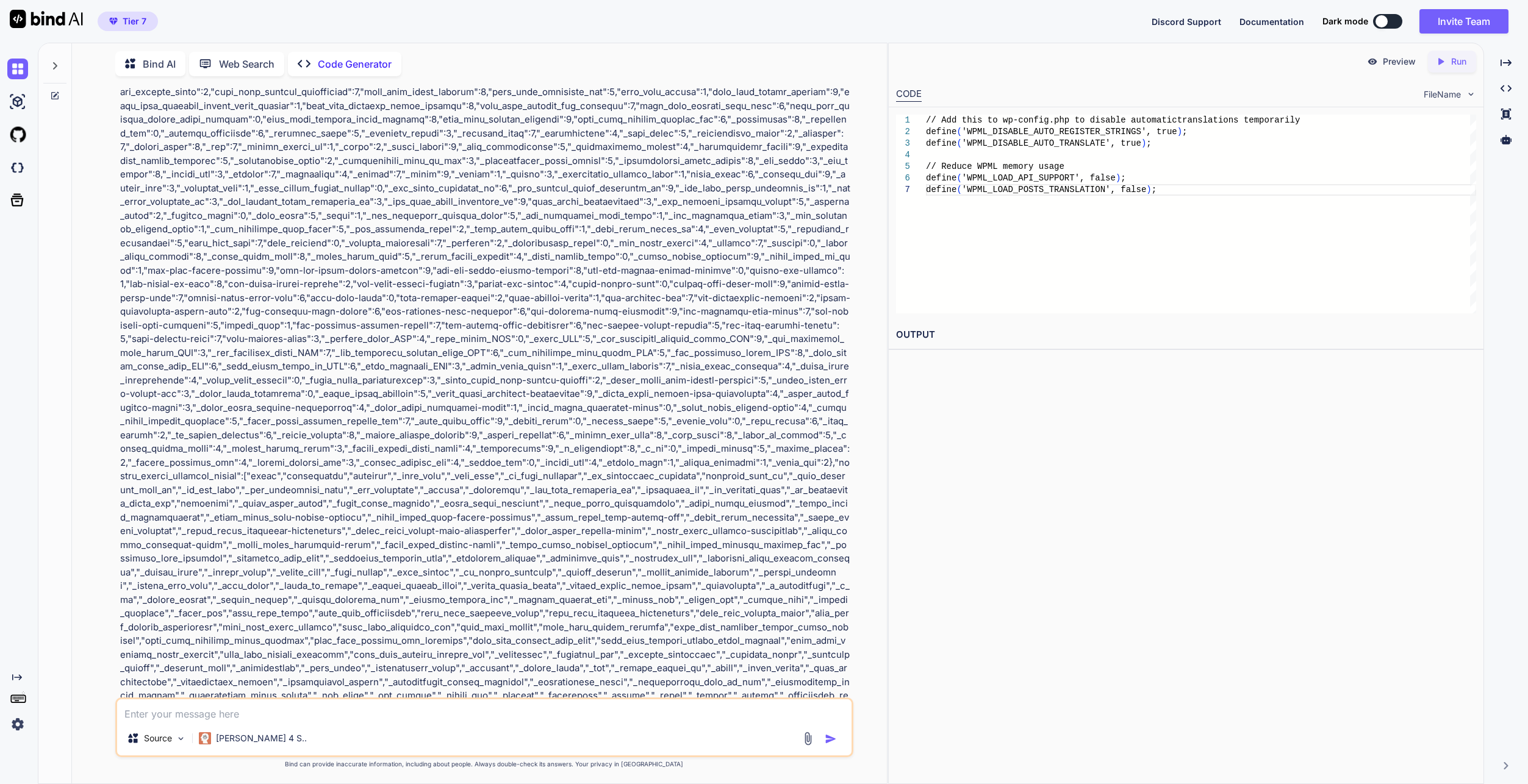
type textarea "x"
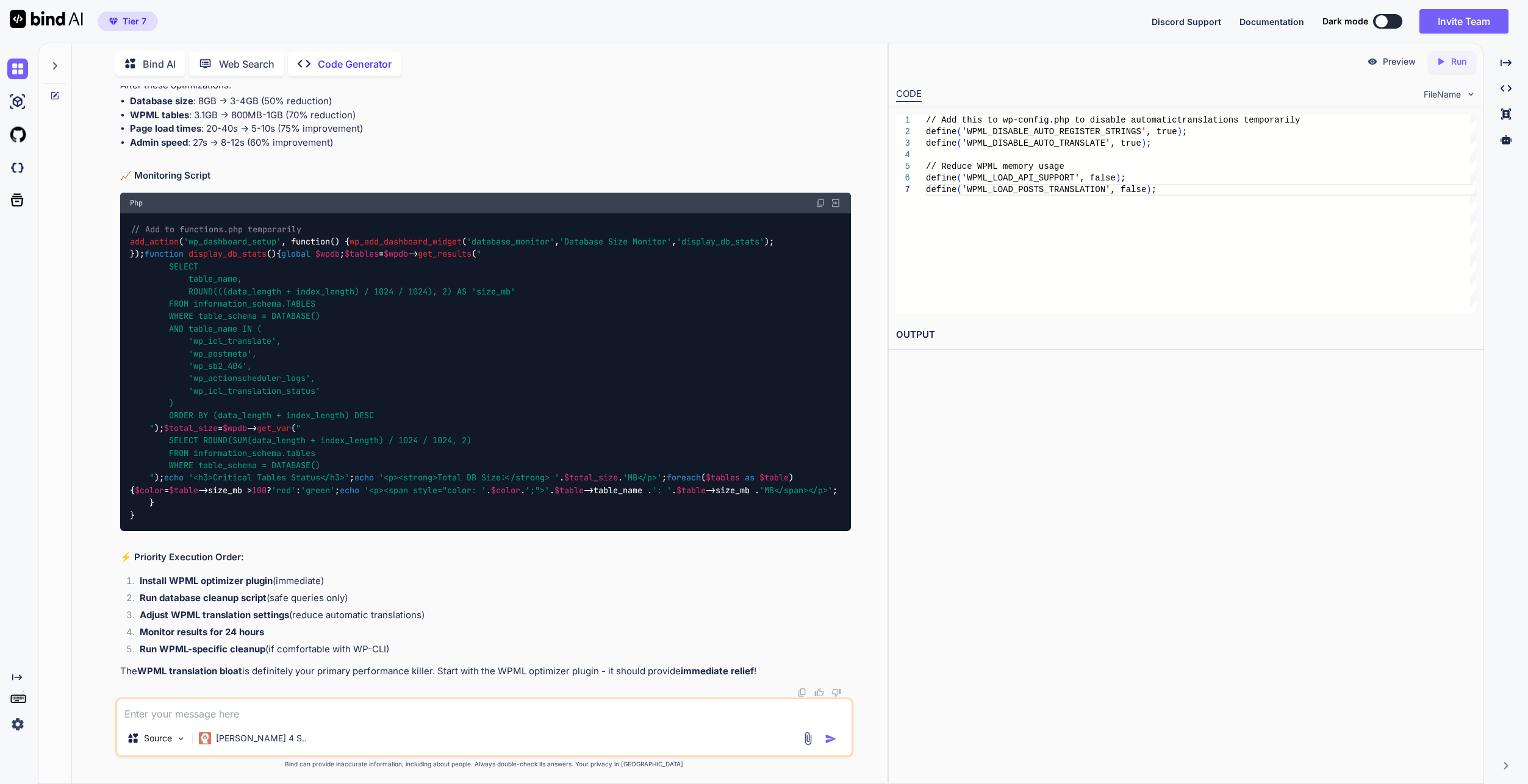
scroll to position [27446, 0]
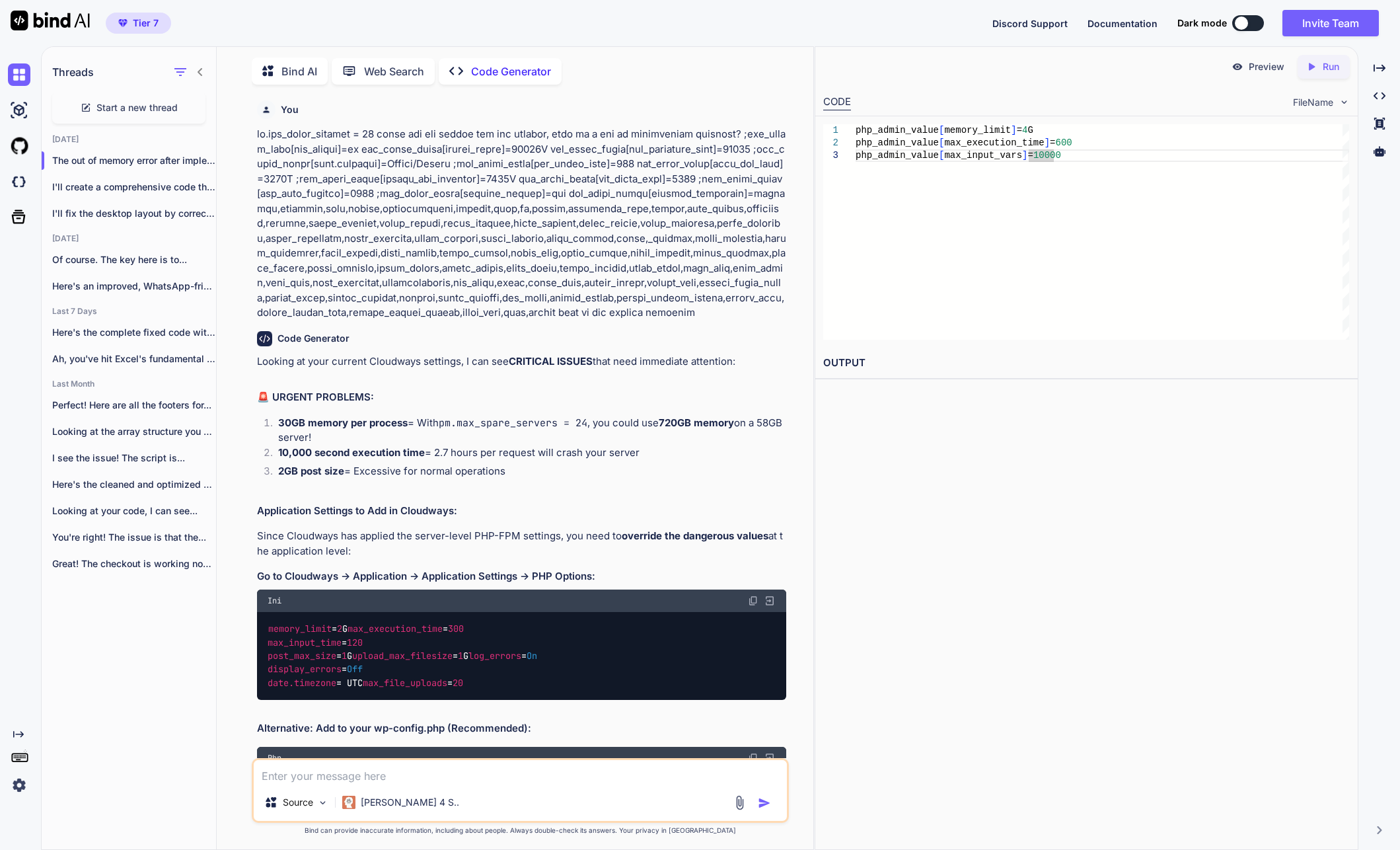
scroll to position [20677, 0]
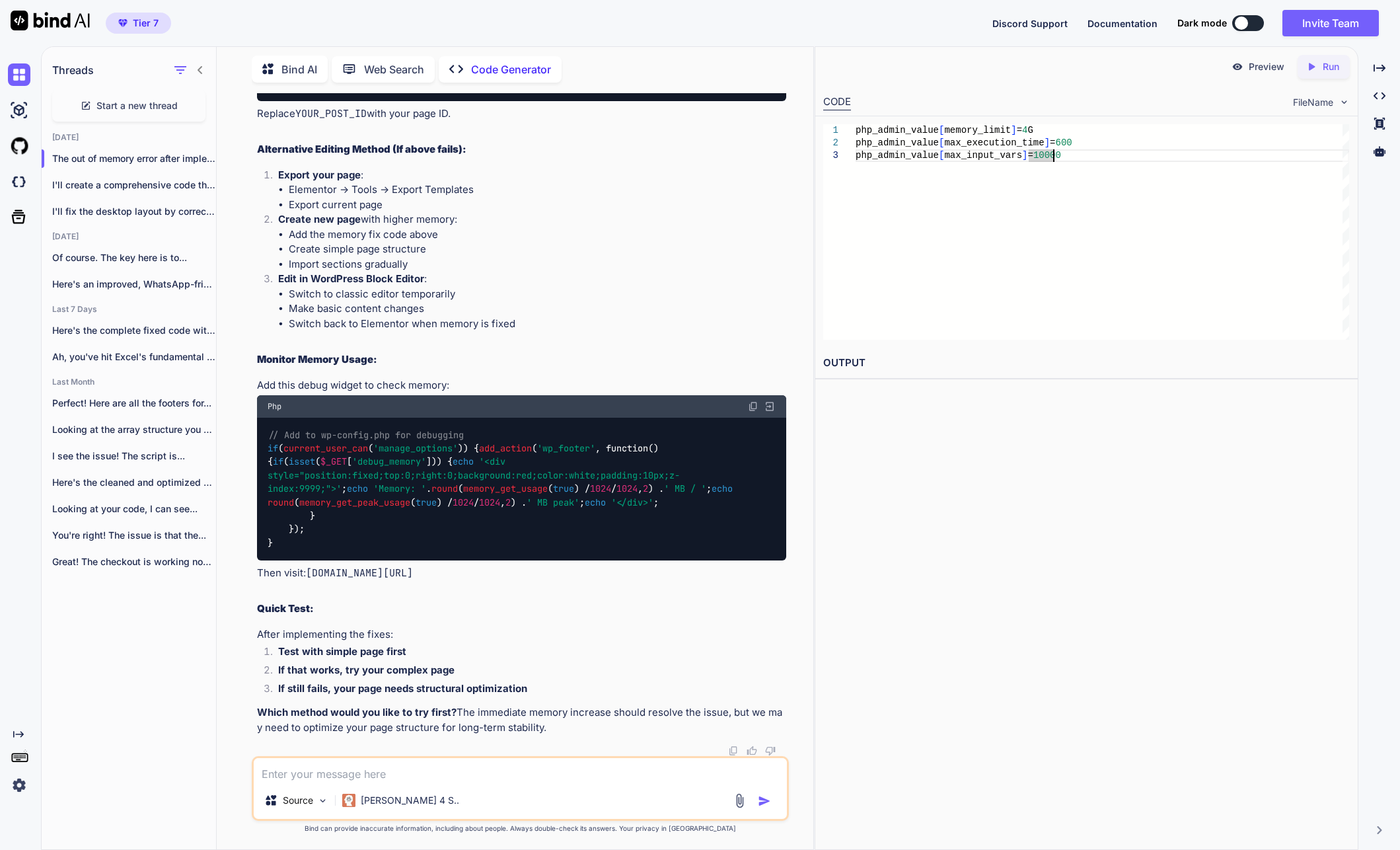
click at [1152, 539] on div "Preview Created with Pixso. Run CODE FileName 1 2 3 php_admin_value [ memory_li…" at bounding box center [1087, 448] width 544 height 804
